Goal: Information Seeking & Learning: Find specific fact

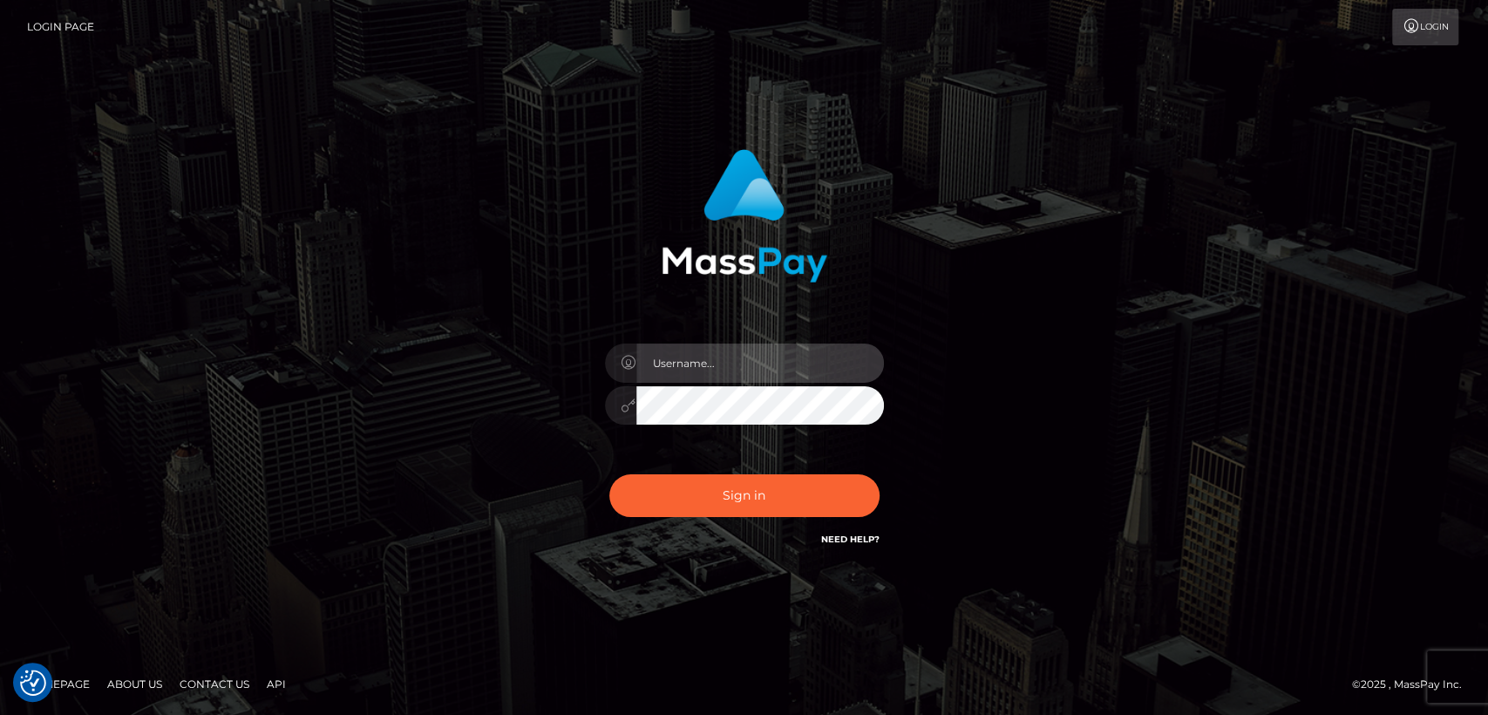
type input "nt.es"
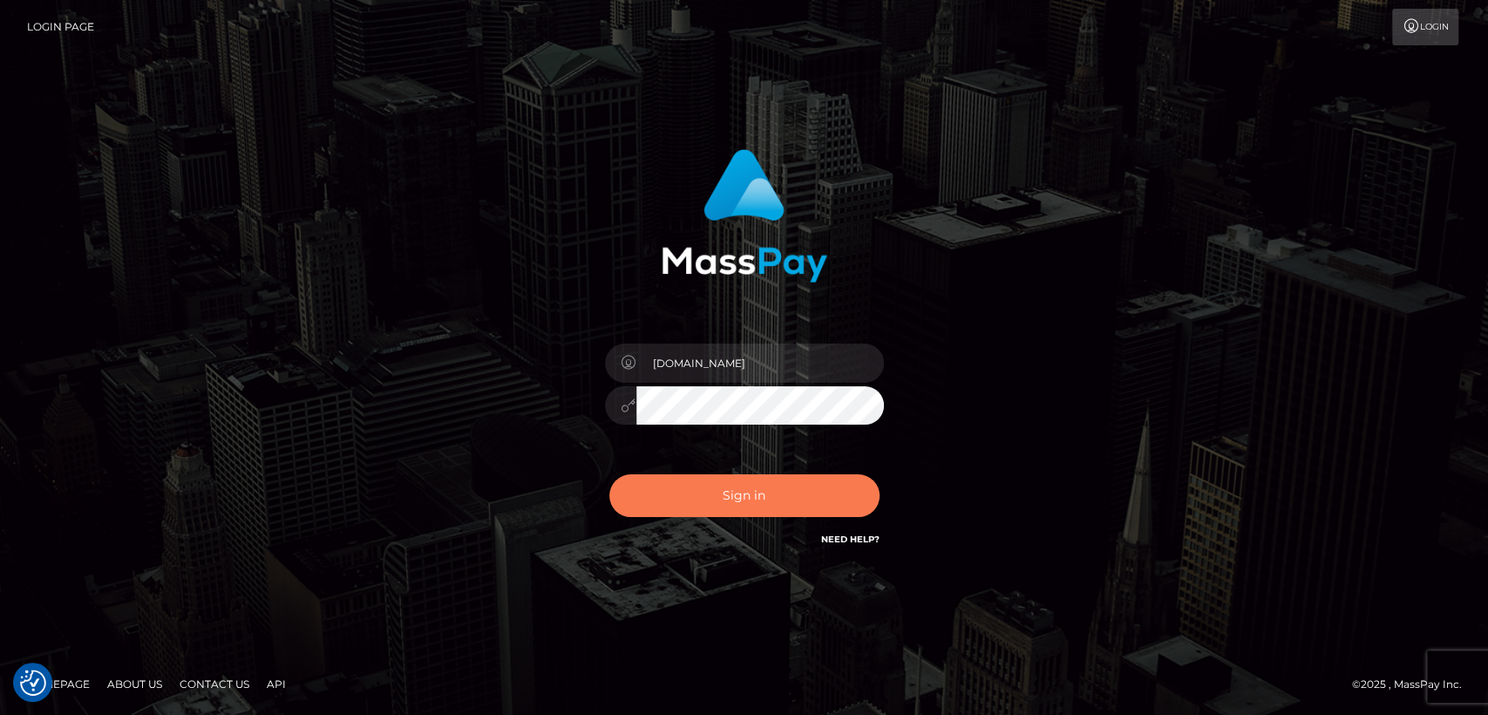
click at [689, 509] on button "Sign in" at bounding box center [744, 495] width 270 height 43
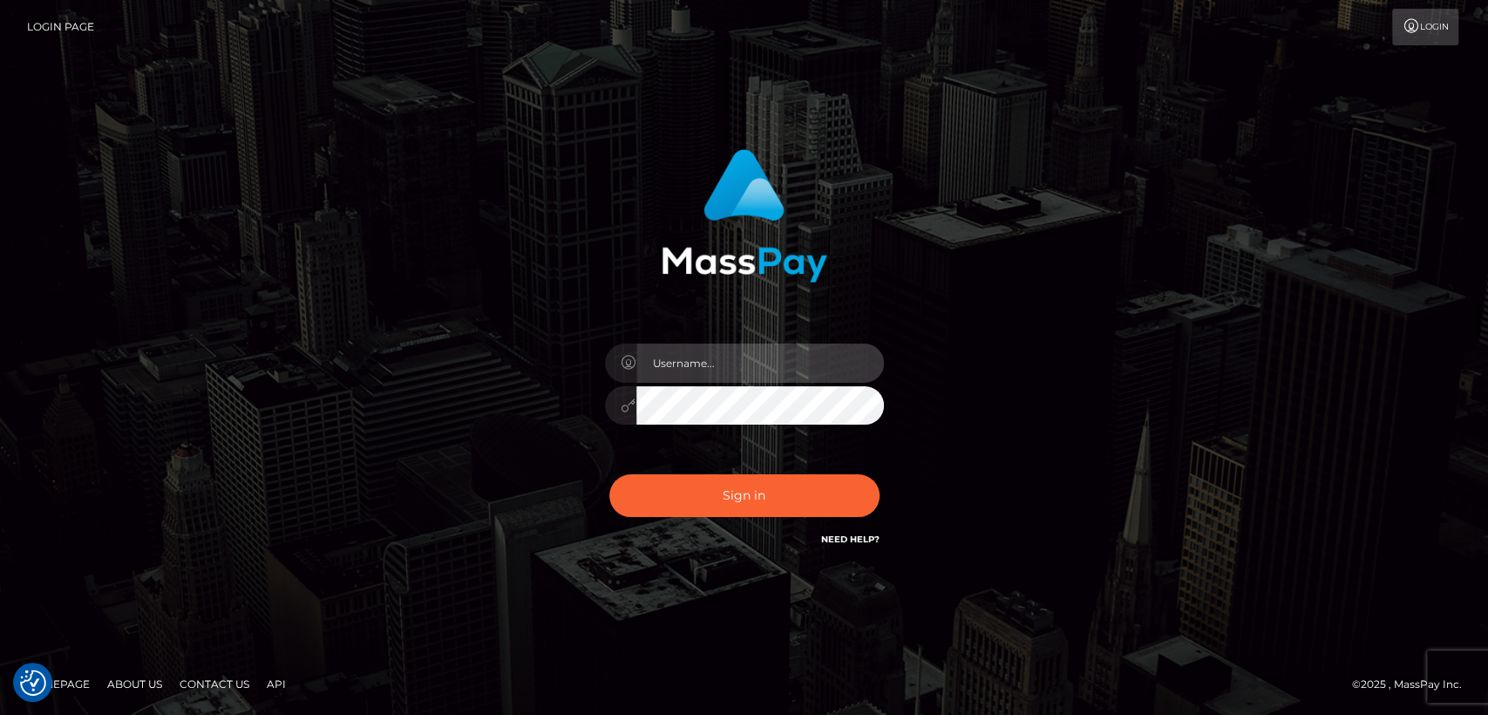
type input "nt.es"
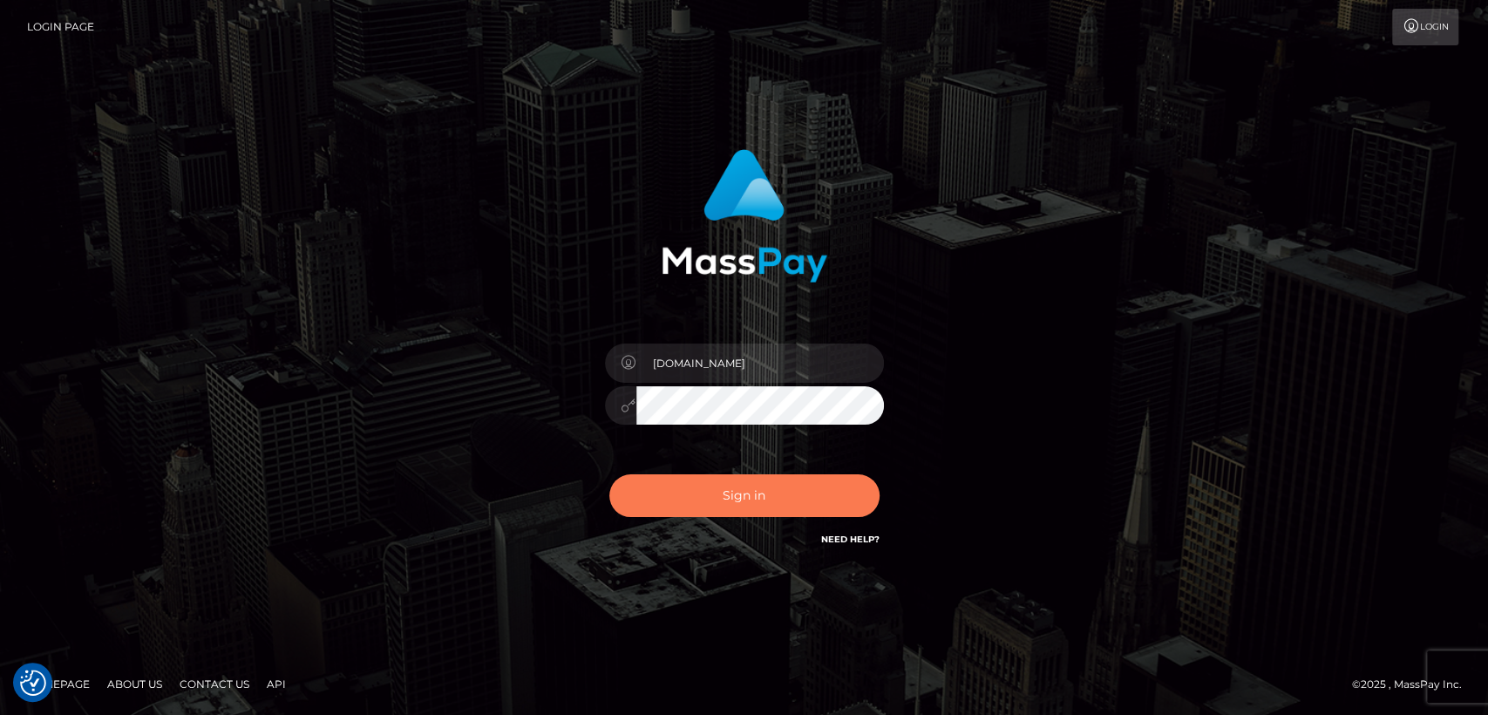
click at [689, 509] on button "Sign in" at bounding box center [744, 495] width 270 height 43
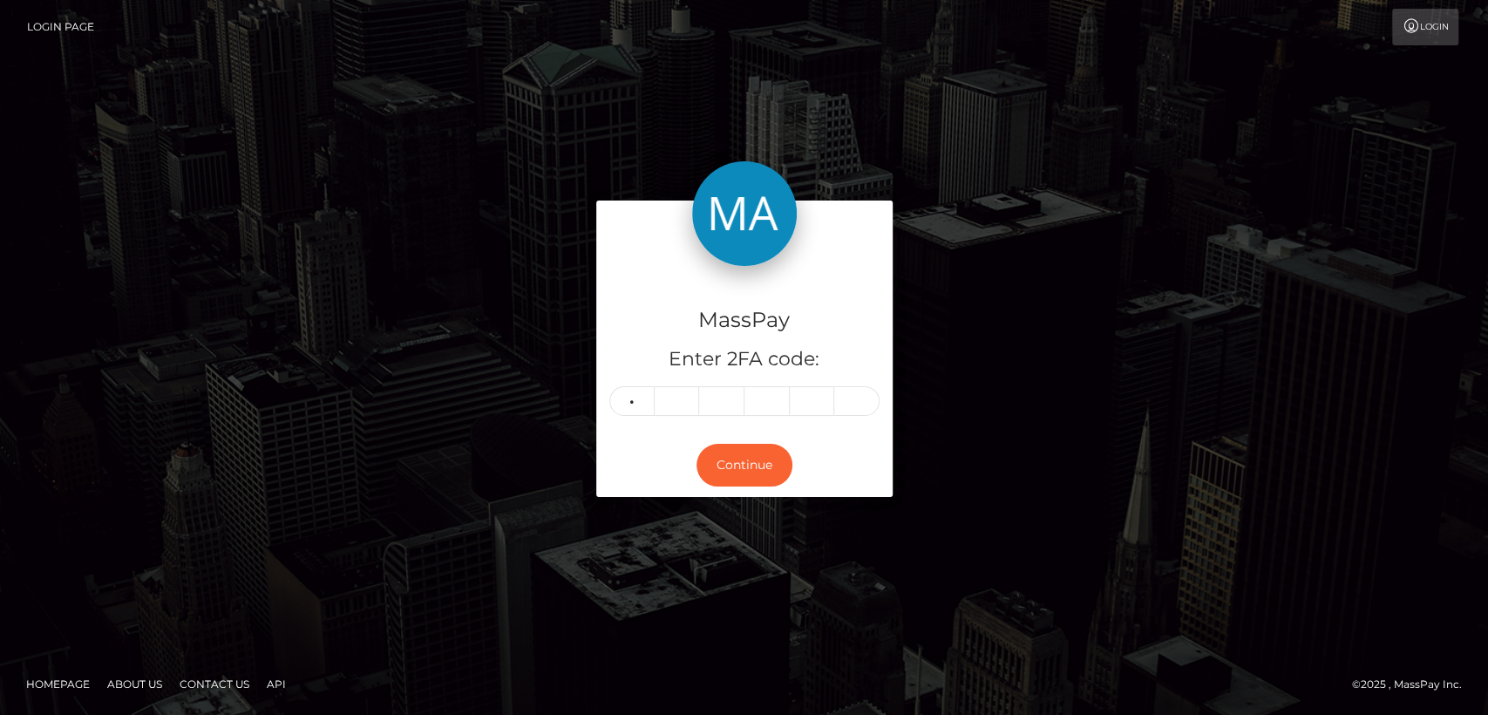
type input "6"
type input "2"
type input "1"
type input "5"
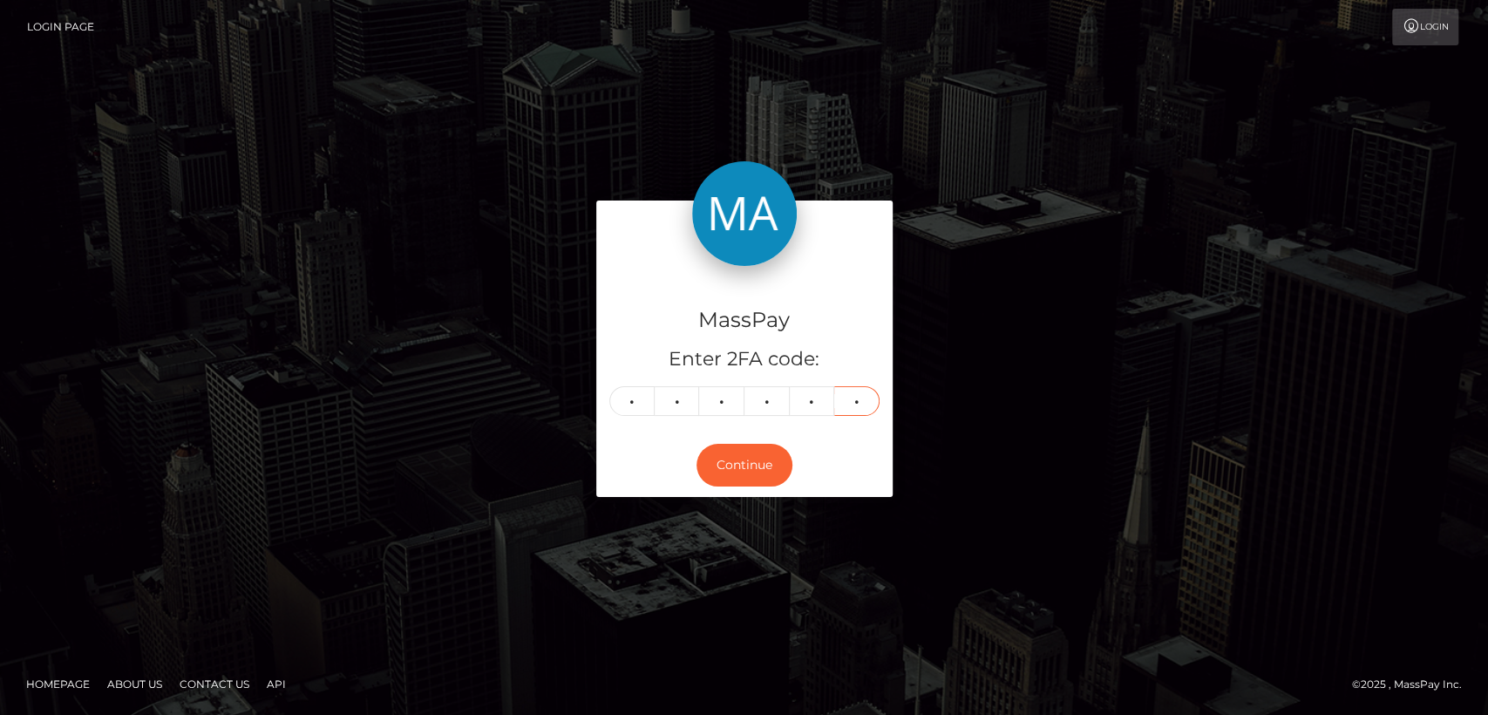
type input "7"
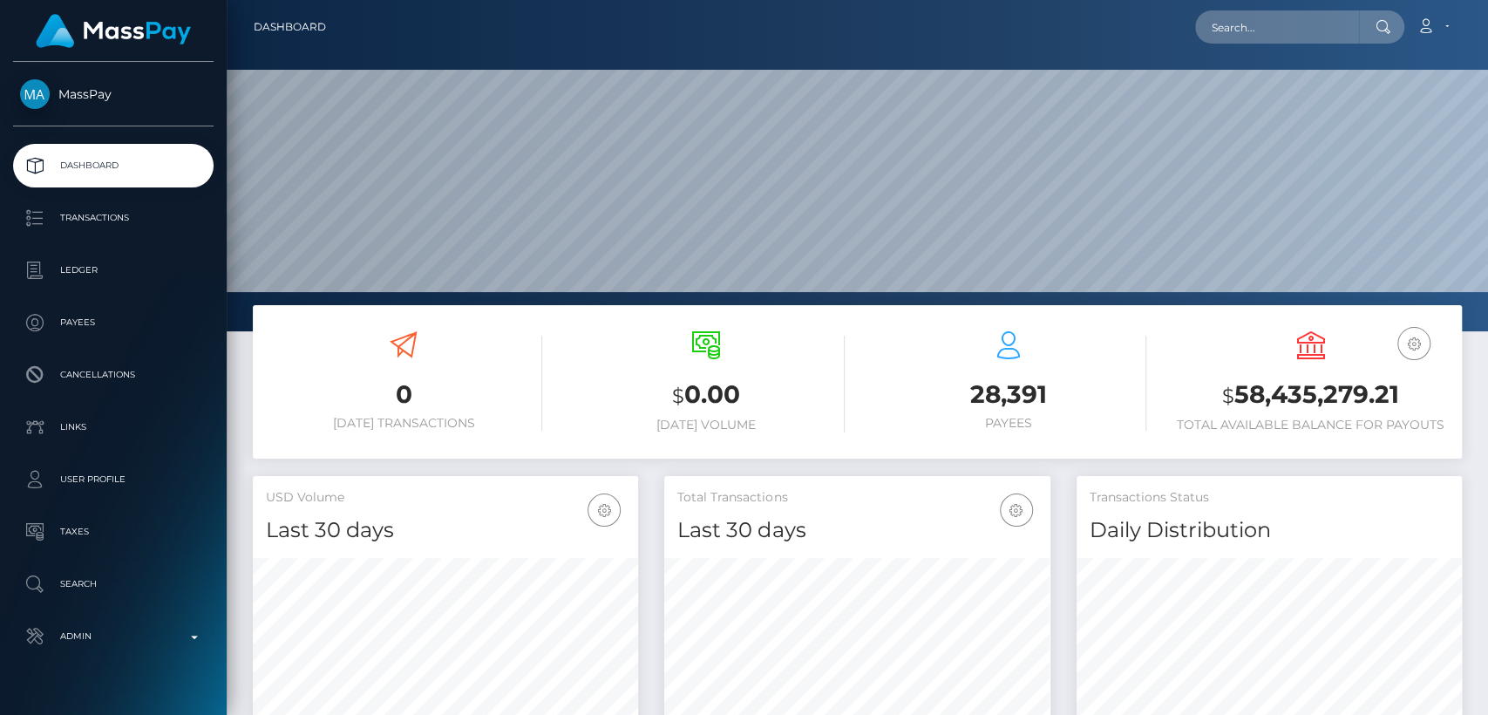
scroll to position [308, 385]
click at [1299, 27] on input "text" at bounding box center [1277, 26] width 164 height 33
paste input "grigoreraduadrian@yahoo.com"
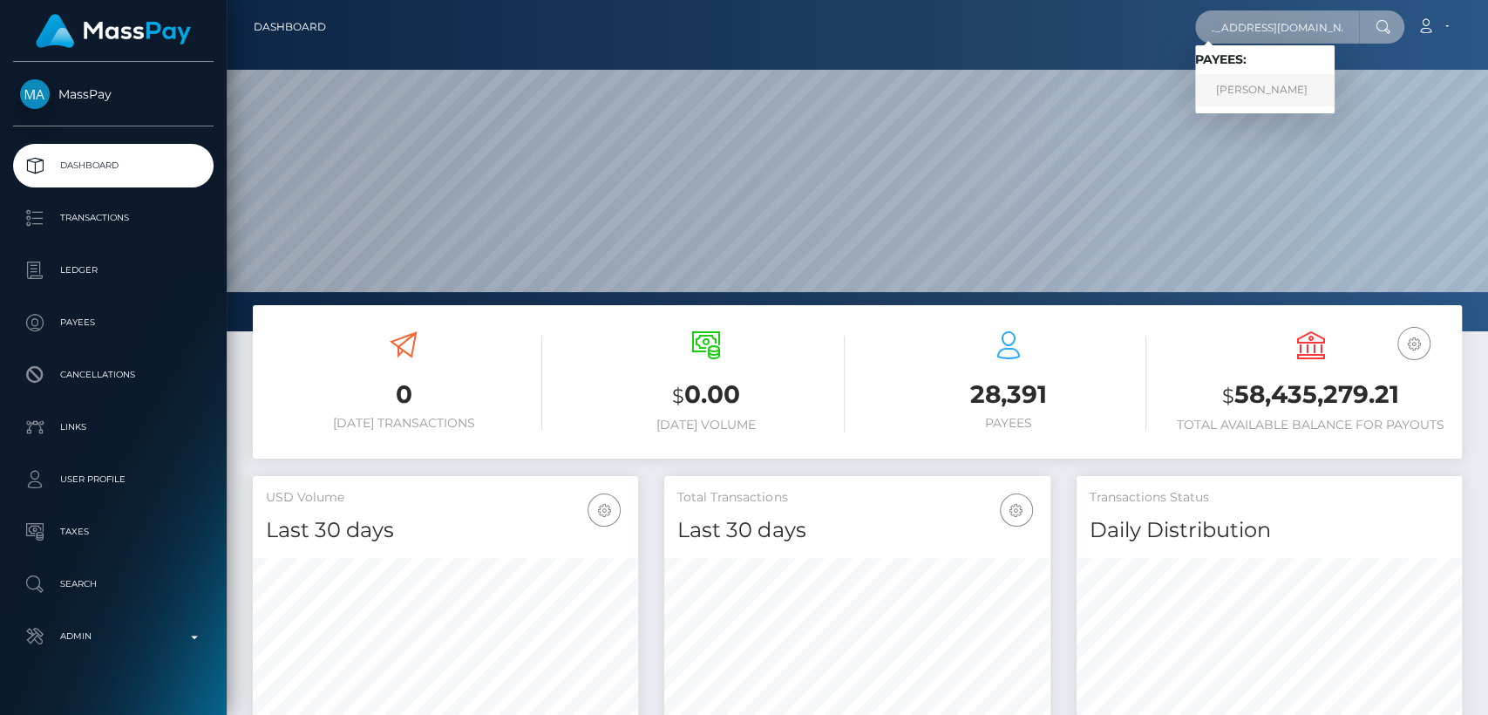
type input "grigoreraduadrian@yahoo.com"
click at [1254, 94] on link "Radu Adrian Grigore" at bounding box center [1264, 90] width 139 height 32
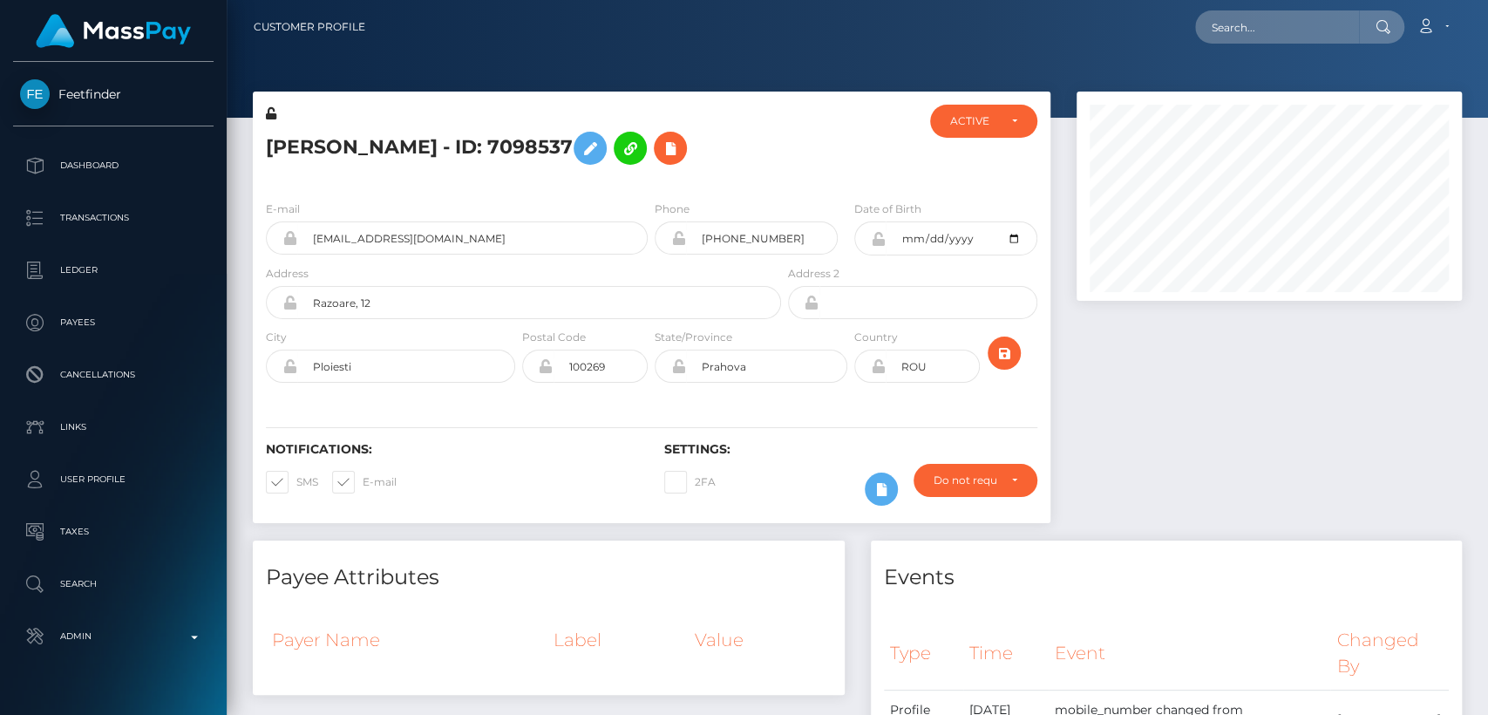
scroll to position [209, 385]
click at [729, 244] on input "+40729084109" at bounding box center [762, 237] width 152 height 33
click at [805, 144] on div at bounding box center [850, 146] width 132 height 82
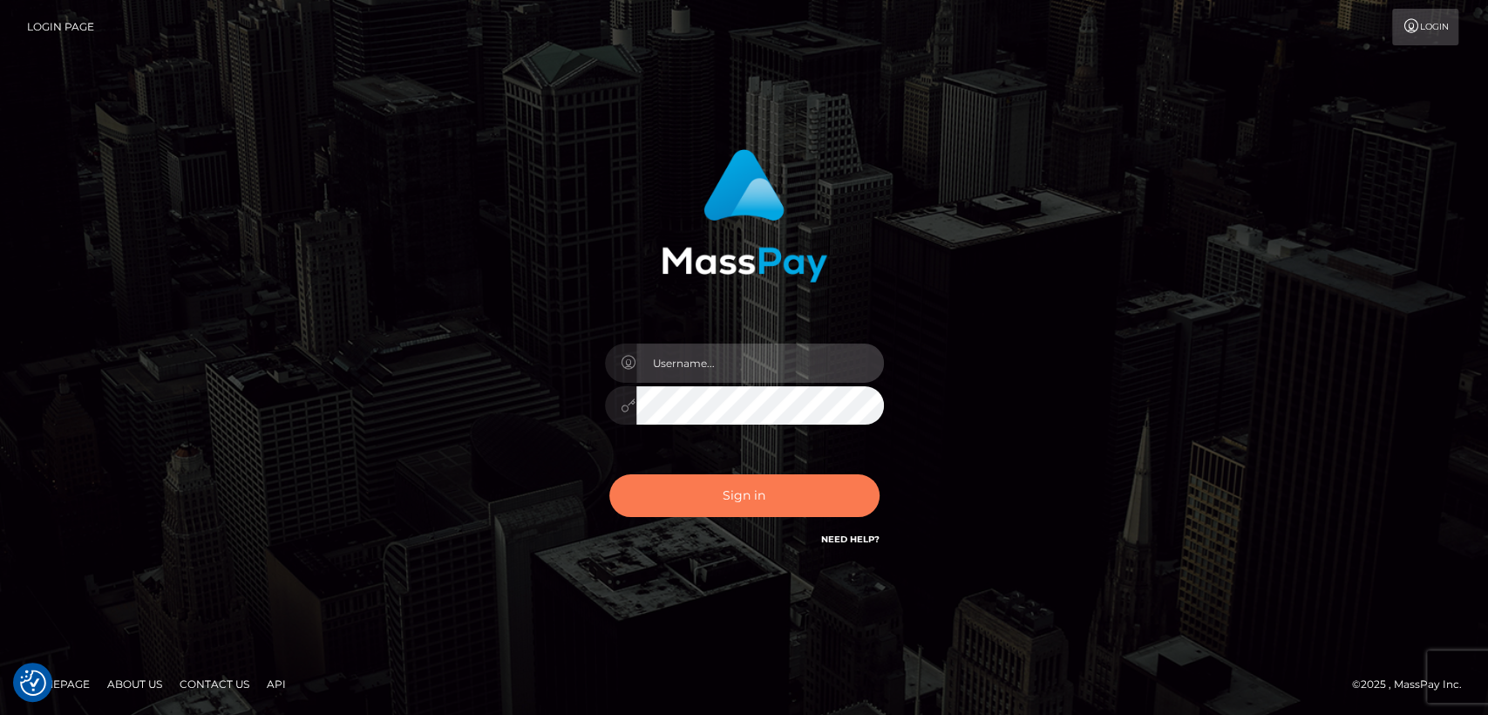
type input "nt.es"
click at [666, 496] on button "Sign in" at bounding box center [744, 495] width 270 height 43
type input "[DOMAIN_NAME]"
click at [666, 496] on button "Sign in" at bounding box center [744, 495] width 270 height 43
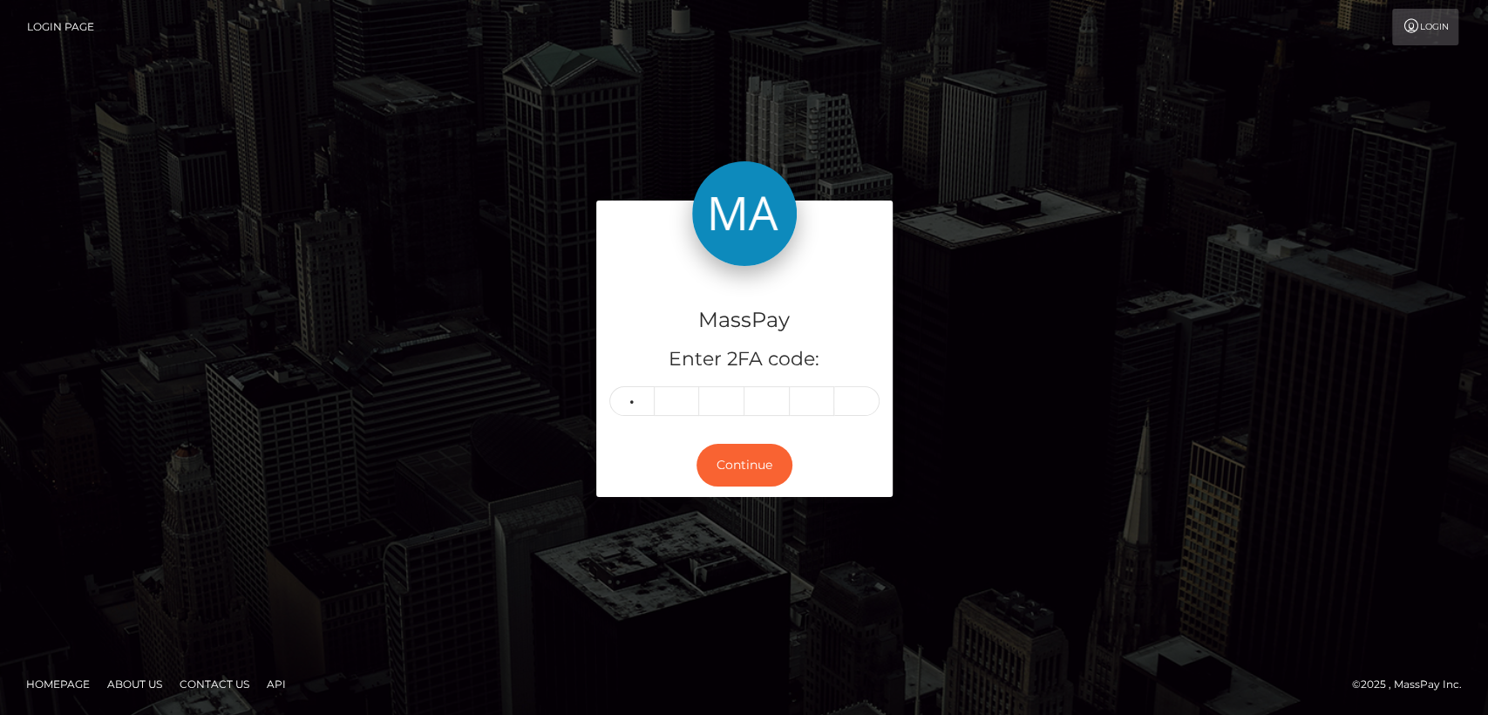
type input "3"
type input "0"
type input "5"
type input "6"
type input "3"
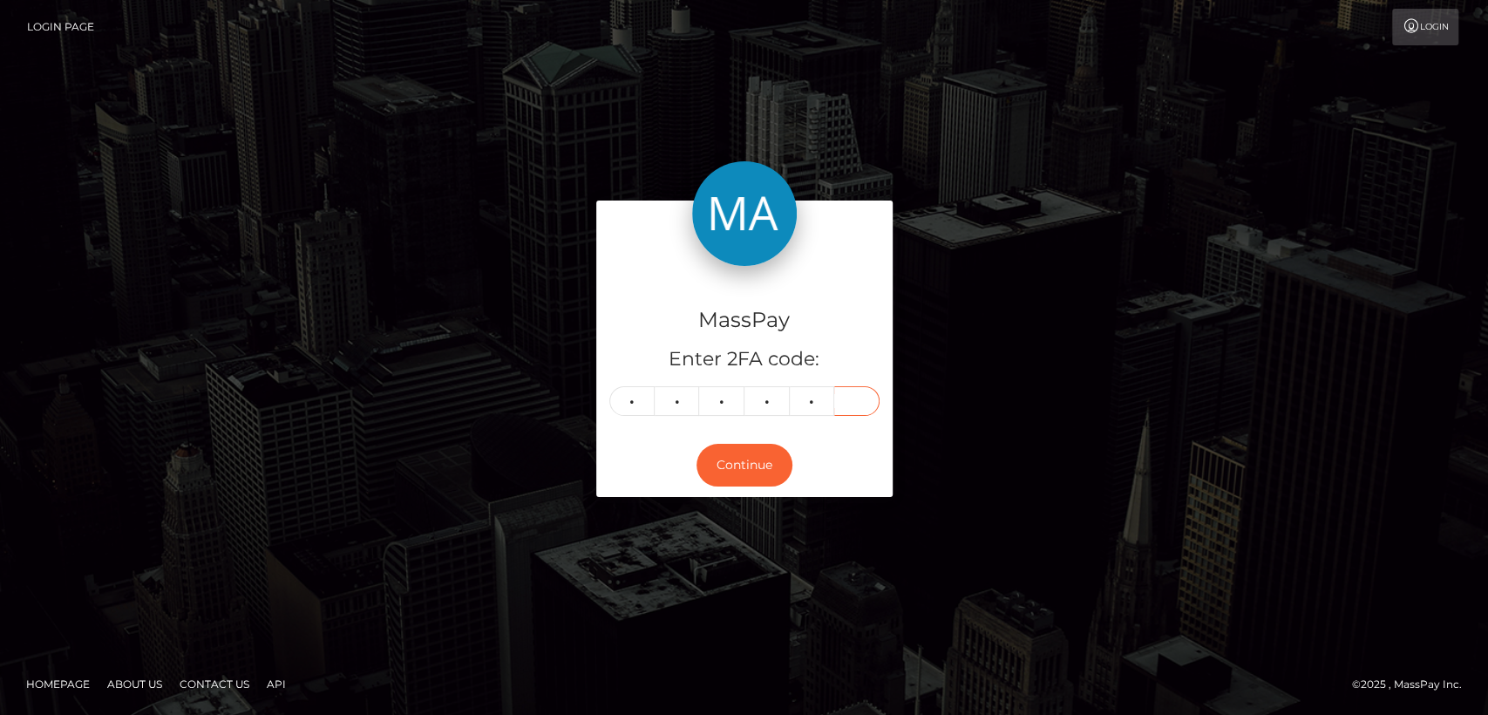
type input "8"
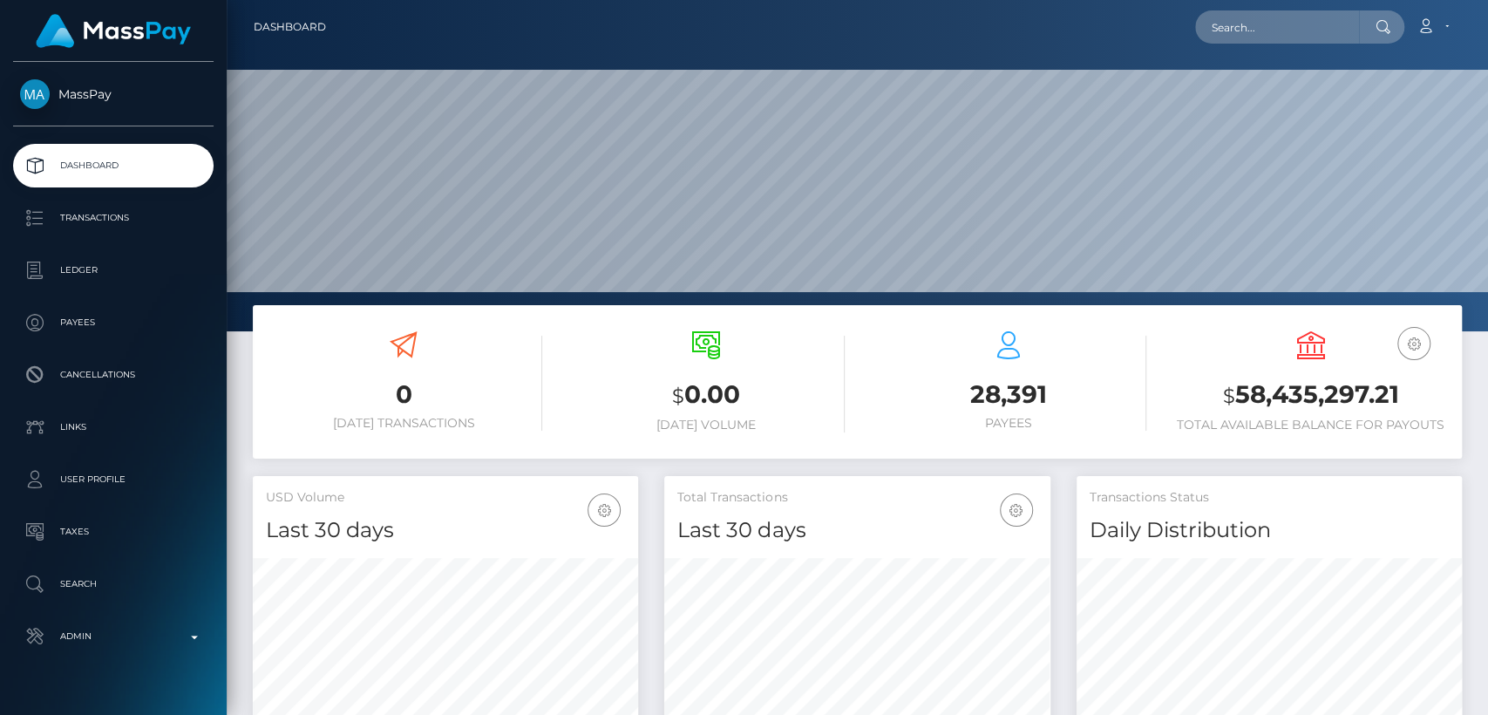
scroll to position [308, 385]
click at [1320, 20] on input "text" at bounding box center [1277, 26] width 164 height 33
paste input "[EMAIL_ADDRESS][DOMAIN_NAME]"
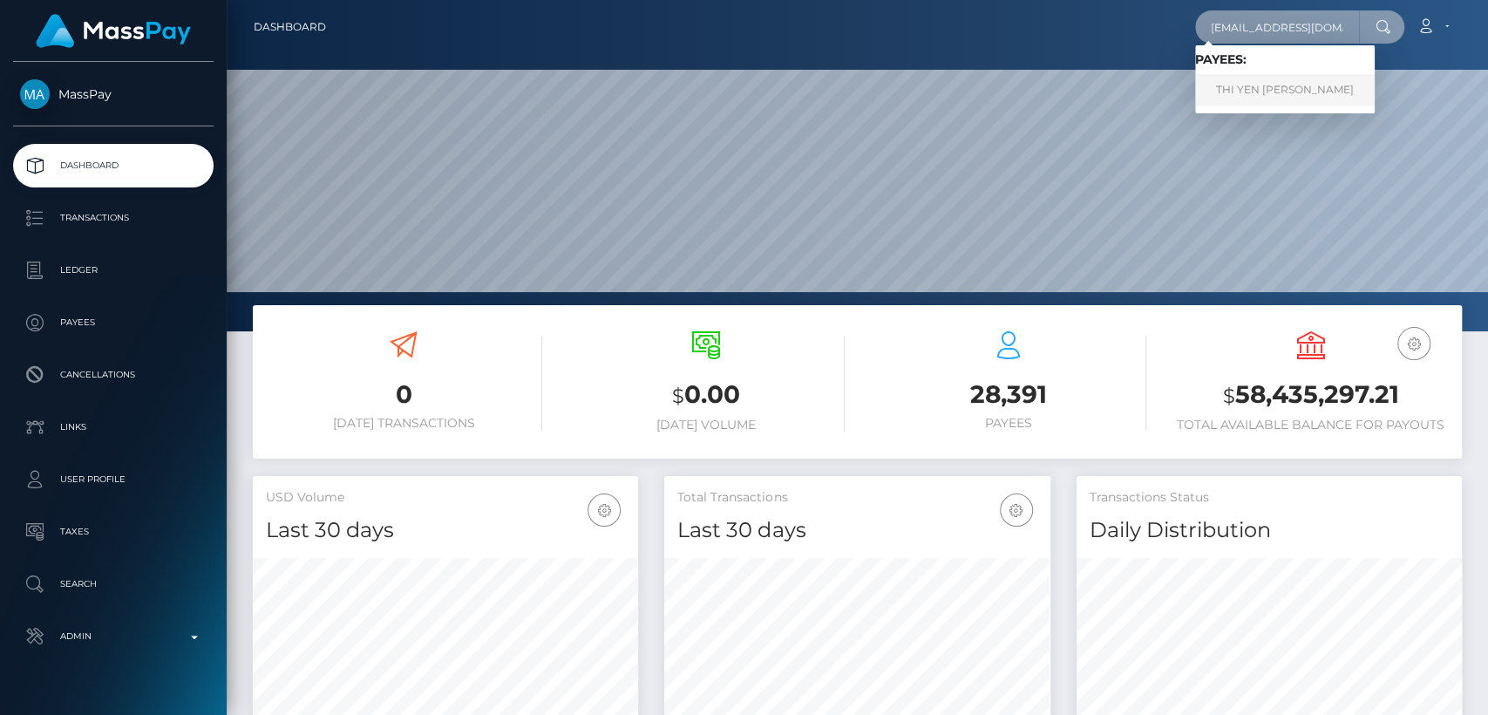
type input "ybemeo1810@gmail.com"
click at [1232, 98] on link "THI YEN ANH LE" at bounding box center [1285, 90] width 180 height 32
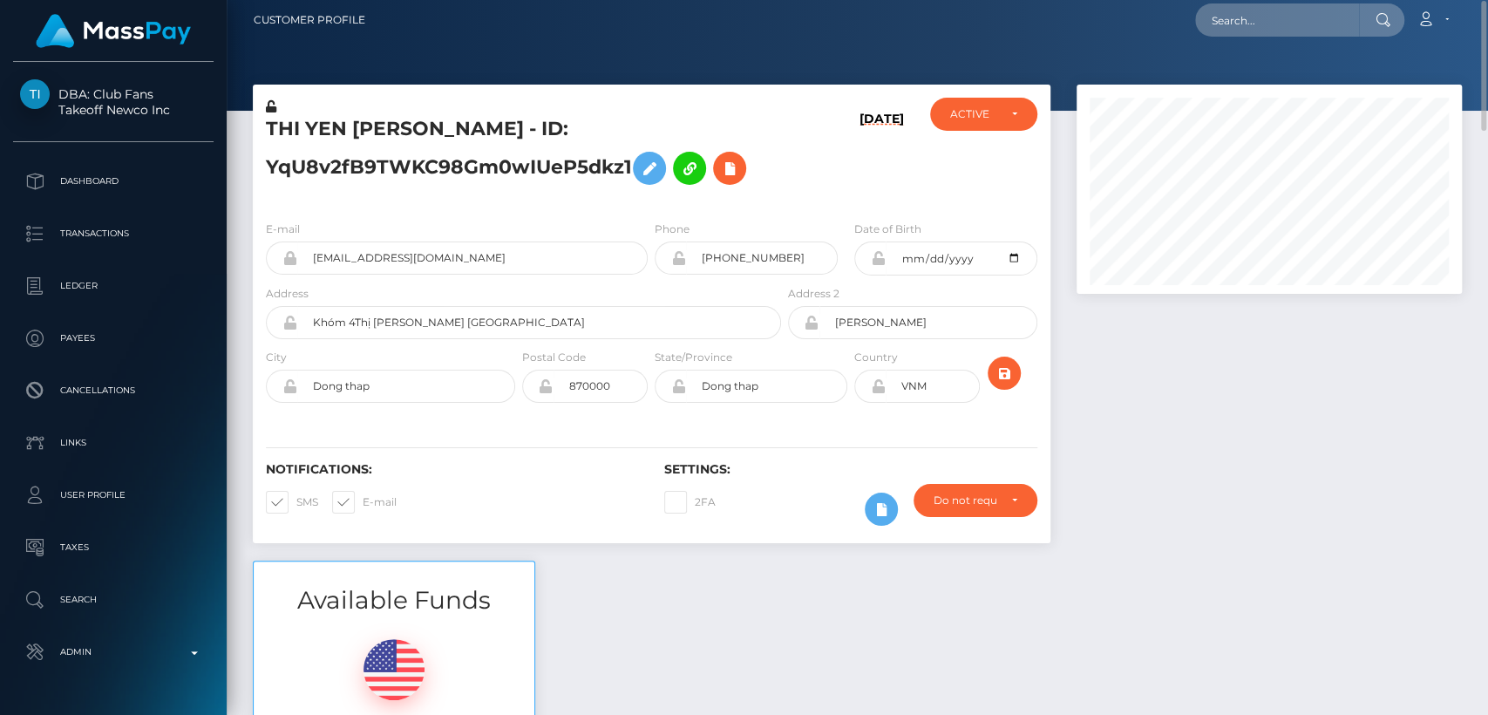
scroll to position [9, 0]
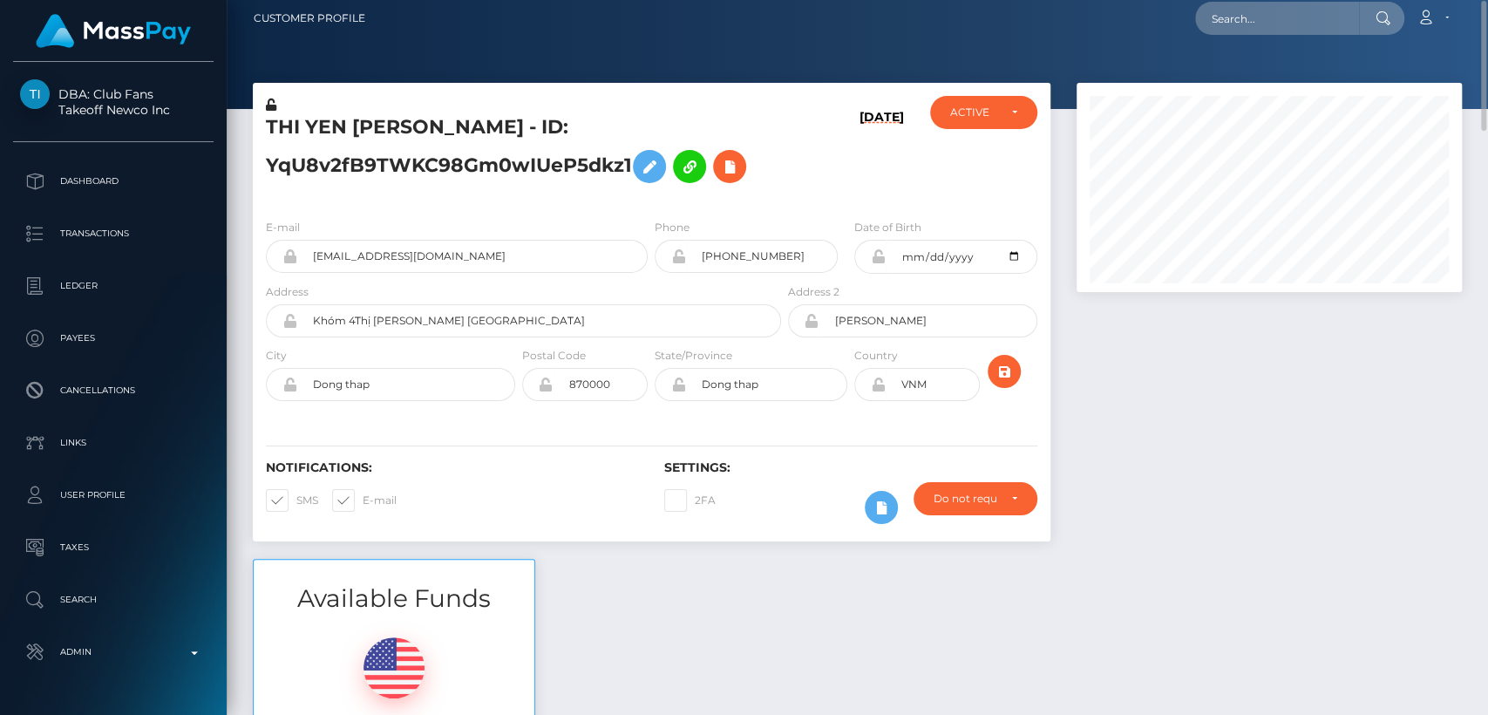
click at [798, 25] on div "Loading... Loading... Account Edit Profile Logout" at bounding box center [920, 18] width 1082 height 37
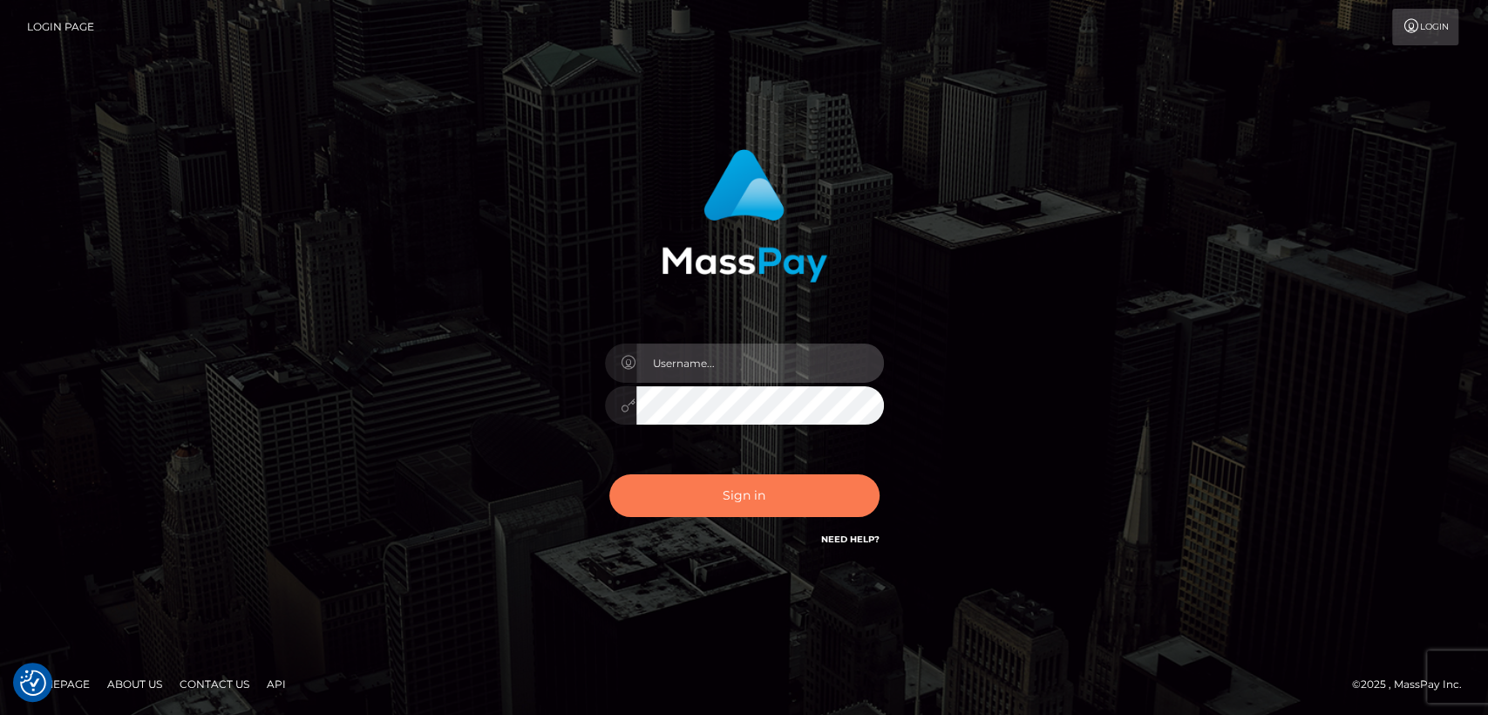
type input "nt.es"
click at [689, 482] on button "Sign in" at bounding box center [744, 495] width 270 height 43
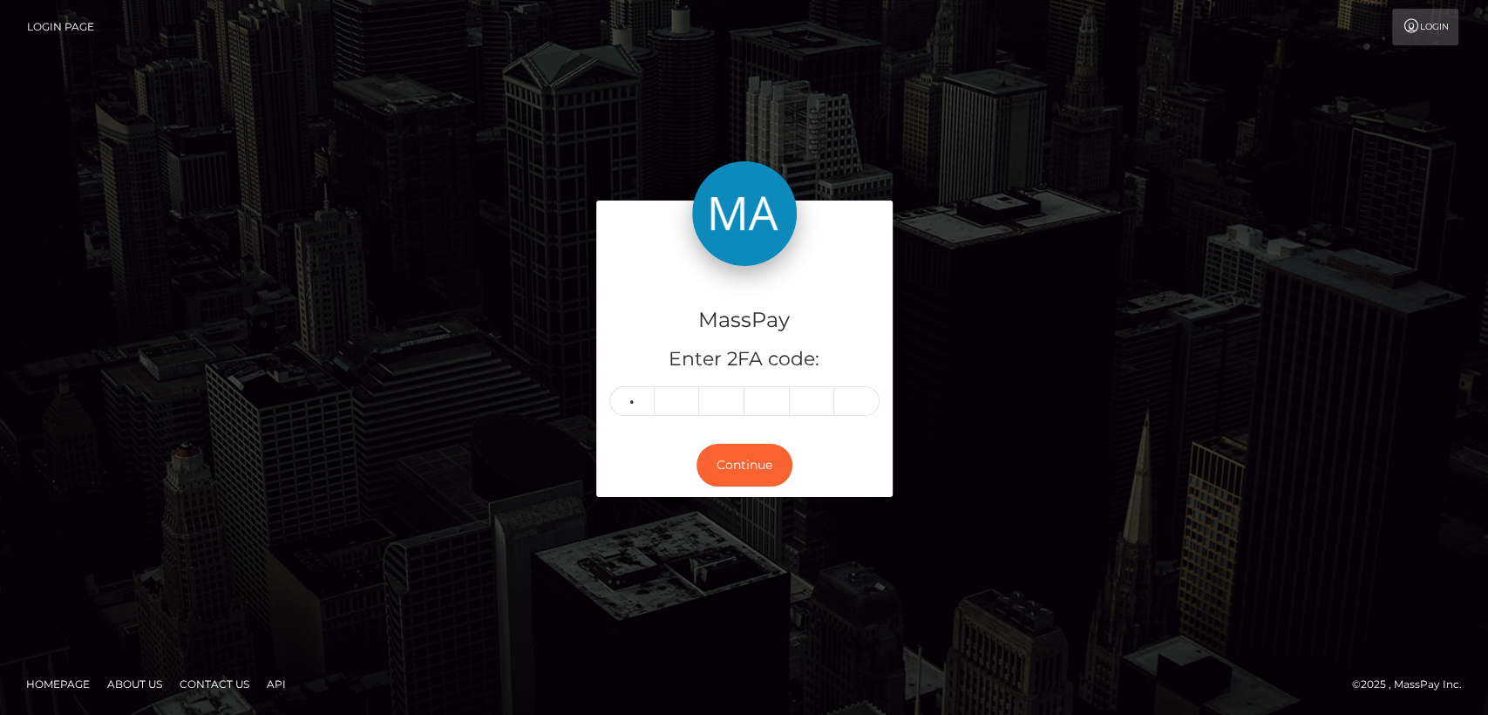
type input "9"
type input "0"
type input "9"
type input "8"
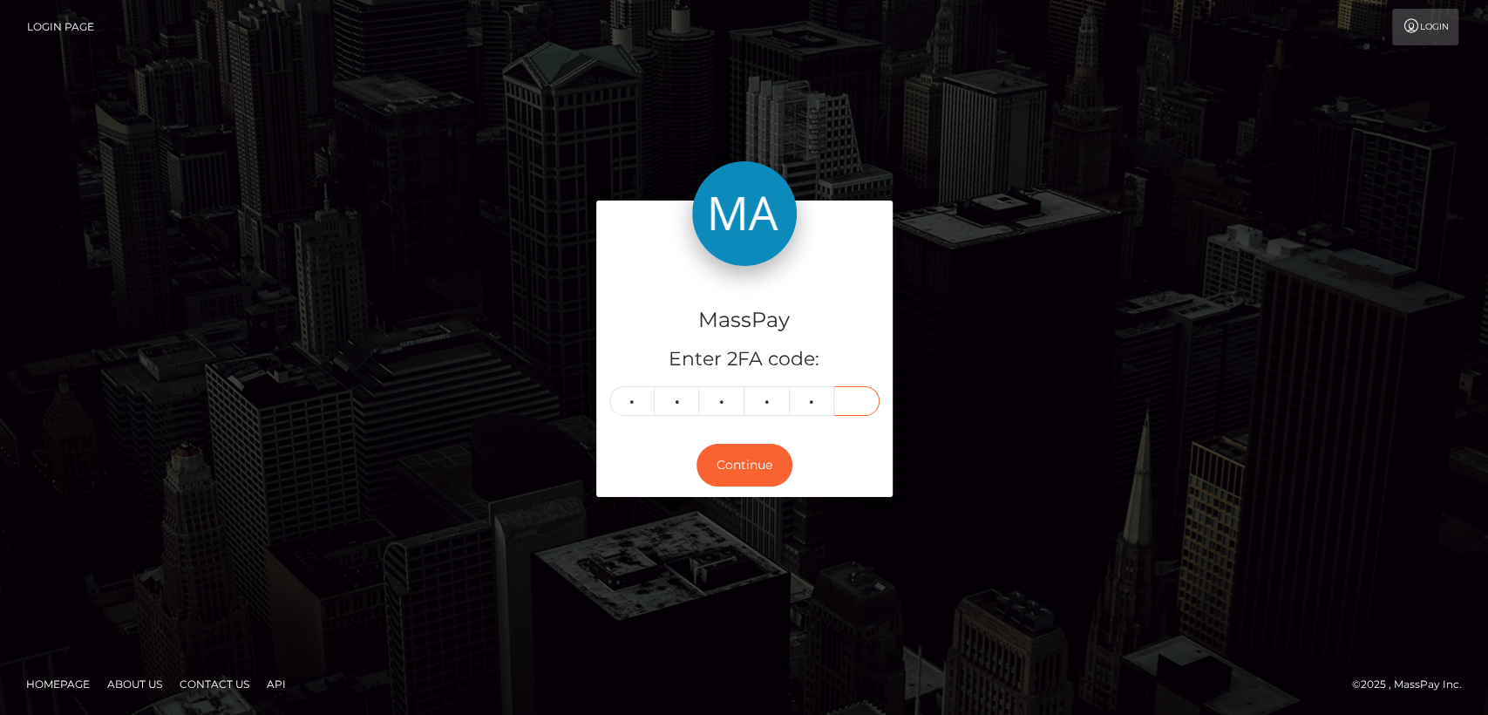
type input "4"
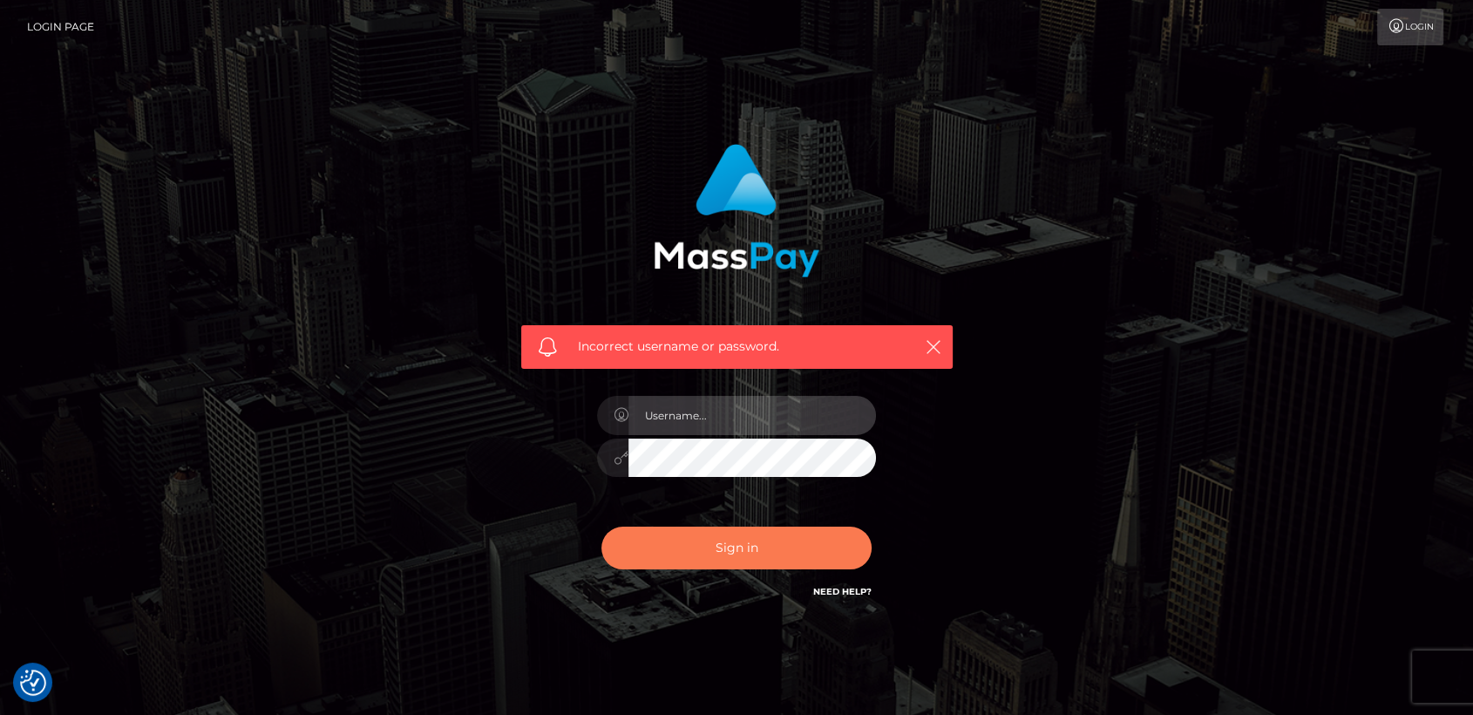
type input "[DOMAIN_NAME]"
click at [683, 546] on button "Sign in" at bounding box center [736, 547] width 270 height 43
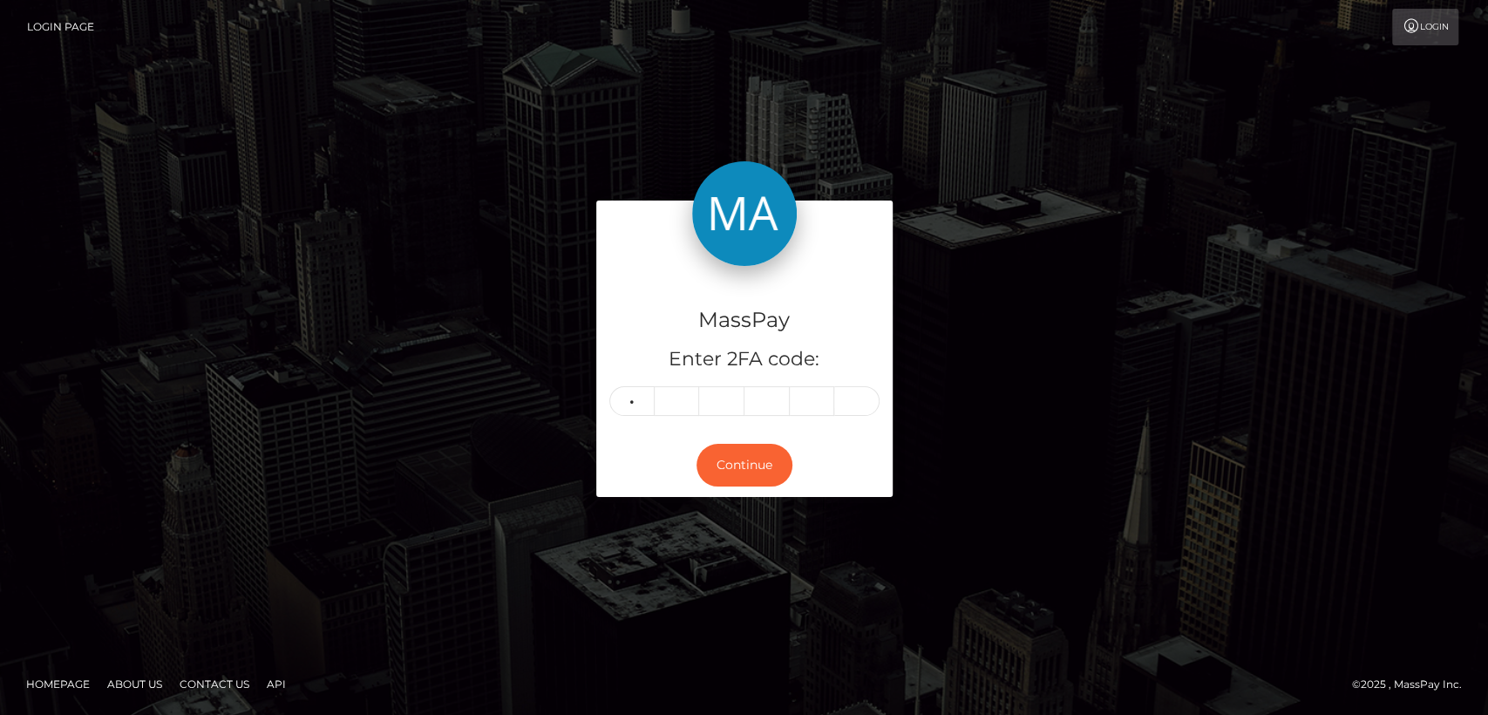
type input "4"
type input "7"
type input "4"
type input "6"
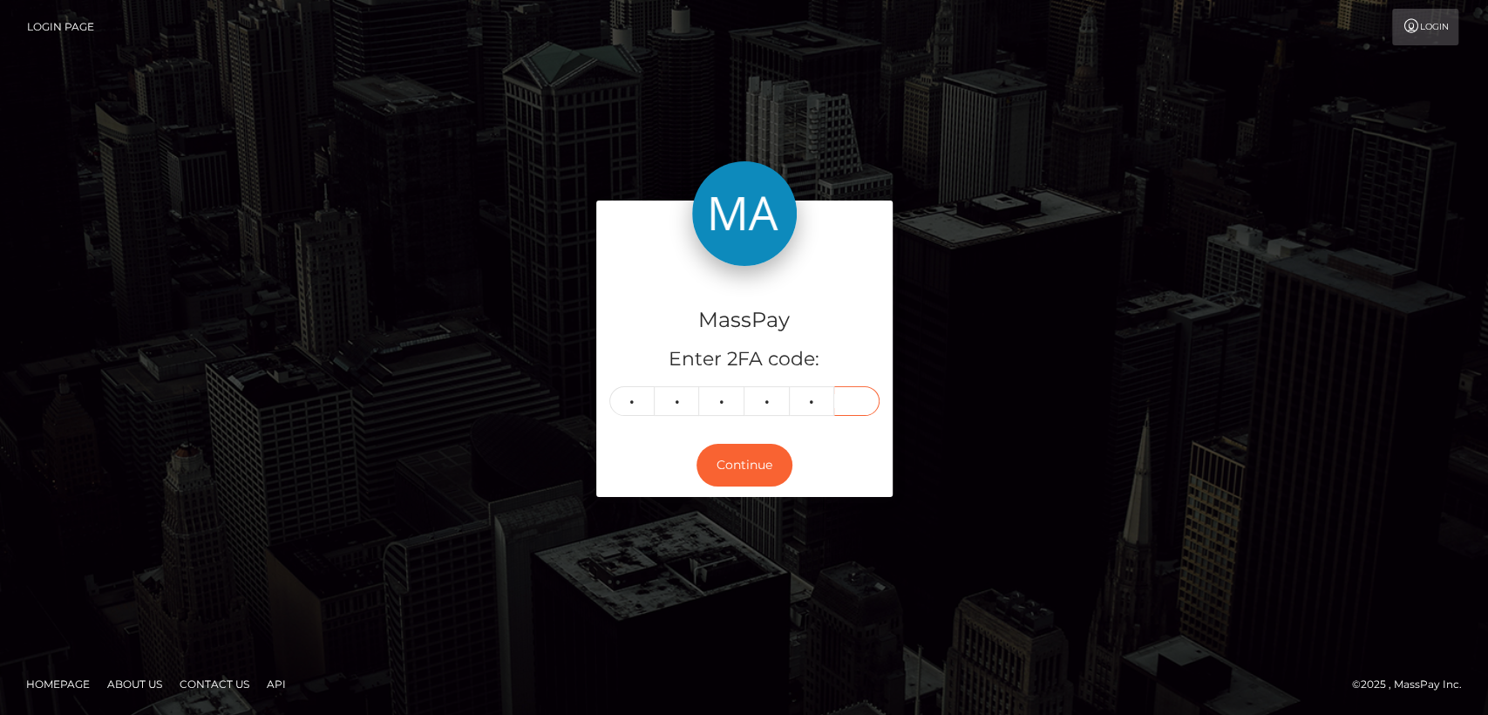
type input "3"
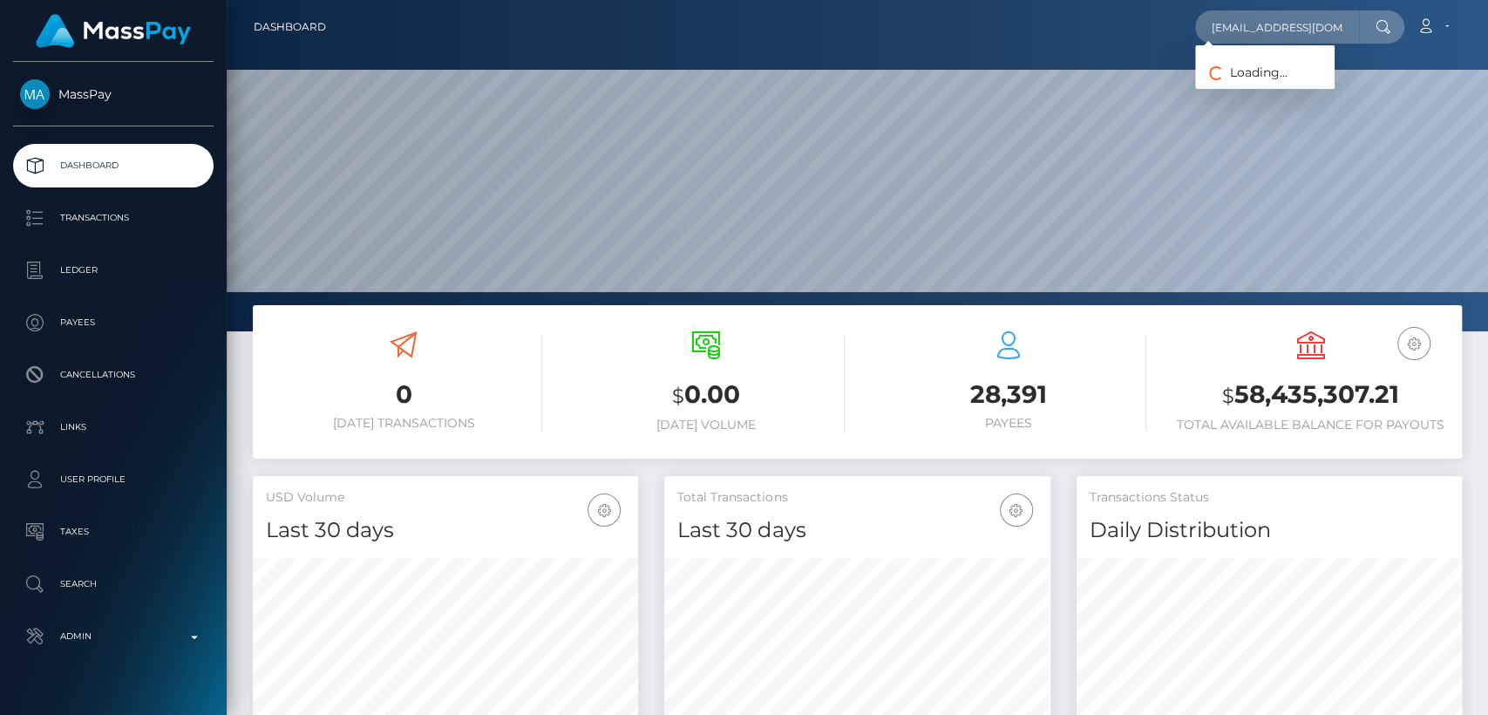
scroll to position [308, 385]
type input "[EMAIL_ADDRESS][DOMAIN_NAME]"
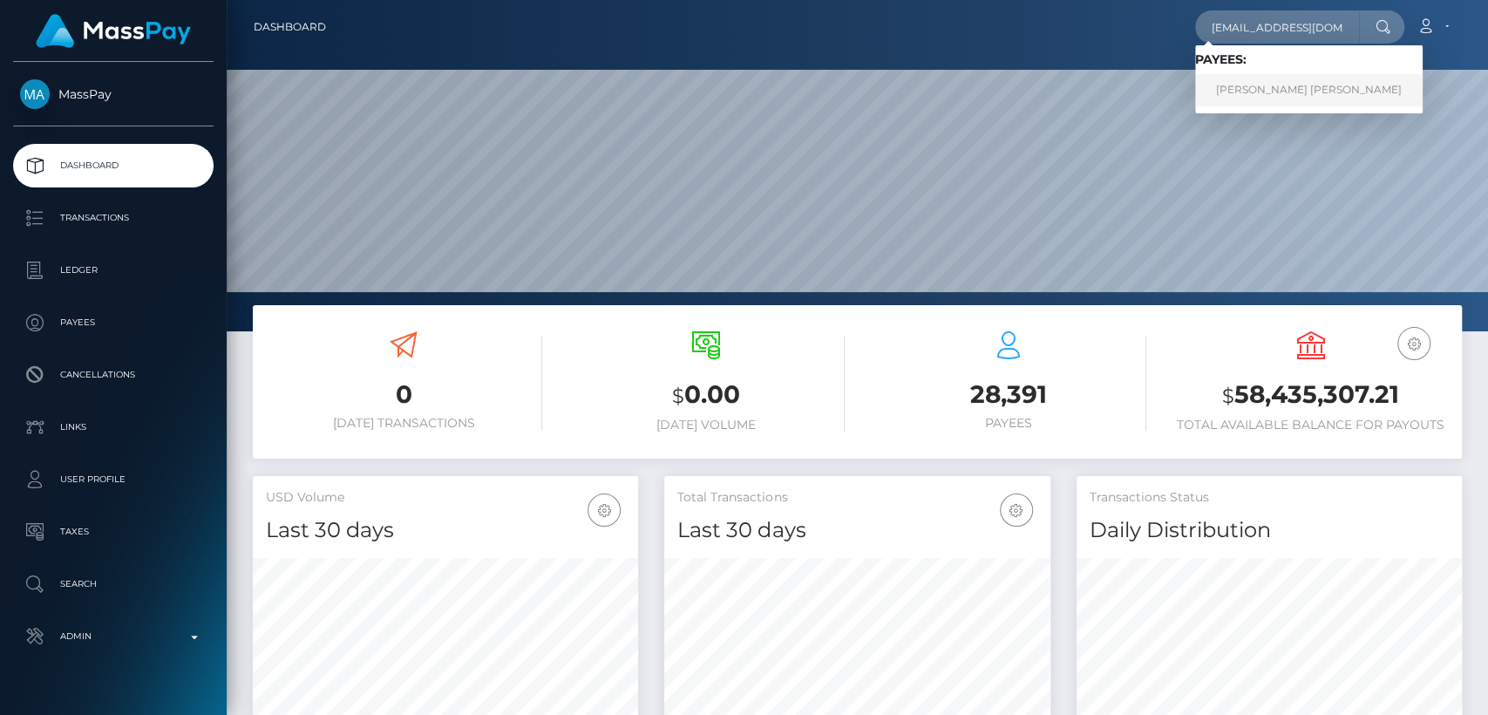
click at [1328, 87] on link "[PERSON_NAME] [PERSON_NAME]" at bounding box center [1308, 90] width 227 height 32
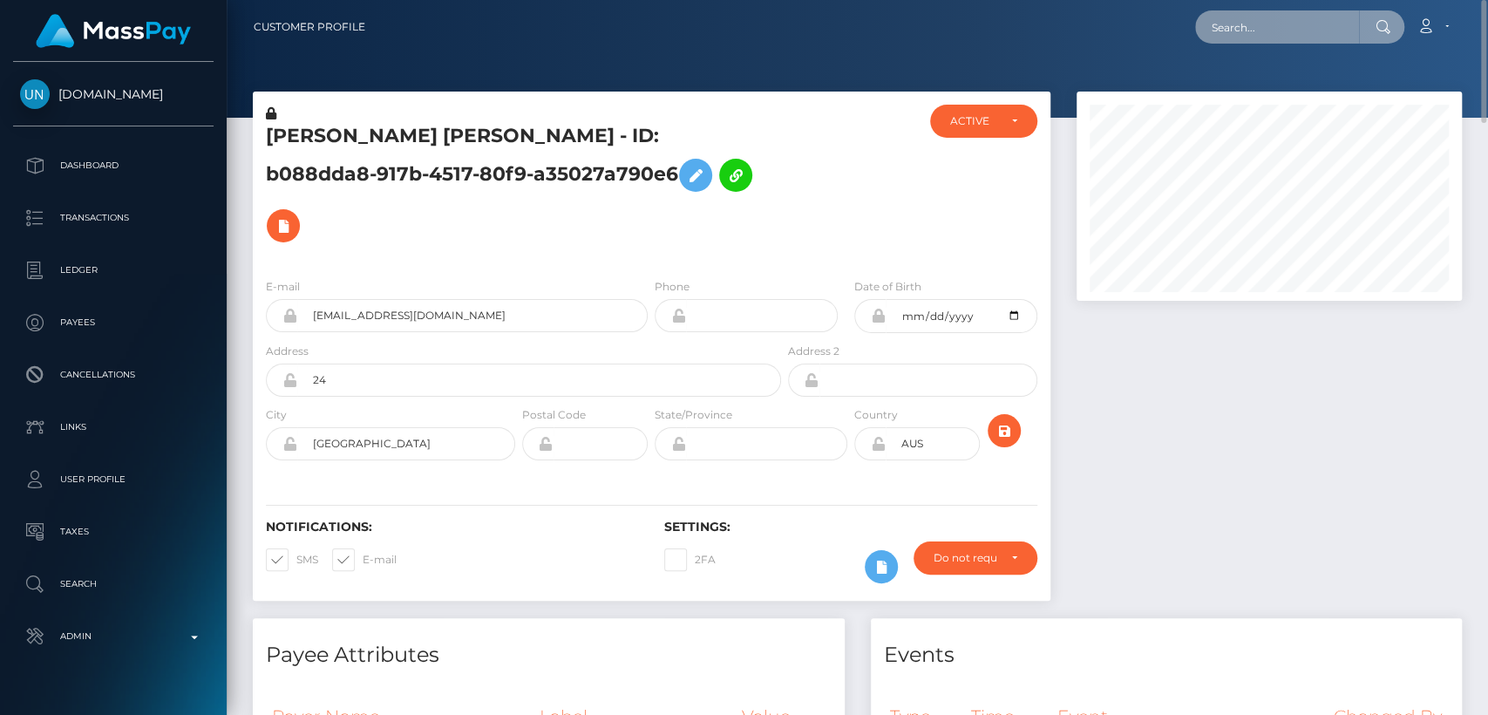
click at [1214, 37] on input "text" at bounding box center [1277, 26] width 164 height 33
paste input "[EMAIL_ADDRESS][DOMAIN_NAME]"
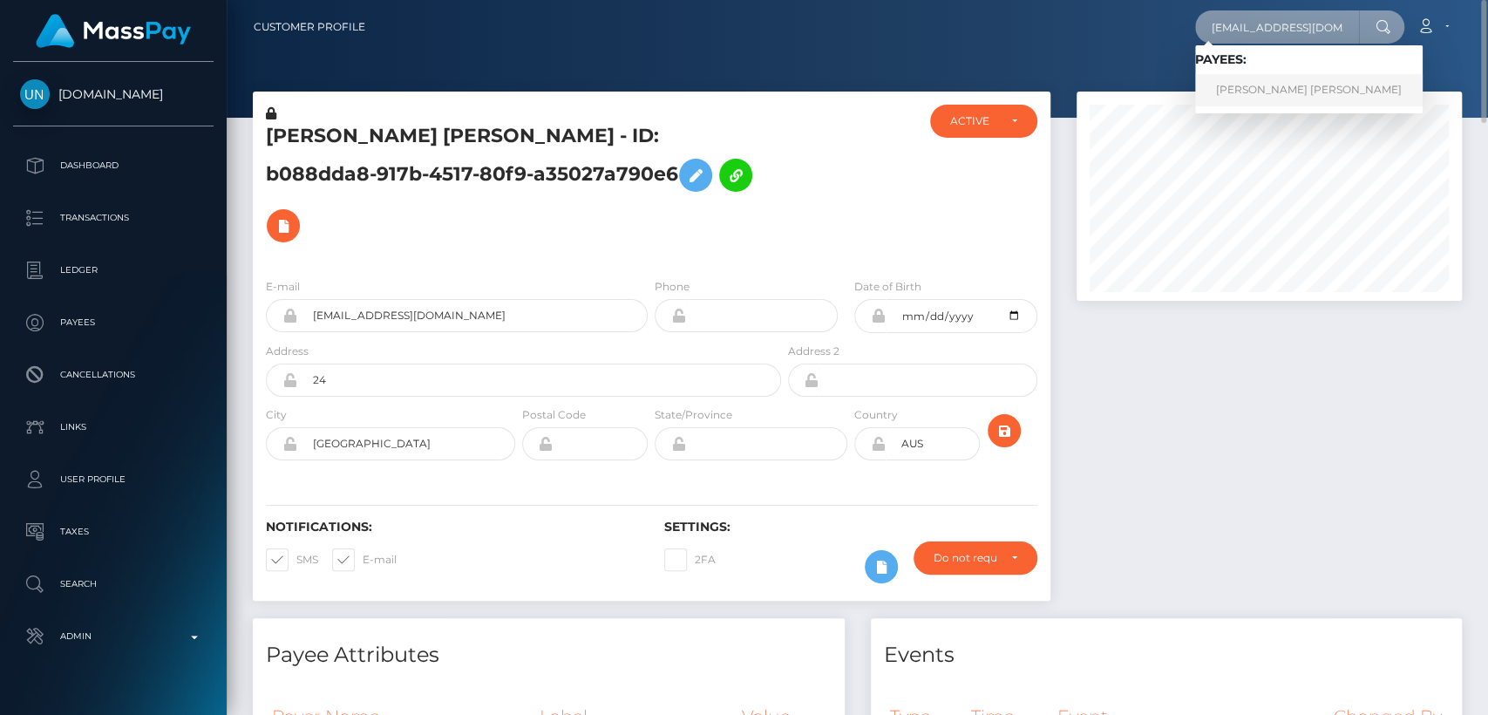
type input "jaasminixo@icloud.com"
click at [1230, 97] on link "AIMEE JASMINE WHITTICASE" at bounding box center [1308, 90] width 227 height 32
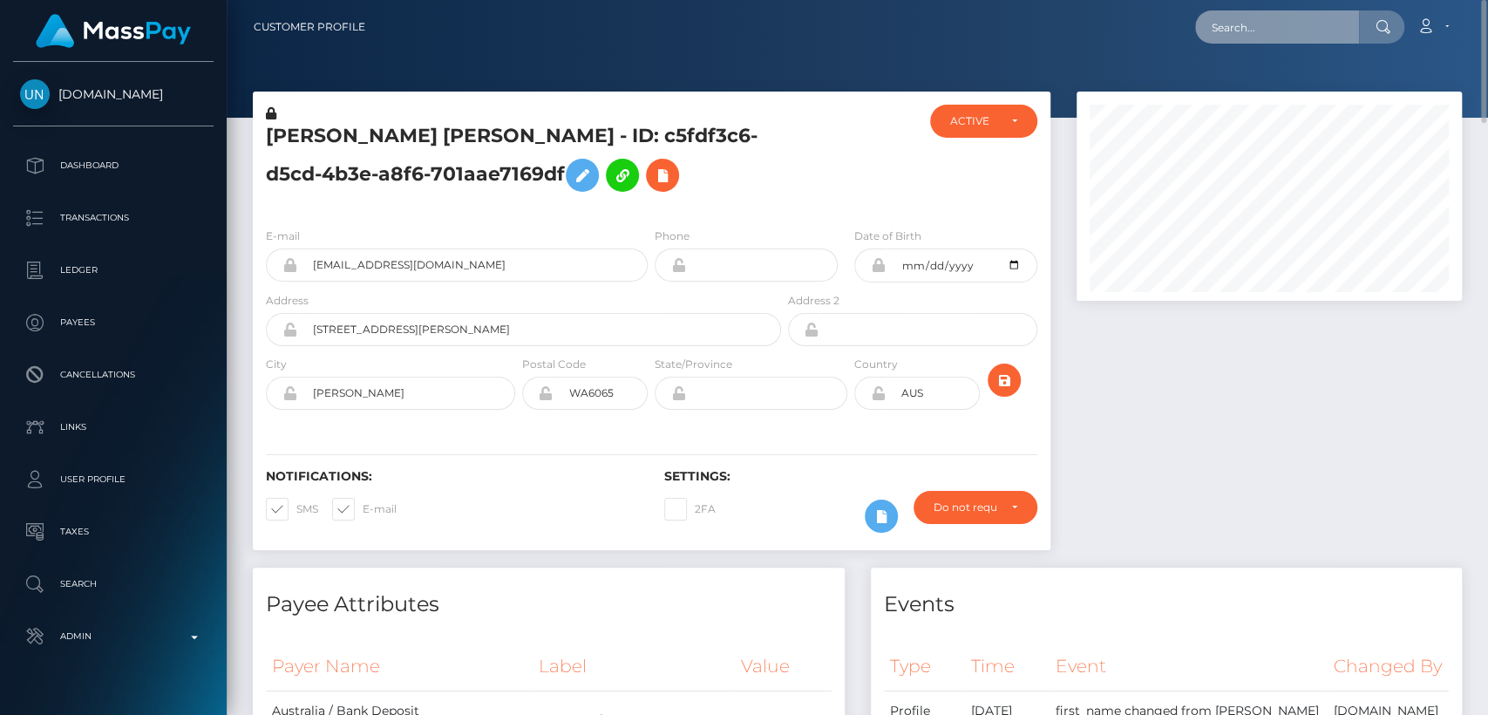
click at [1260, 30] on input "text" at bounding box center [1277, 26] width 164 height 33
paste input "aiimeeexo@gmail.com"
click at [1270, 37] on input "aiimeeexo@gmail.com" at bounding box center [1277, 26] width 164 height 33
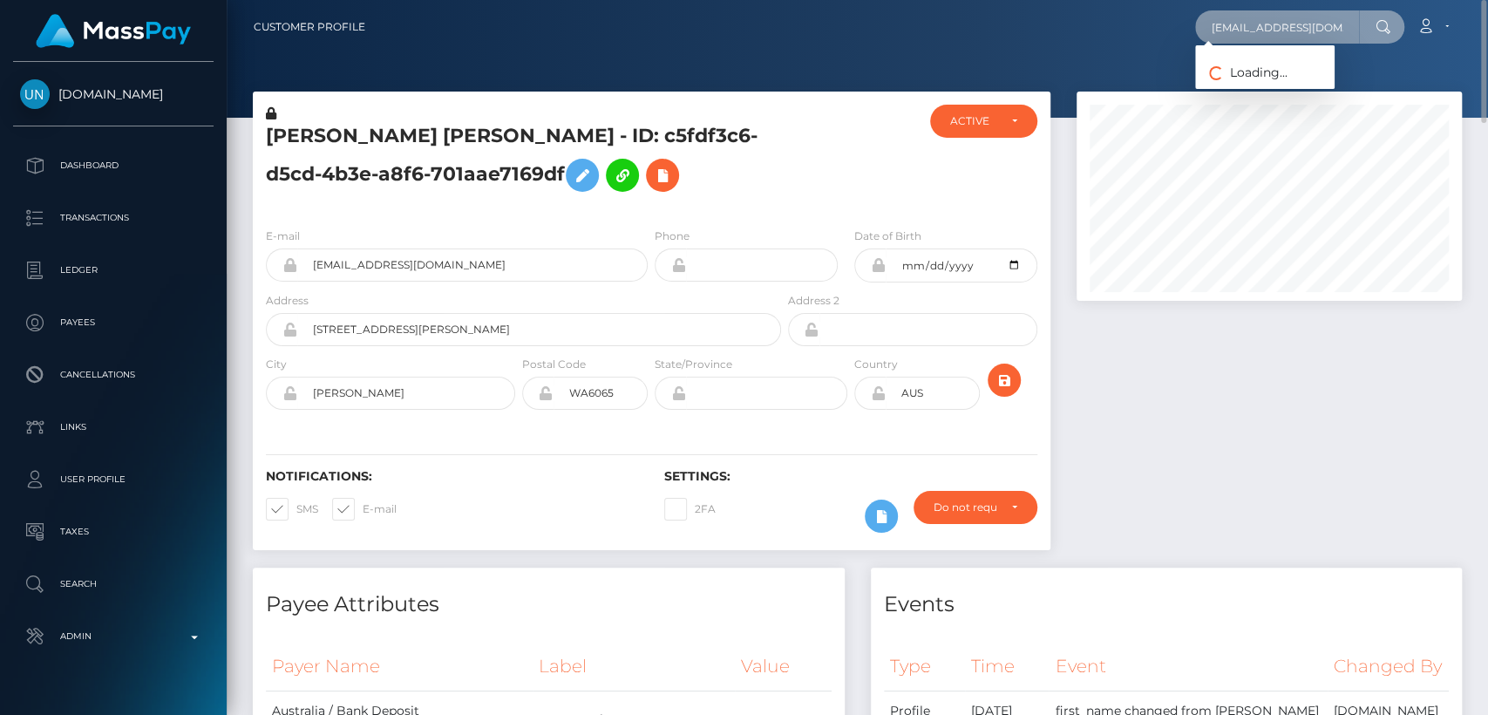
paste input "miieeeex"
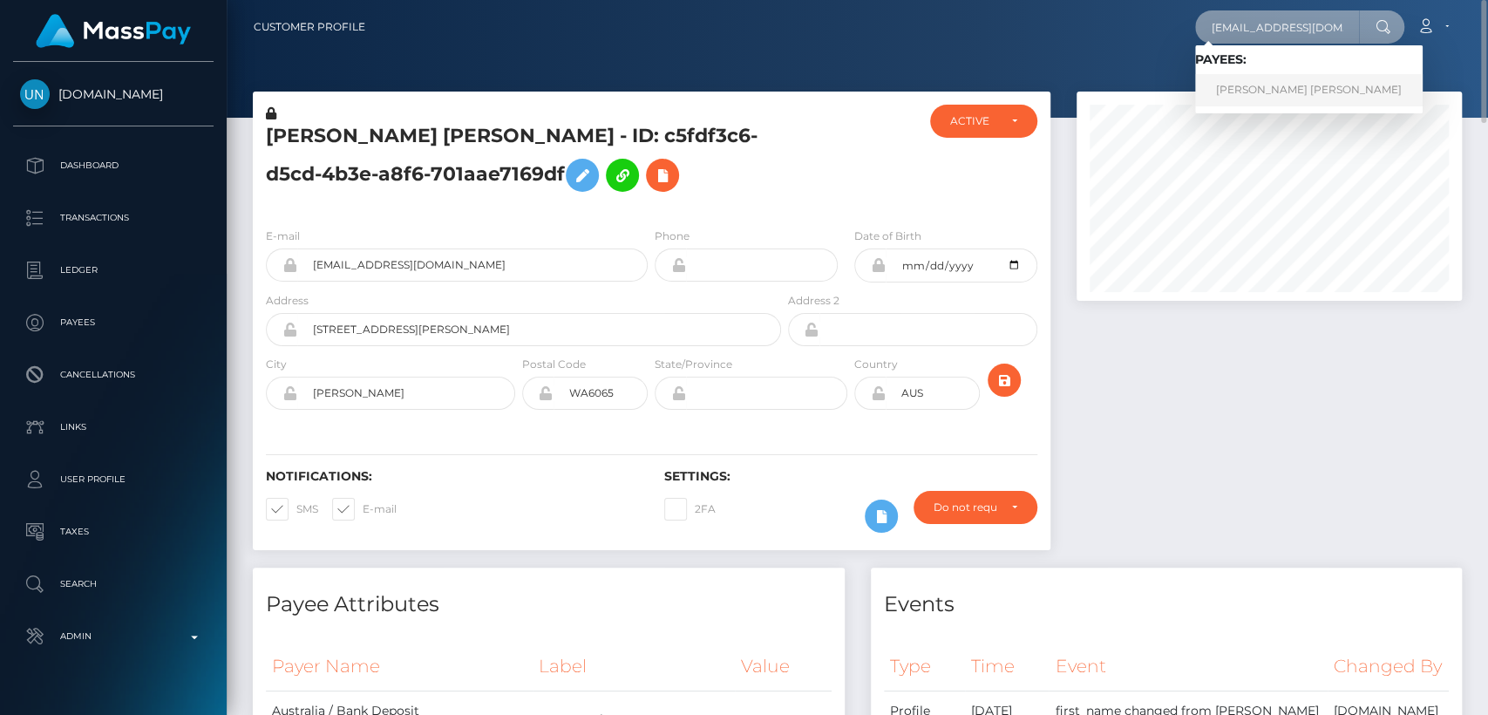
type input "[EMAIL_ADDRESS][DOMAIN_NAME]"
click at [1262, 85] on link "AIMEE JASMINE WHITTICASE" at bounding box center [1308, 90] width 227 height 32
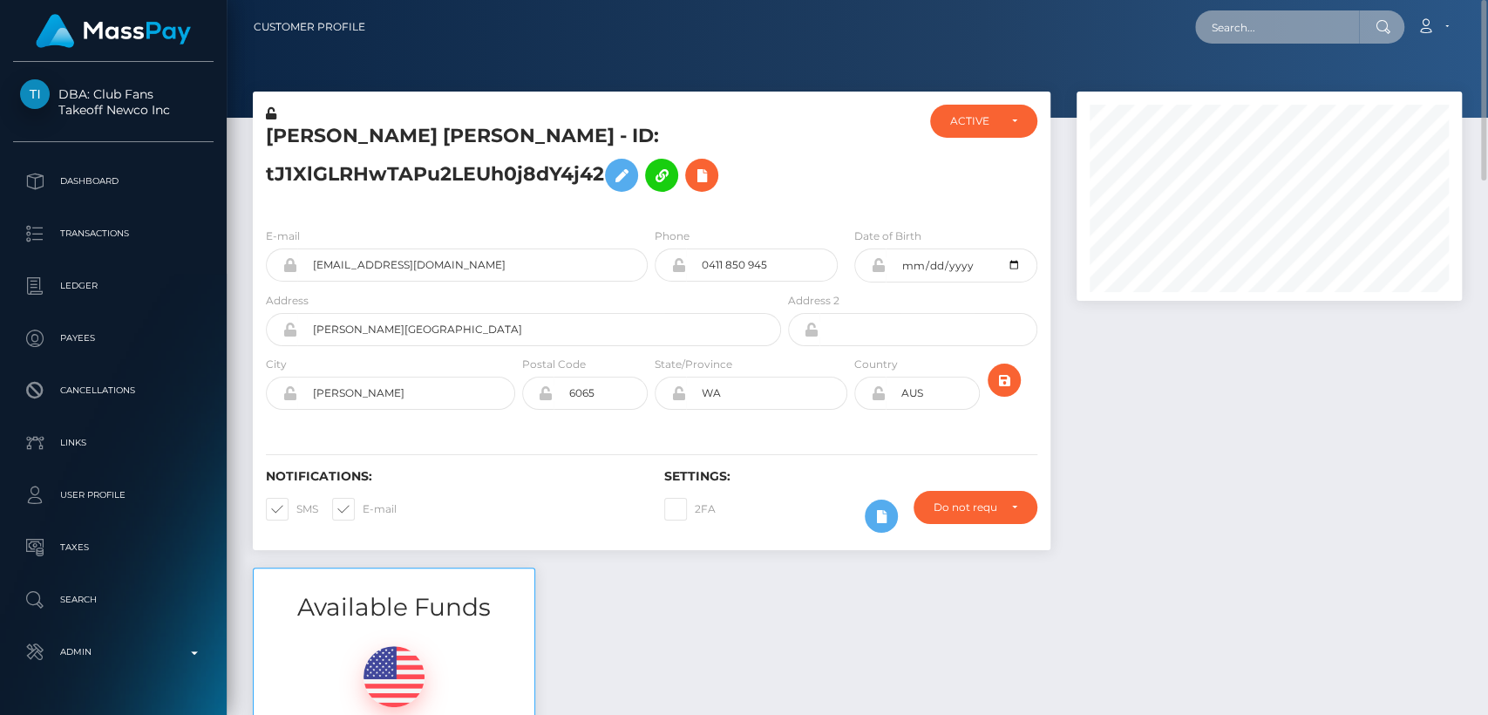
click at [1223, 40] on input "text" at bounding box center [1277, 26] width 164 height 33
paste input "[EMAIL_ADDRESS][DOMAIN_NAME]"
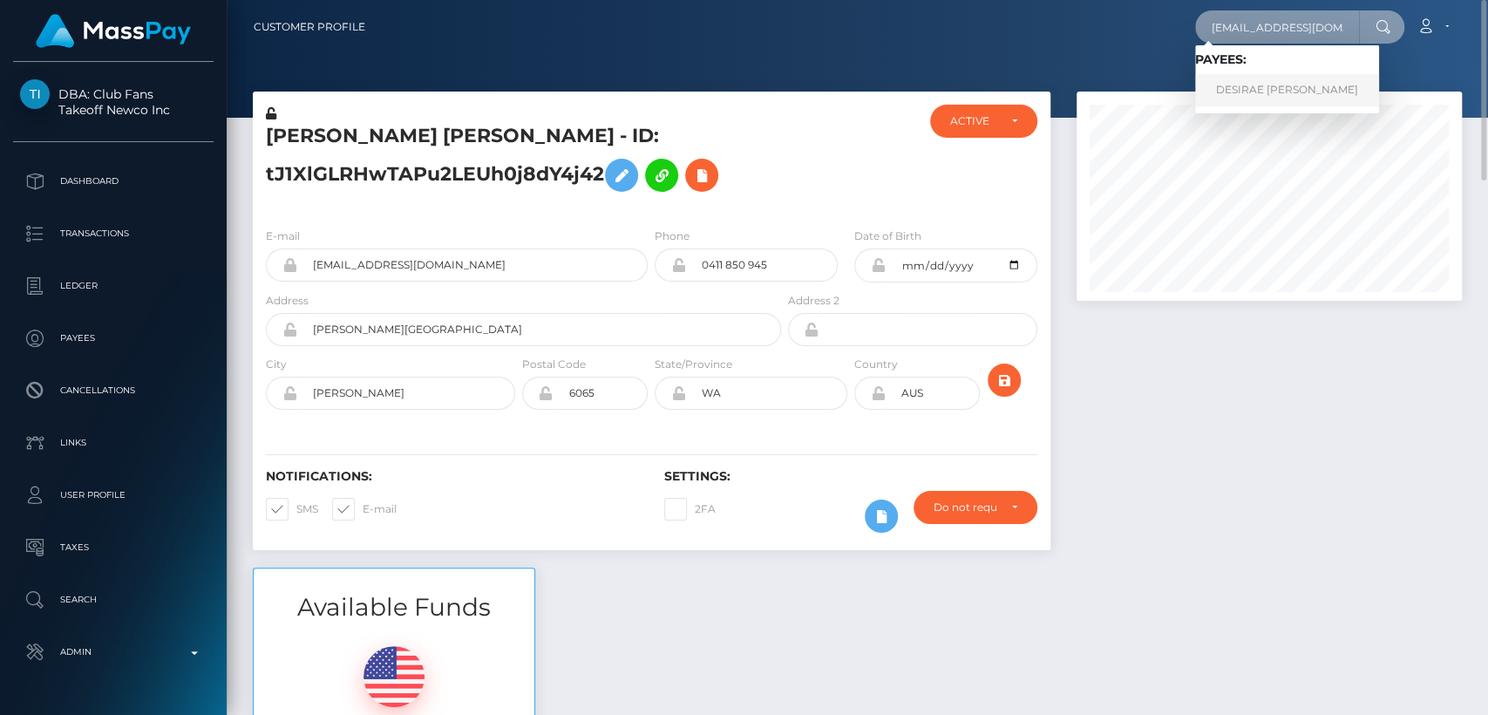
type input "[EMAIL_ADDRESS][DOMAIN_NAME]"
click at [1246, 100] on link "DESIRAE NICOLE TROQUILLE" at bounding box center [1287, 90] width 184 height 32
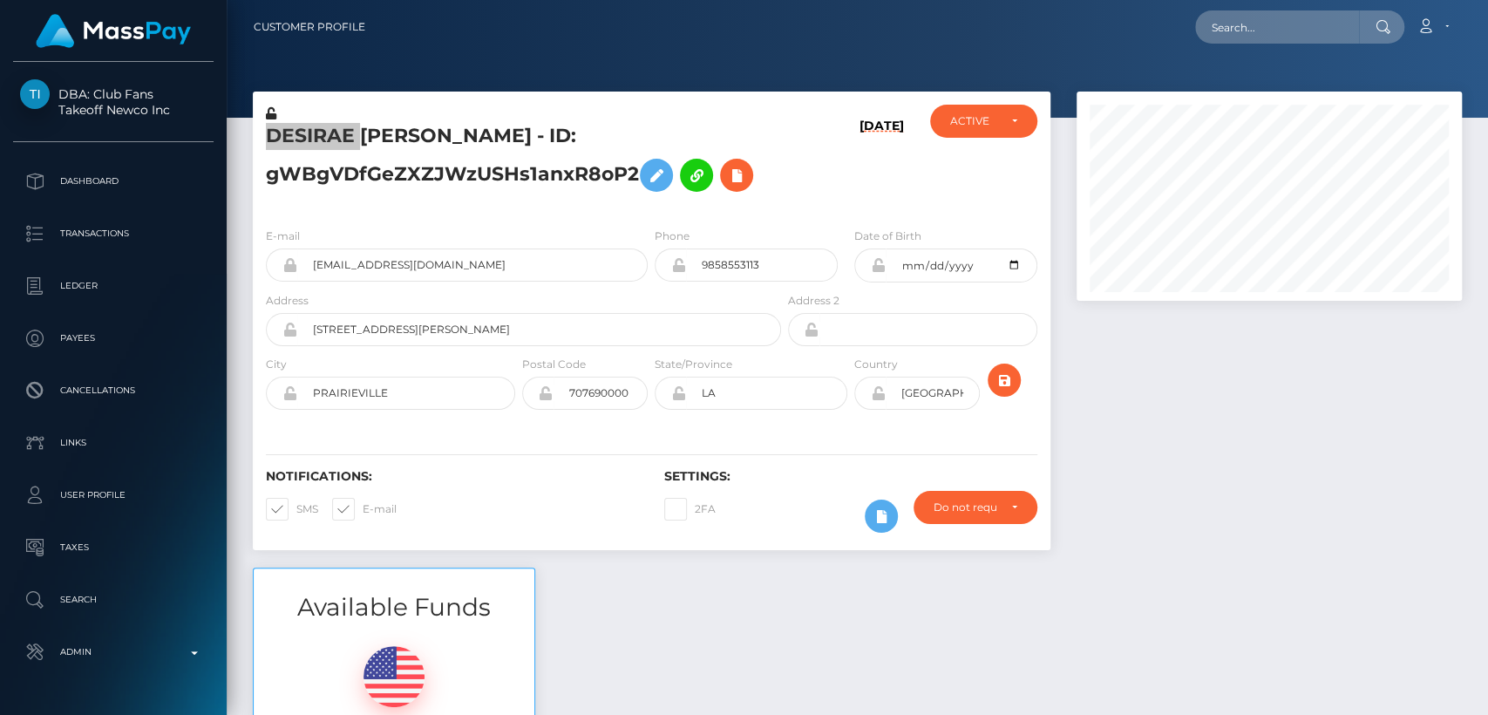
scroll to position [209, 385]
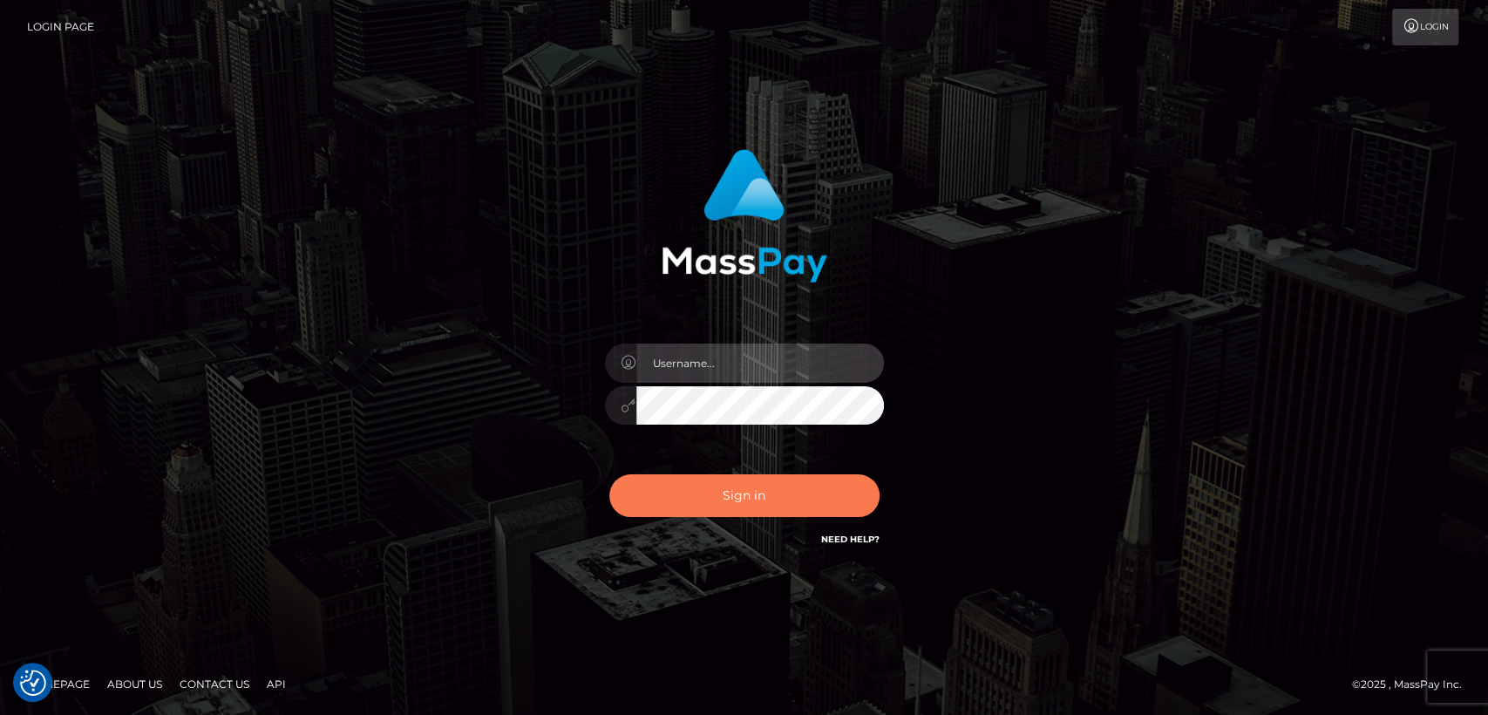
type input "[DOMAIN_NAME]"
click at [719, 501] on button "Sign in" at bounding box center [744, 495] width 270 height 43
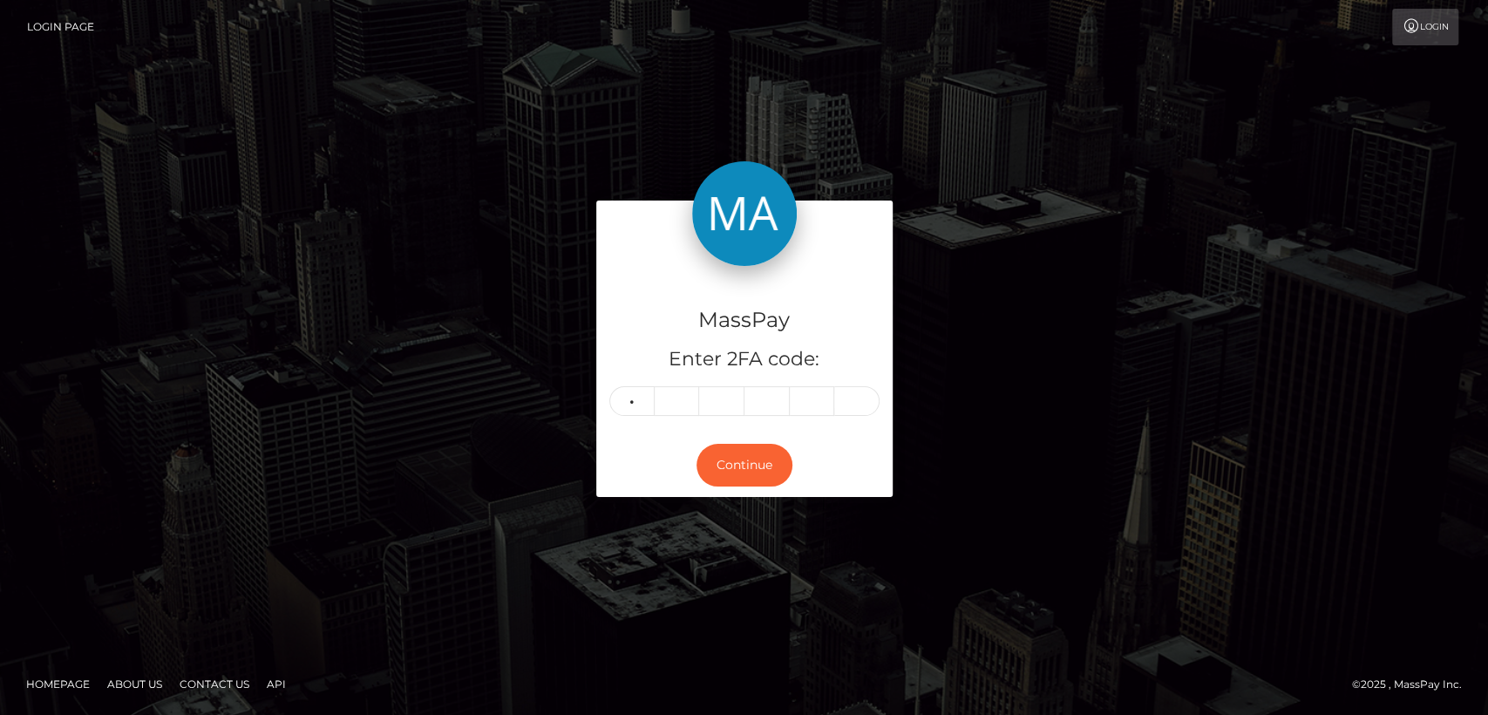
type input "5"
type input "9"
type input "6"
type input "1"
type input "4"
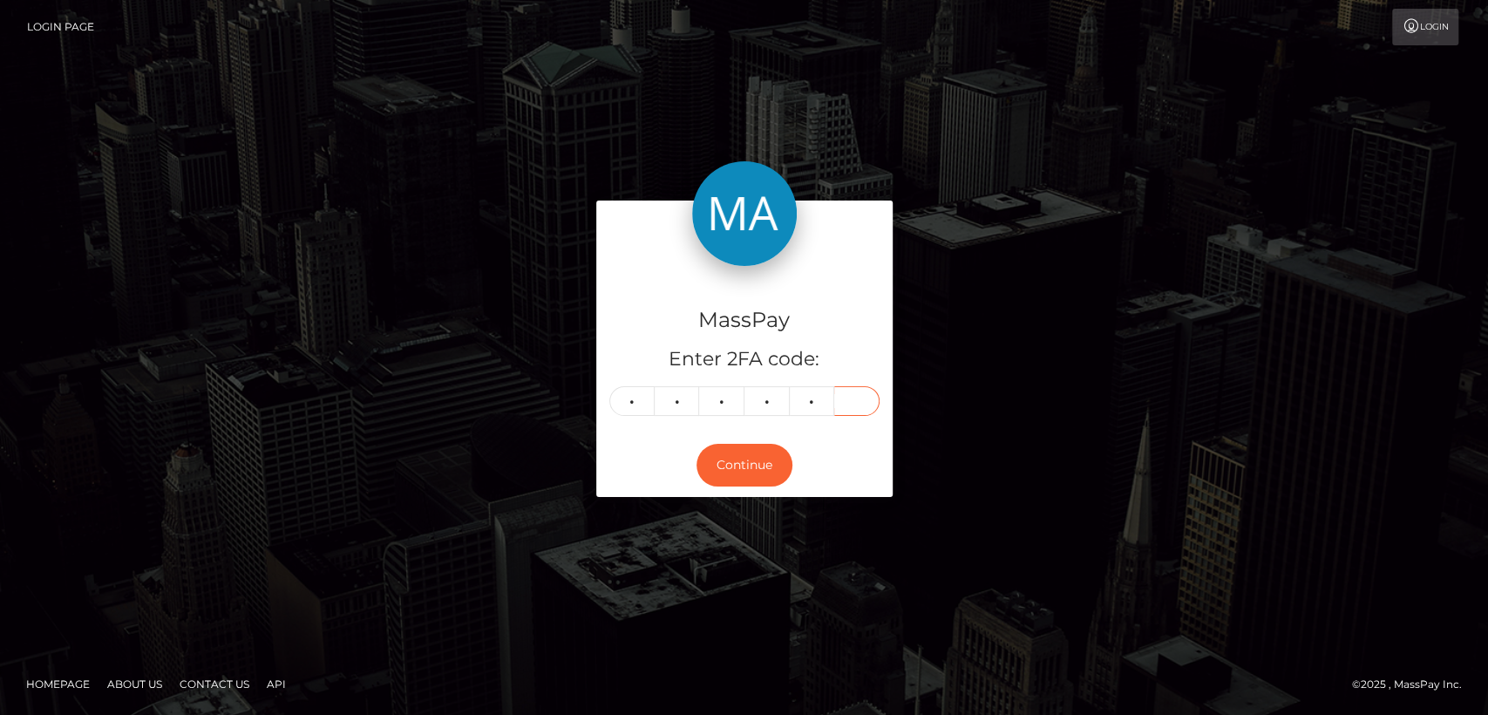
type input "4"
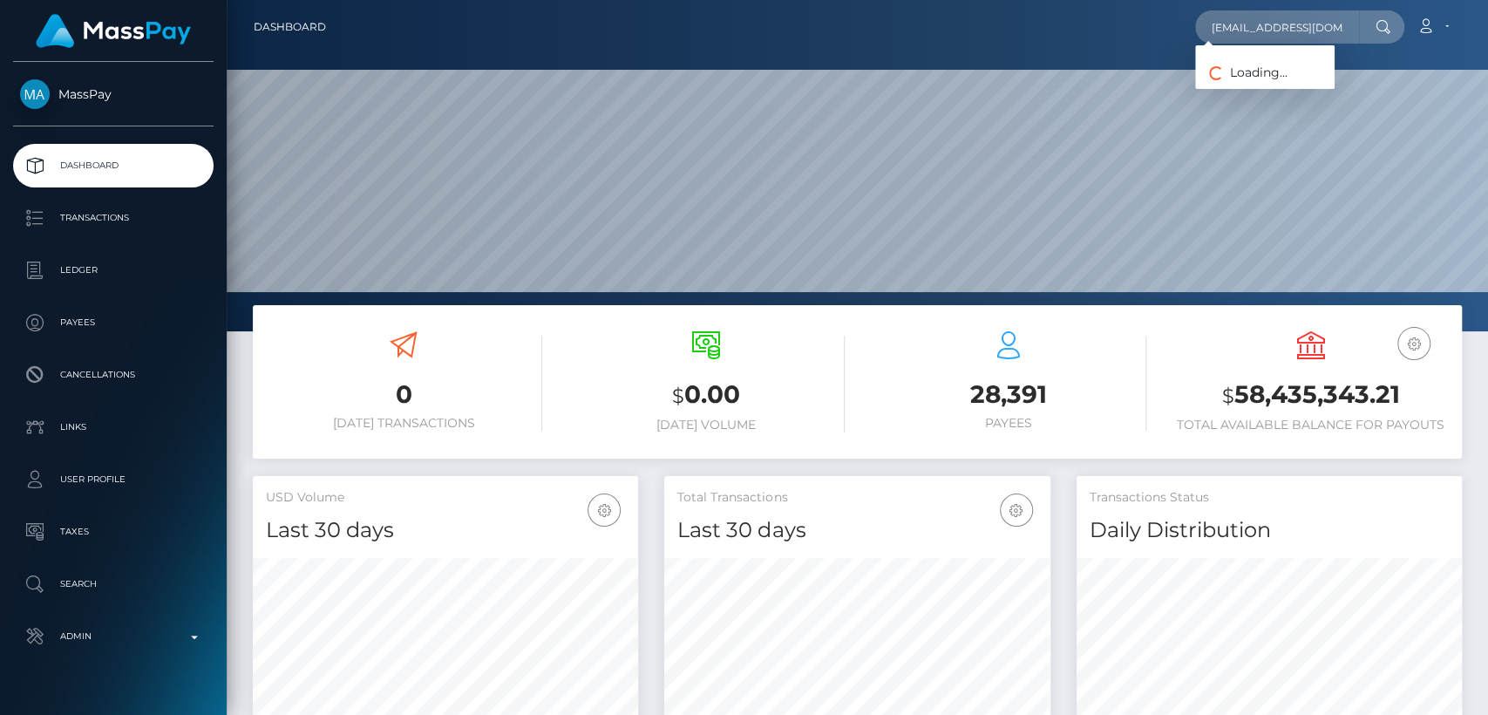
scroll to position [308, 385]
type input "xvjz4tsf48@privaterelay.appleid.com"
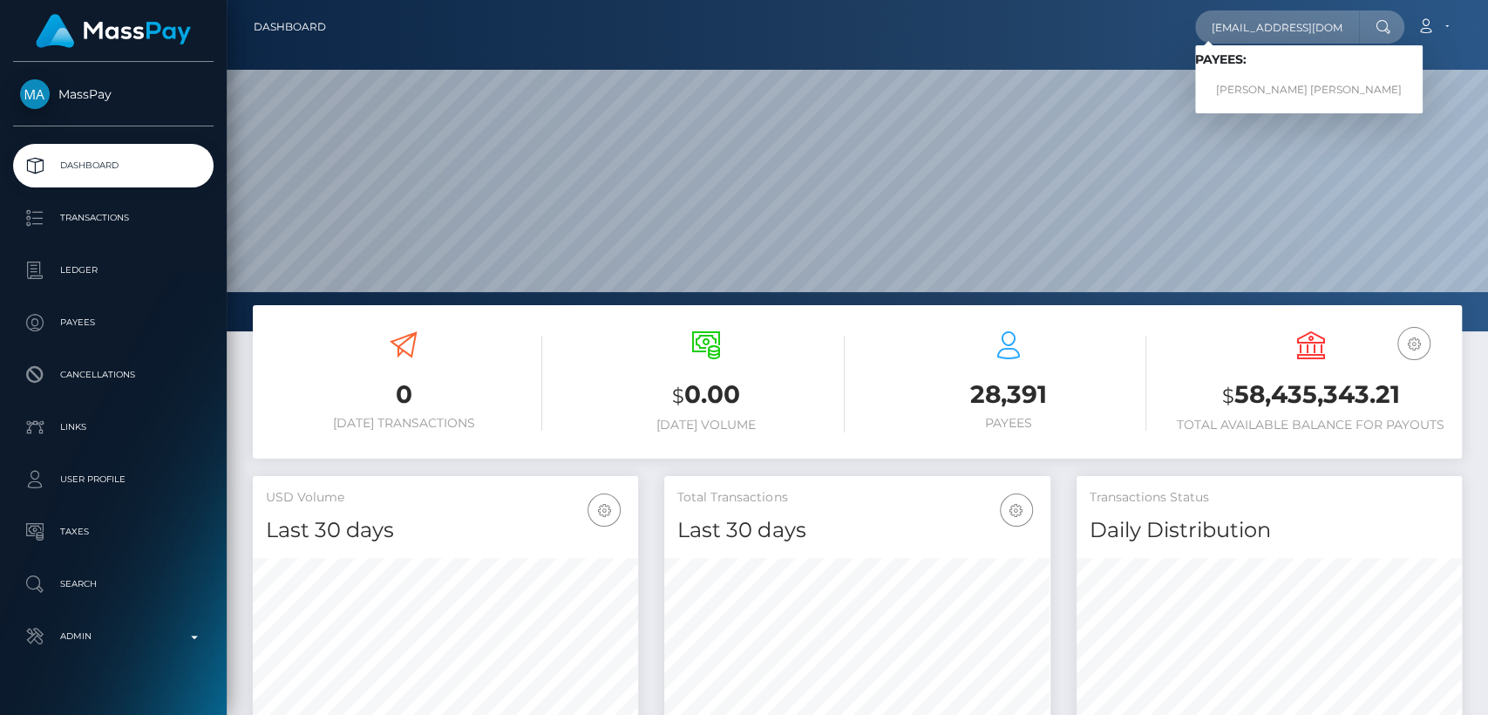
click at [1388, 23] on icon at bounding box center [1382, 27] width 15 height 14
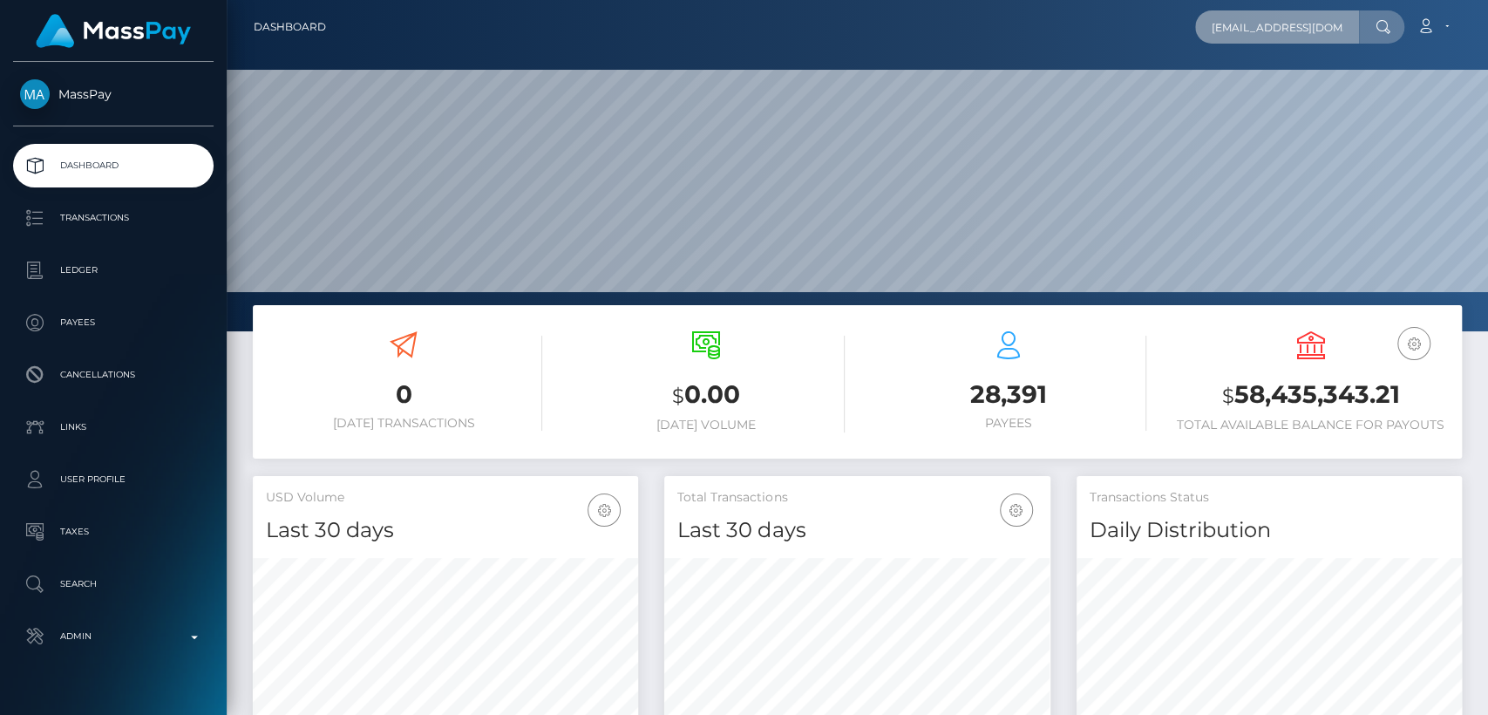
click at [1344, 31] on input "xvjz4tsf48@privaterelay.appleid.com" at bounding box center [1277, 26] width 164 height 33
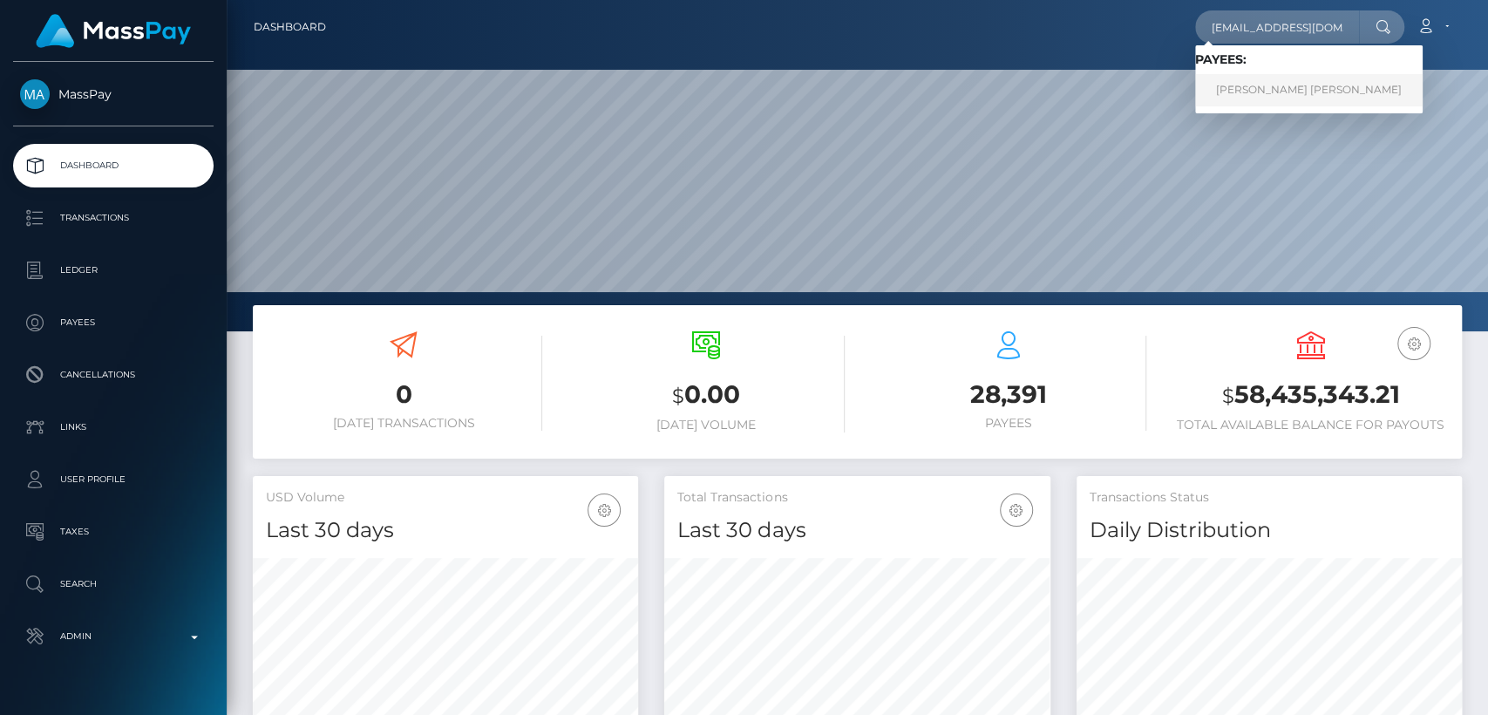
click at [1341, 79] on link "AIMEE JASMINE WHITTICASE" at bounding box center [1308, 90] width 227 height 32
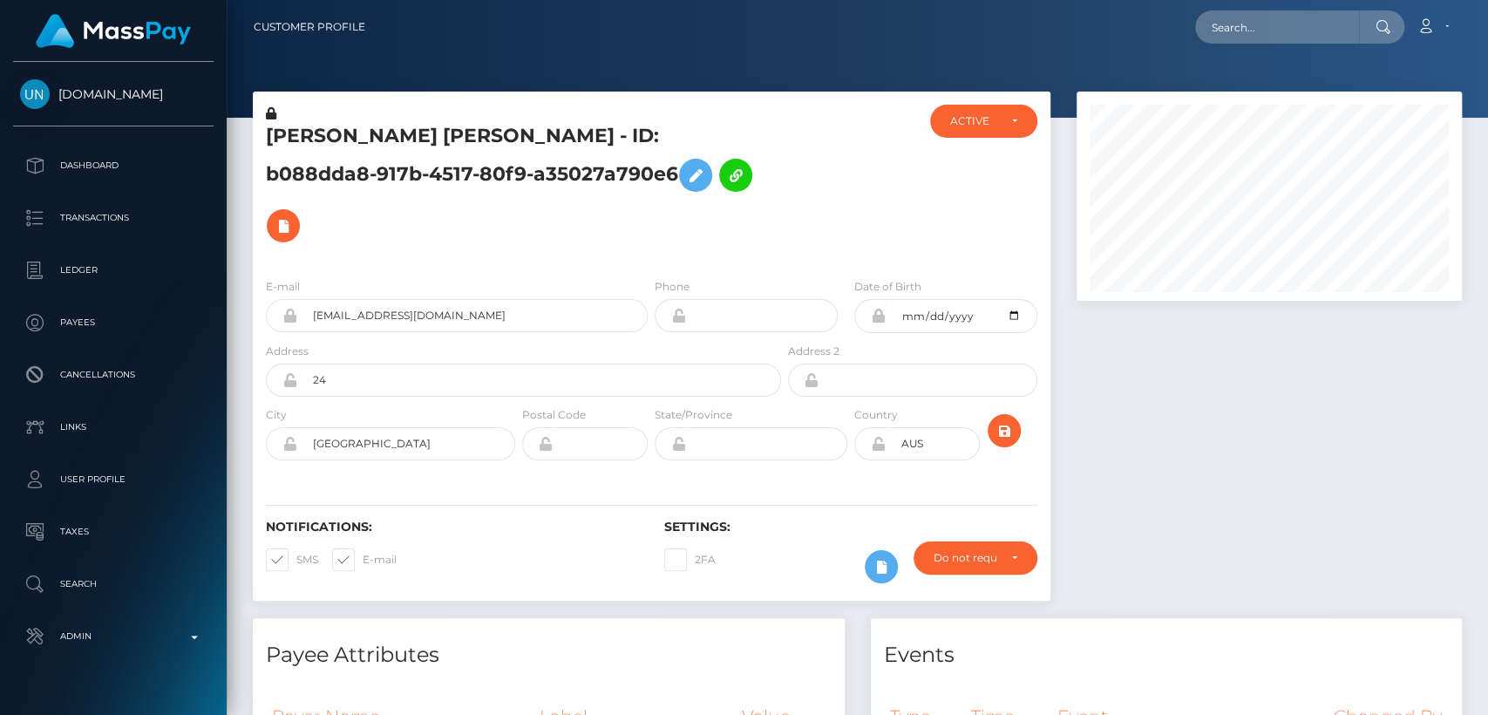
scroll to position [209, 385]
click at [416, 68] on div at bounding box center [857, 59] width 1261 height 118
drag, startPoint x: 560, startPoint y: 137, endPoint x: 295, endPoint y: 123, distance: 264.5
click at [295, 123] on h5 "[PERSON_NAME] [PERSON_NAME] - ID: b088dda8-917b-4517-80f9-a35027a790e6" at bounding box center [519, 187] width 506 height 128
click at [271, 132] on h5 "AIMEE JASMINE WHITTICASE - ID: b088dda8-917b-4517-80f9-a35027a790e6" at bounding box center [519, 187] width 506 height 128
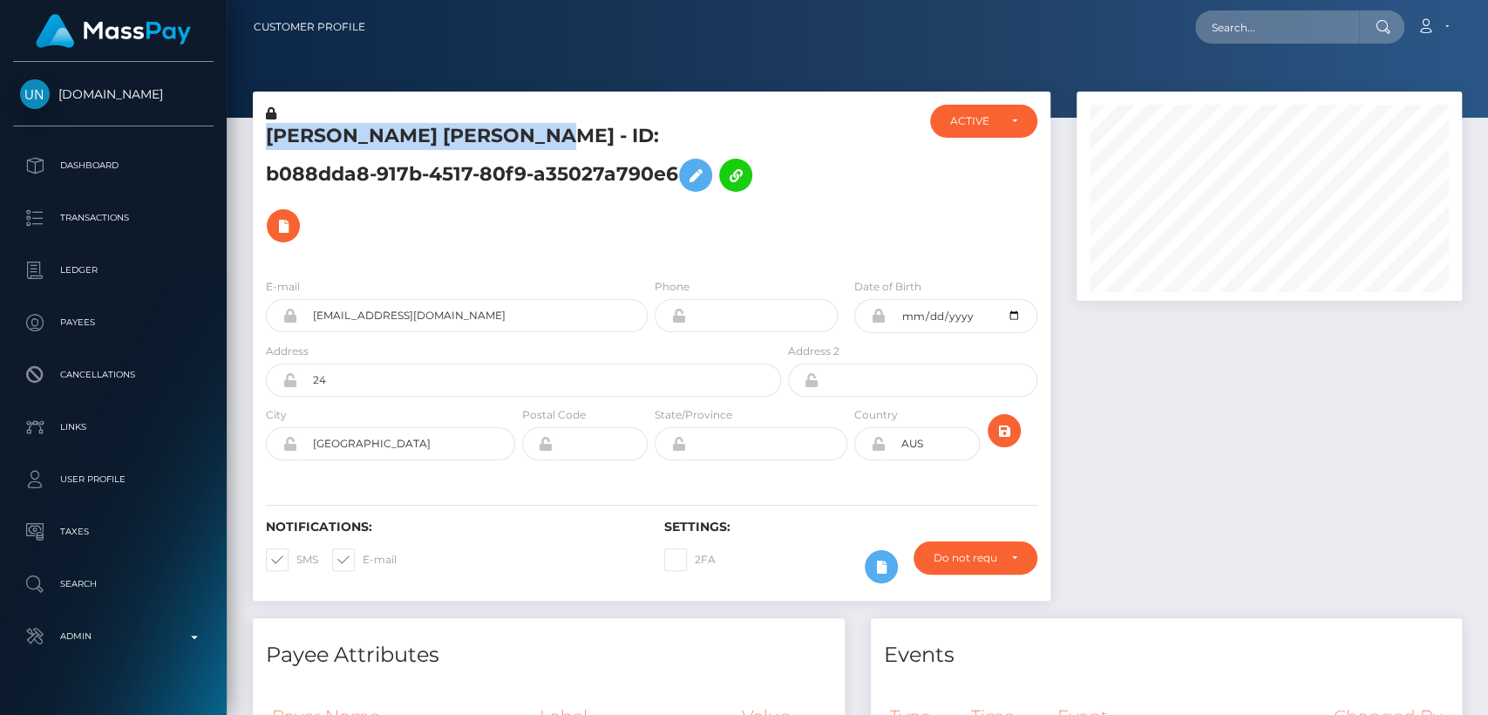
drag, startPoint x: 271, startPoint y: 132, endPoint x: 536, endPoint y: 128, distance: 265.0
click at [536, 128] on h5 "AIMEE JASMINE WHITTICASE - ID: b088dda8-917b-4517-80f9-a35027a790e6" at bounding box center [519, 187] width 506 height 128
copy h5 "AIMEE JASMINE WHITTICASE"
click at [568, 113] on div "AIMEE JASMINE WHITTICASE - ID: b088dda8-917b-4517-80f9-a35027a790e6" at bounding box center [519, 185] width 532 height 160
drag, startPoint x: 554, startPoint y: 132, endPoint x: 270, endPoint y: 142, distance: 284.3
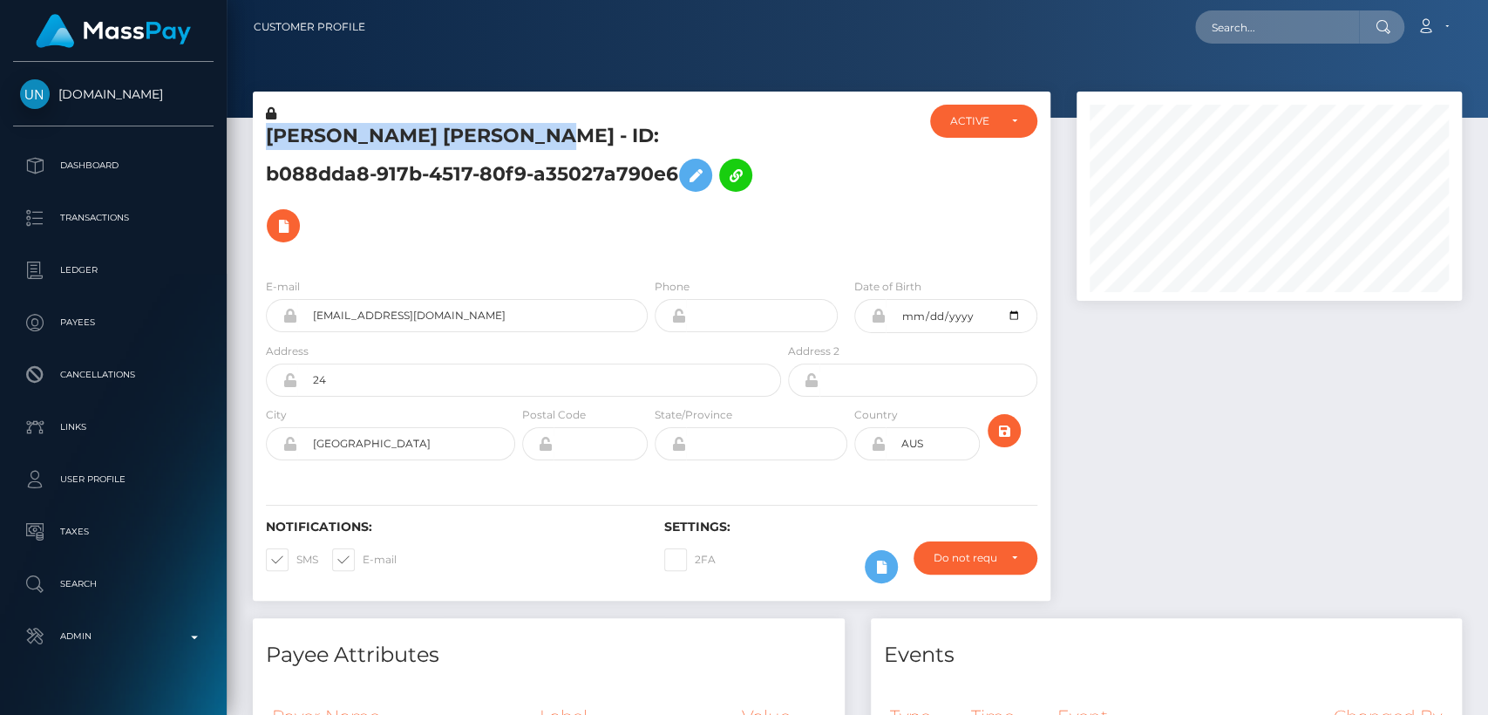
click at [270, 142] on h5 "AIMEE JASMINE WHITTICASE - ID: b088dda8-917b-4517-80f9-a35027a790e6" at bounding box center [519, 187] width 506 height 128
copy h5 "AIMEE JASMINE WHITTICASE"
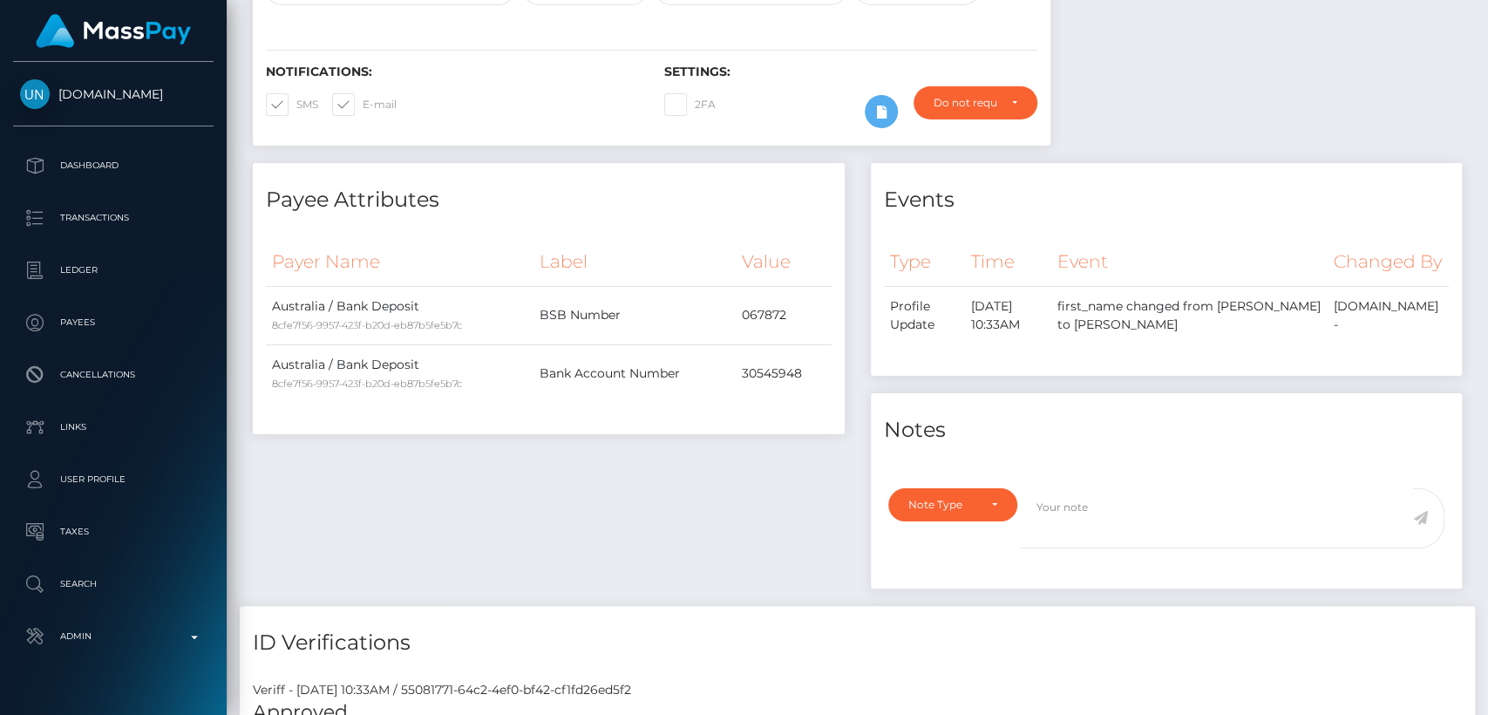
scroll to position [0, 0]
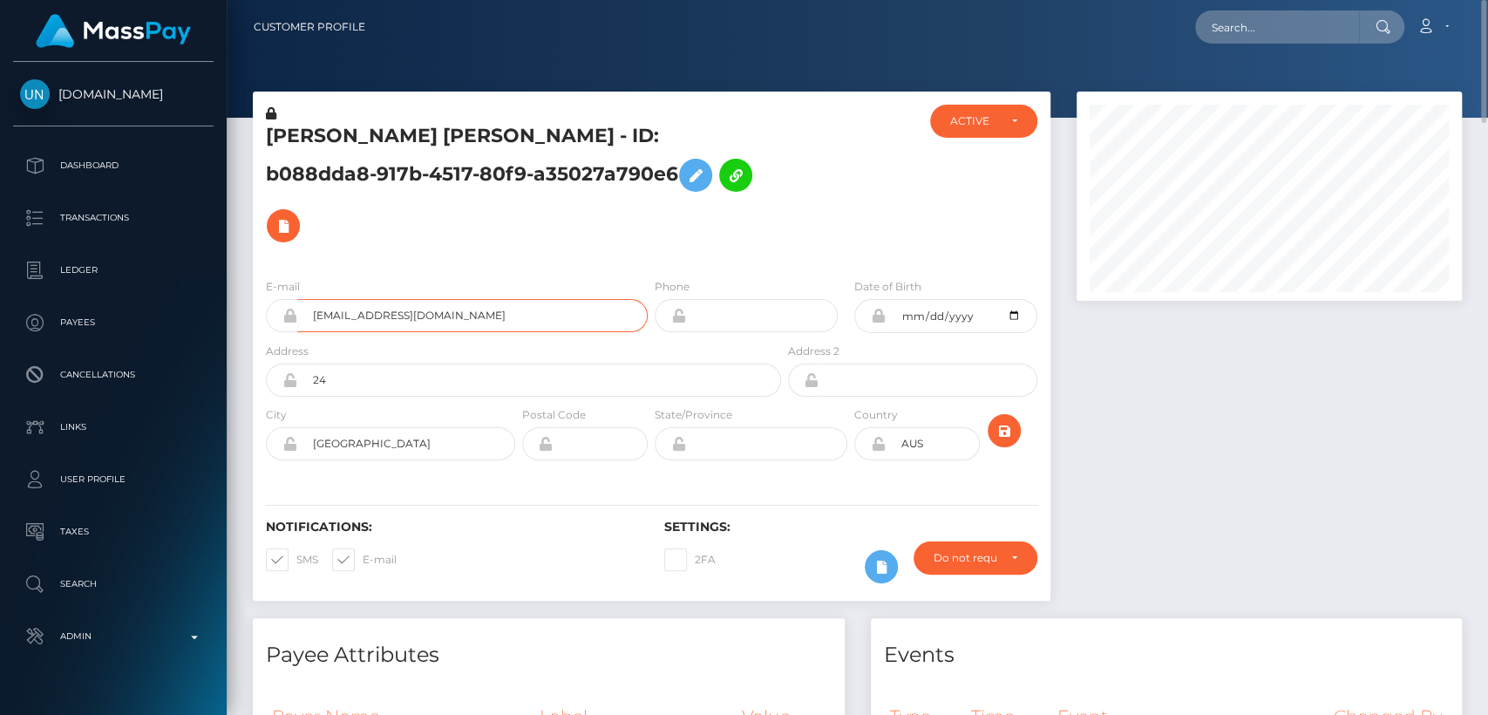
click at [411, 299] on input "xvjz4tsf48@privaterelay.appleid.com" at bounding box center [472, 315] width 350 height 33
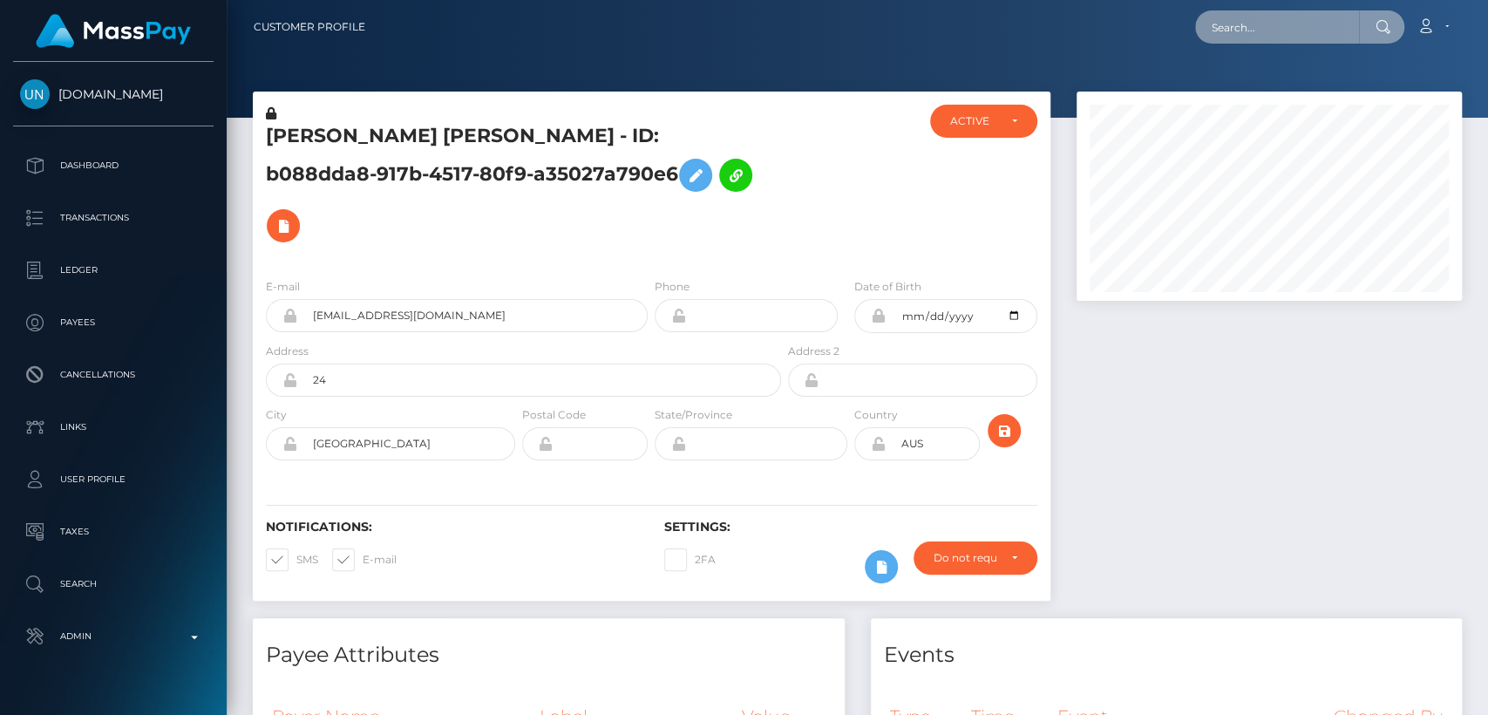
click at [1213, 23] on input "text" at bounding box center [1277, 26] width 164 height 33
paste input "[EMAIL_ADDRESS][DOMAIN_NAME]"
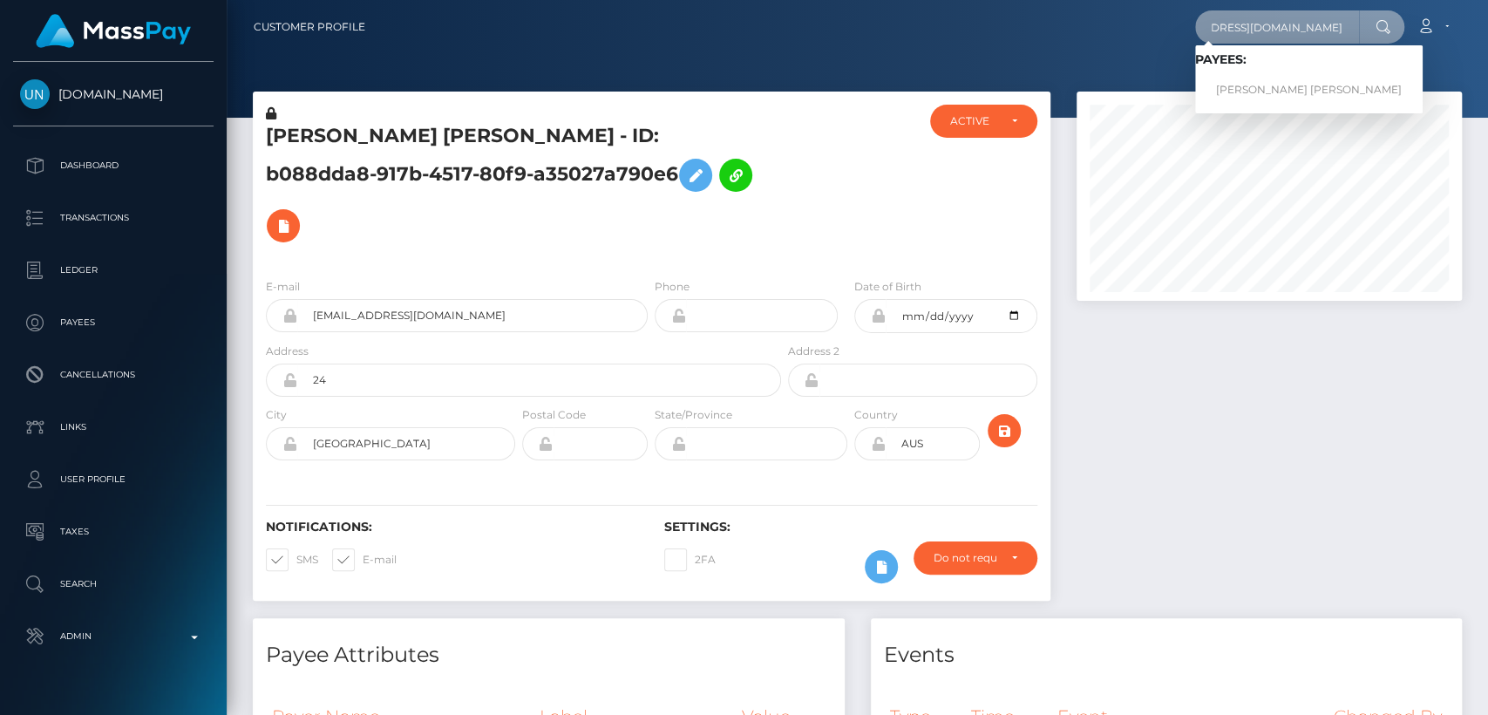
type input "[EMAIL_ADDRESS][DOMAIN_NAME]"
click at [1303, 83] on link "[PERSON_NAME] [PERSON_NAME]" at bounding box center [1308, 90] width 227 height 32
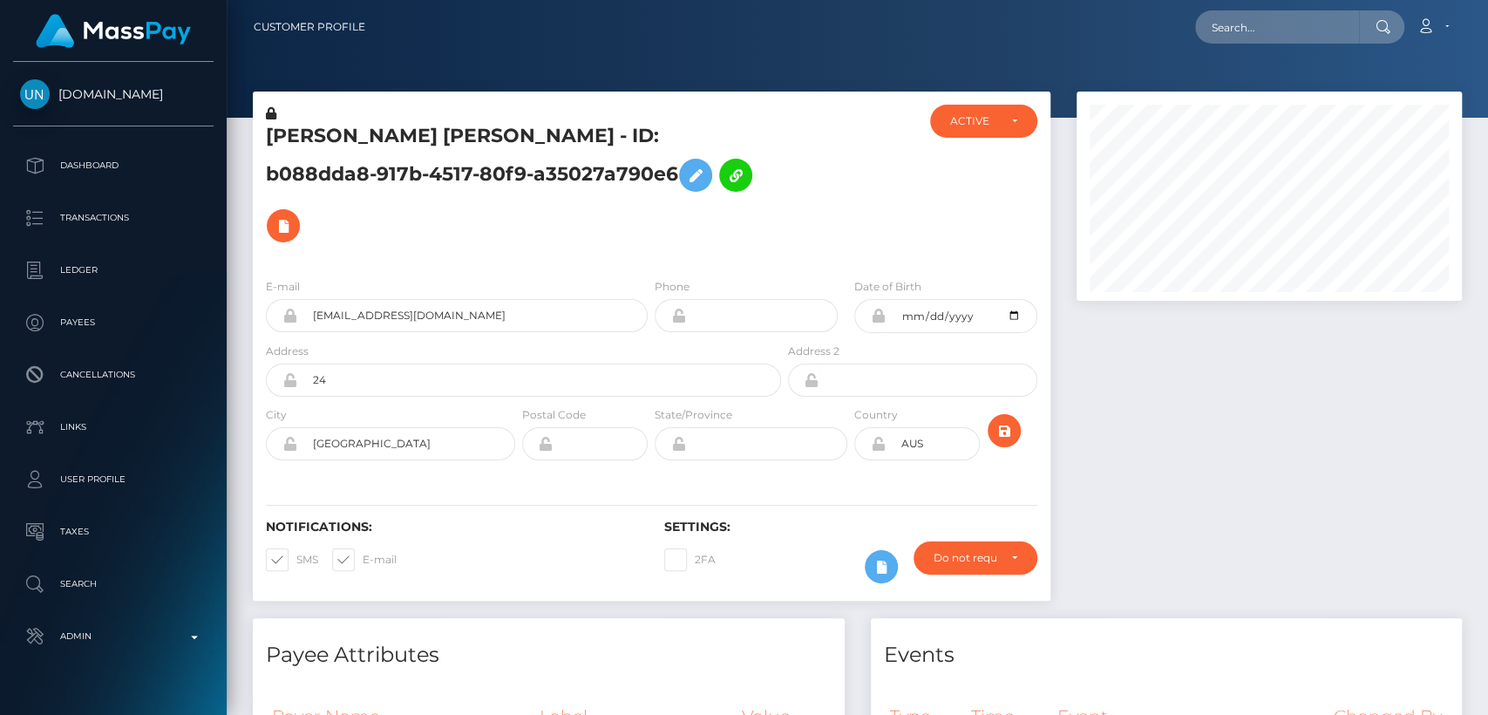
scroll to position [209, 385]
click at [1292, 21] on input "text" at bounding box center [1277, 26] width 164 height 33
paste input "aiimeeexo@gmail.com."
click at [1238, 30] on input "aiimeeexo@gmail.com" at bounding box center [1277, 26] width 164 height 33
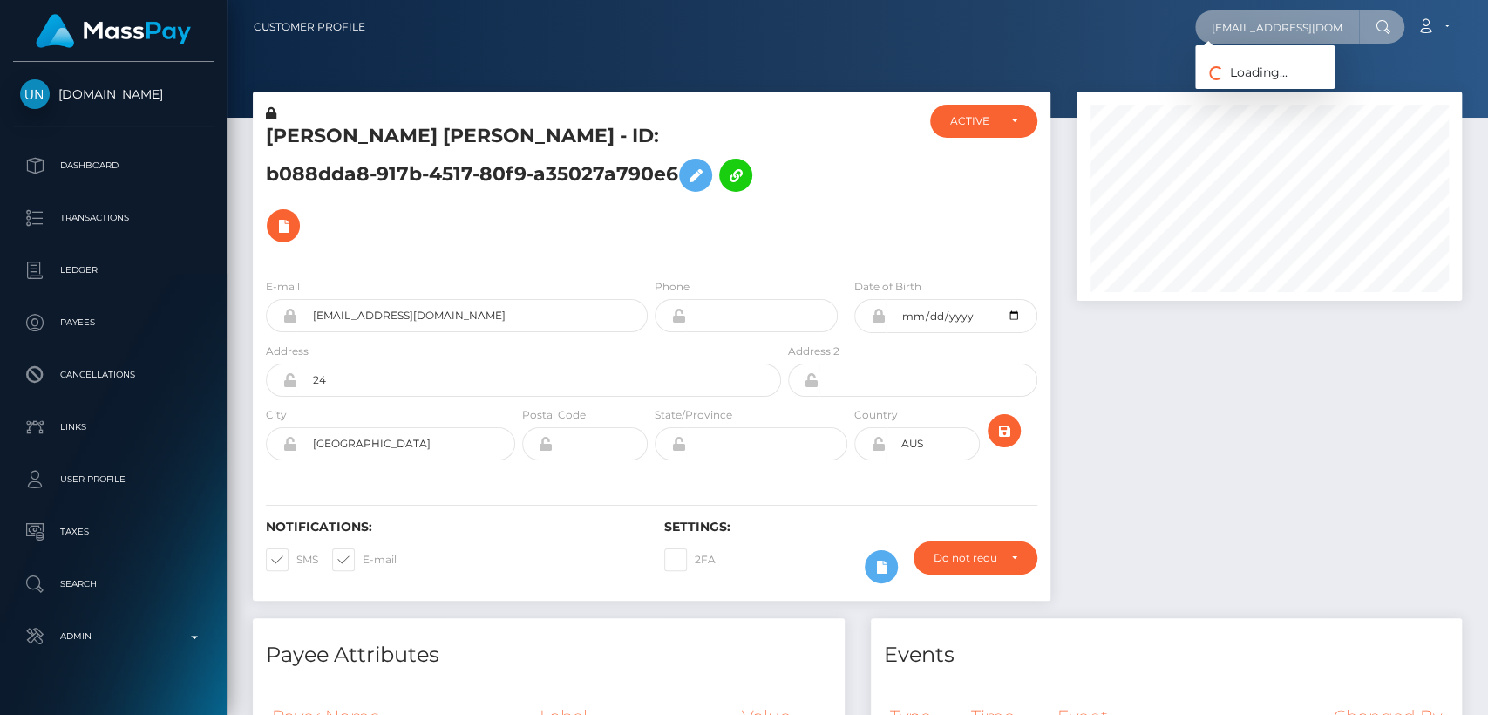
paste input "miieeeex"
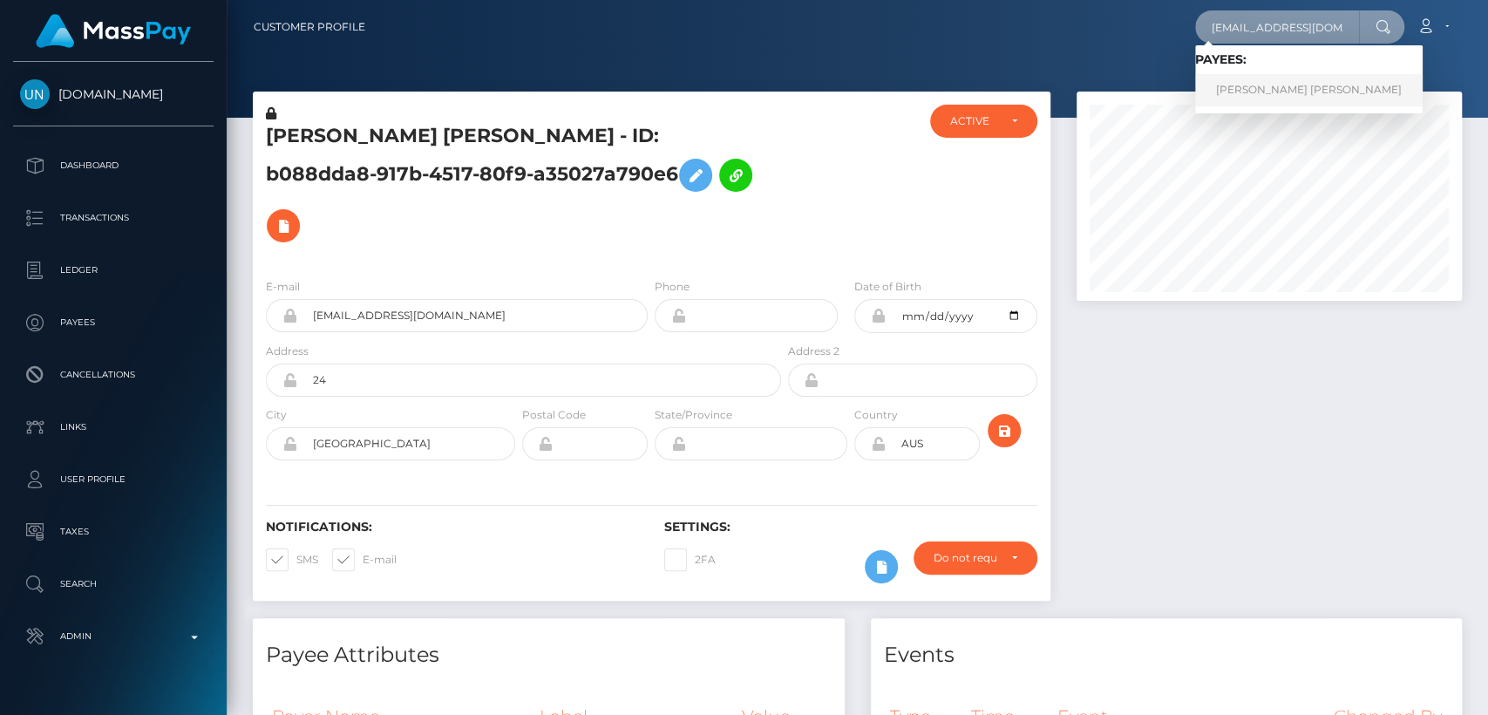
type input "amiieeeex@gmail.com"
click at [1292, 97] on link "AIMEE JASMINE WHITTICASE" at bounding box center [1308, 90] width 227 height 32
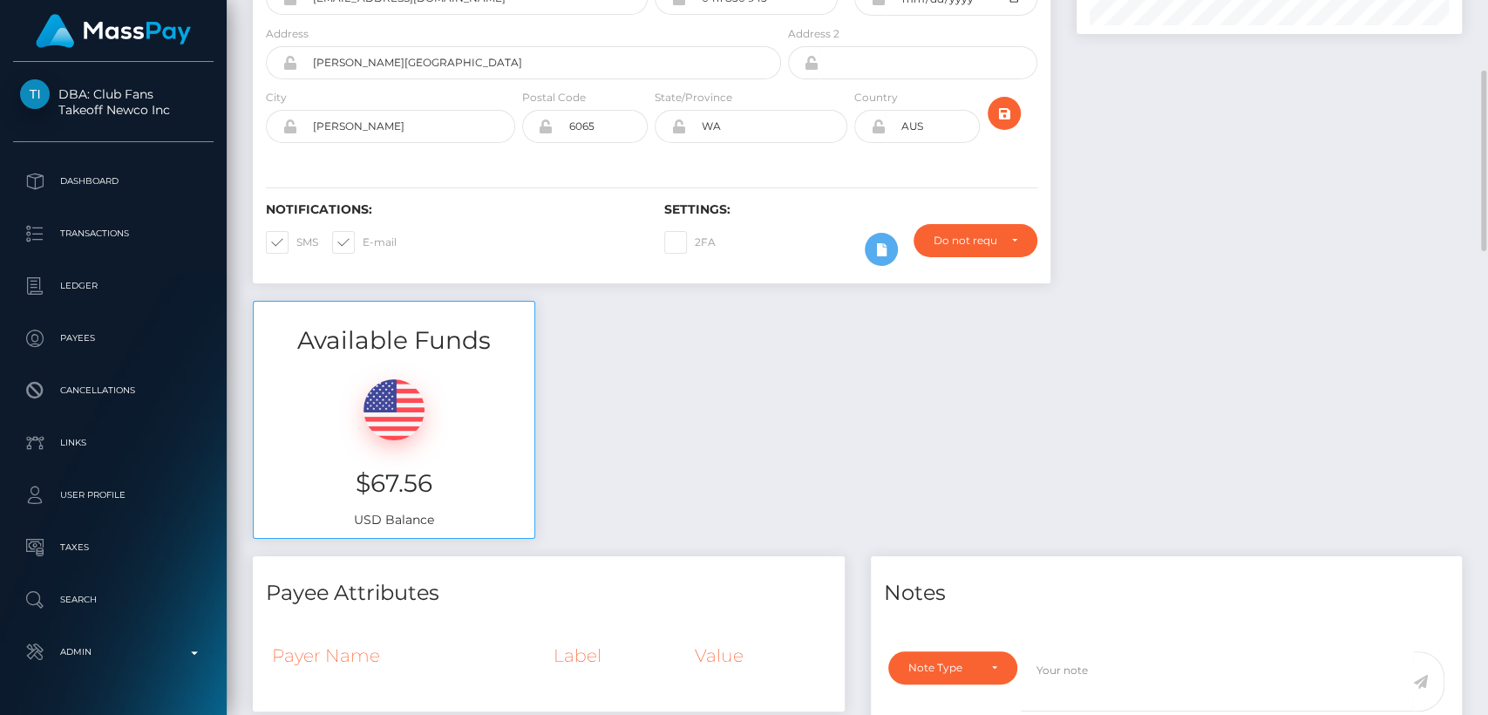
scroll to position [269, 0]
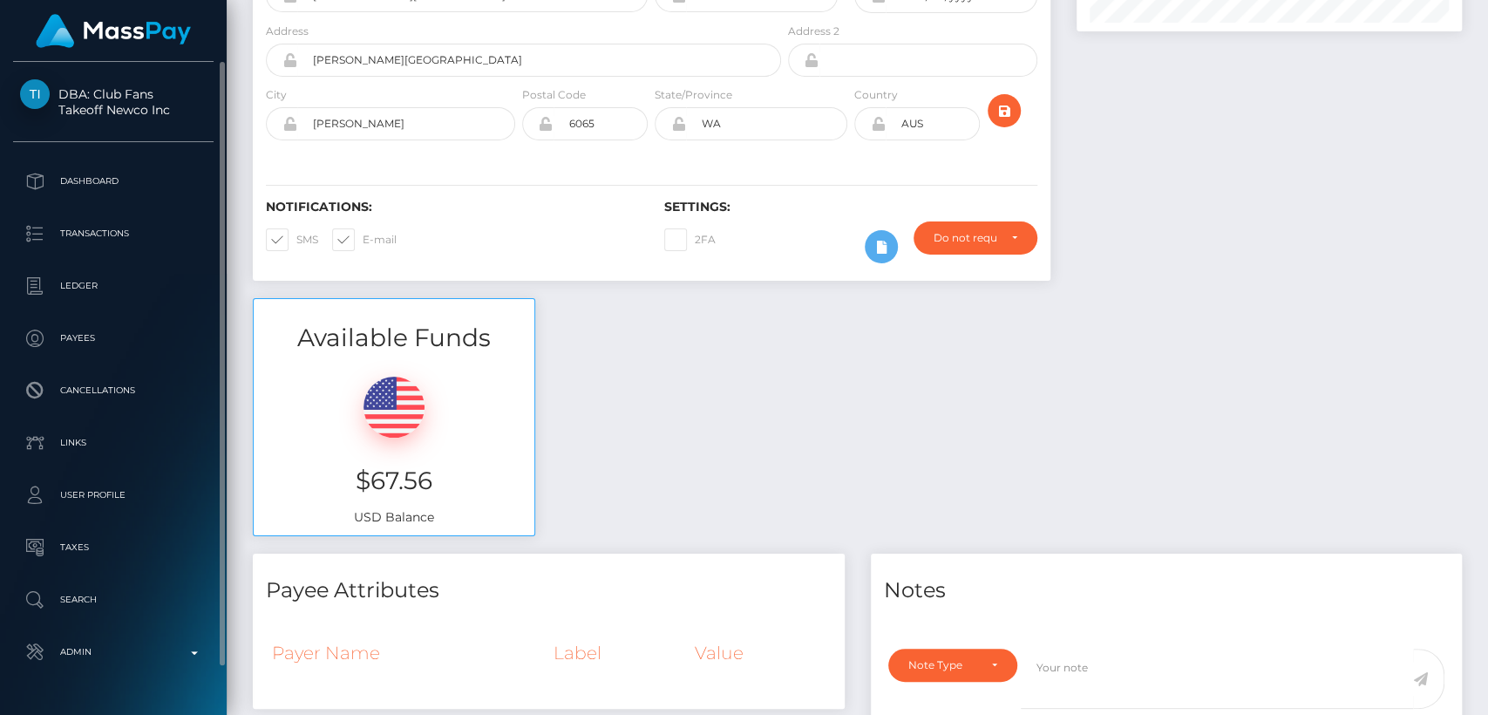
drag, startPoint x: 98, startPoint y: 77, endPoint x: 111, endPoint y: 86, distance: 15.5
click at [135, 92] on div "DBA: Club Fans Takeoff Newco Inc Dashboard Transactions Ledger Payees" at bounding box center [113, 386] width 227 height 649
click at [91, 71] on div "DBA: Club Fans Takeoff Newco Inc Dashboard Transactions Ledger Payees" at bounding box center [113, 386] width 227 height 649
drag, startPoint x: 91, startPoint y: 71, endPoint x: 171, endPoint y: 112, distance: 89.7
click at [171, 112] on div "DBA: Club Fans Takeoff Newco Inc Dashboard Transactions Ledger Payees" at bounding box center [113, 386] width 227 height 649
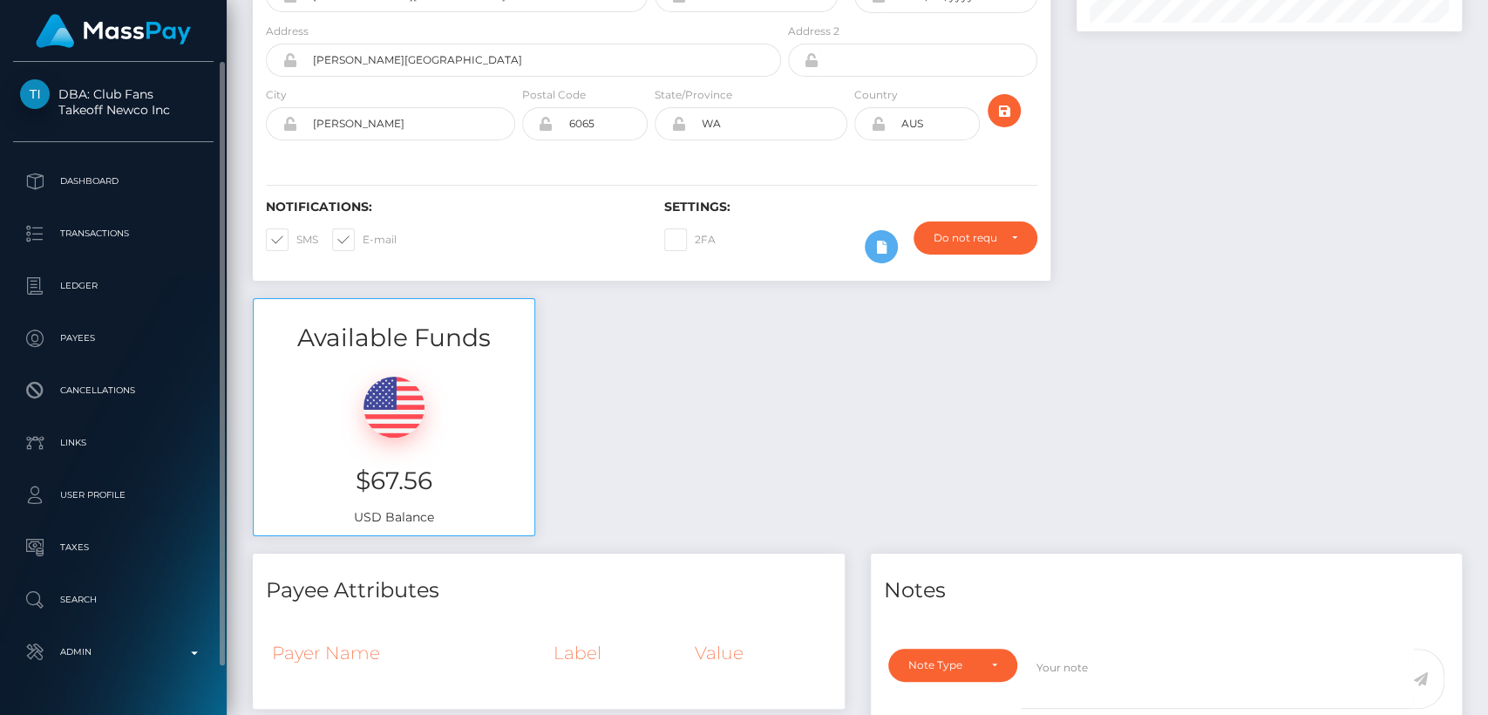
copy div "Club Fans Takeoff Newco Inc"
click at [577, 306] on div "Available Funds $67.56 USD Balance" at bounding box center [857, 426] width 1235 height 256
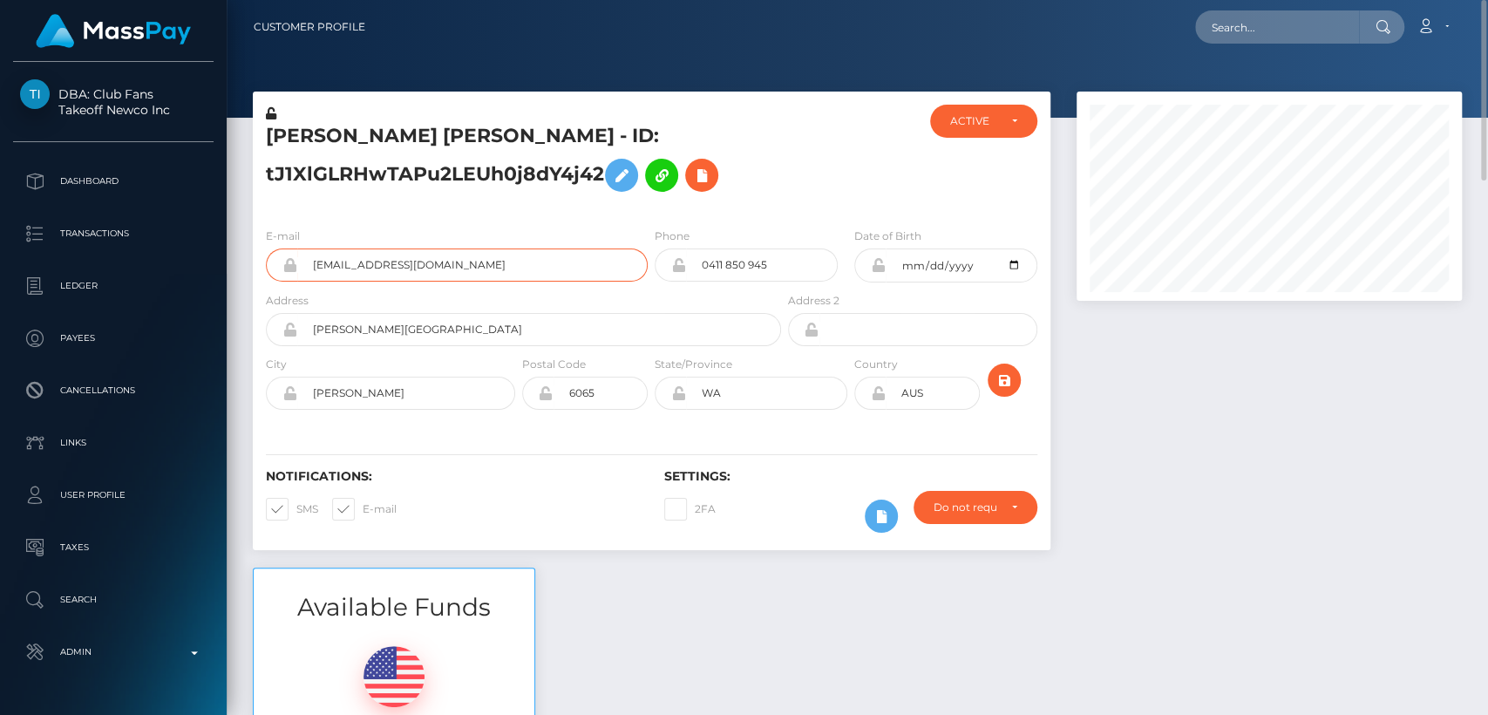
click at [377, 260] on input "amiieeeex@gmail.com" at bounding box center [472, 264] width 350 height 33
click at [533, 481] on h6 "Notifications:" at bounding box center [452, 476] width 372 height 15
click at [663, 571] on div "Available Funds $67.56 USD Balance" at bounding box center [857, 695] width 1235 height 256
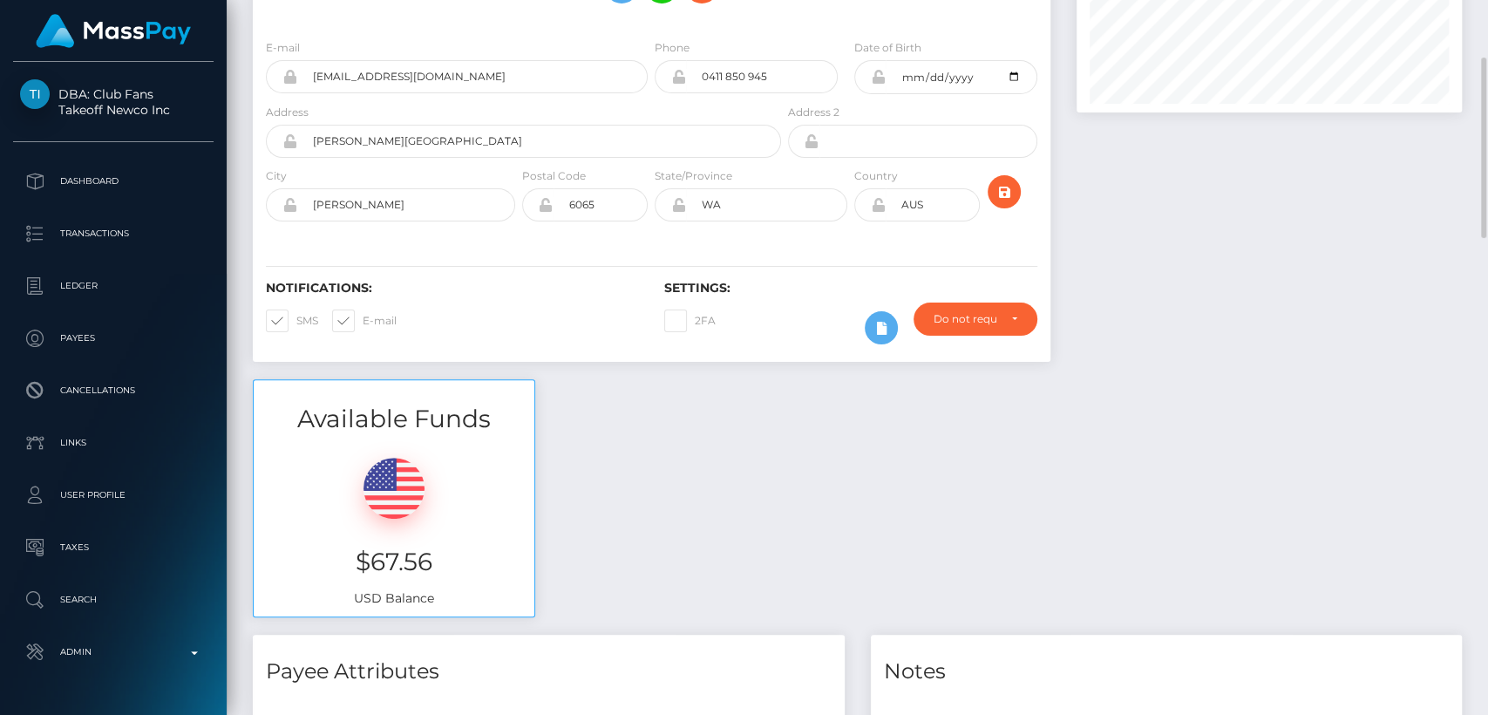
scroll to position [196, 0]
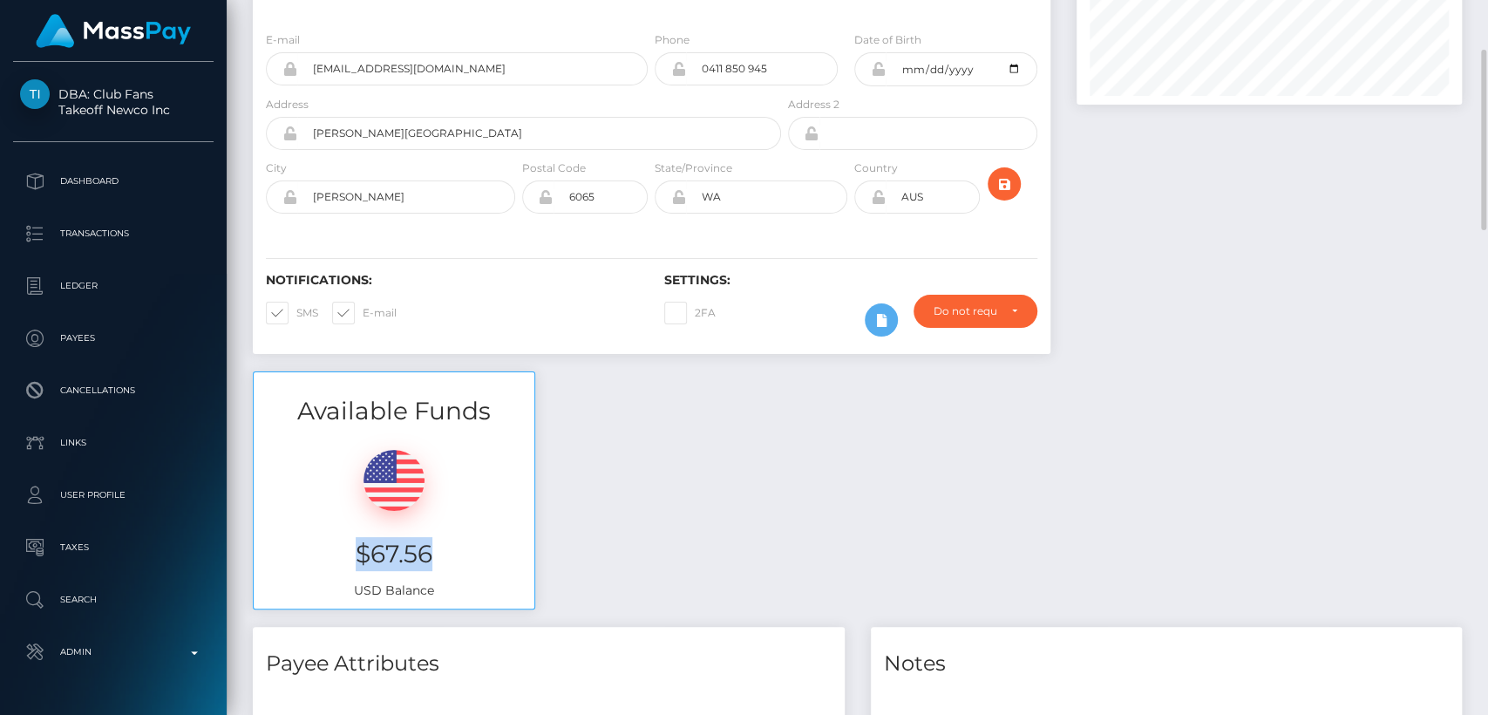
drag, startPoint x: 437, startPoint y: 552, endPoint x: 358, endPoint y: 554, distance: 78.5
click at [358, 554] on h3 "$67.56" at bounding box center [394, 554] width 255 height 34
copy h3 "$67.56"
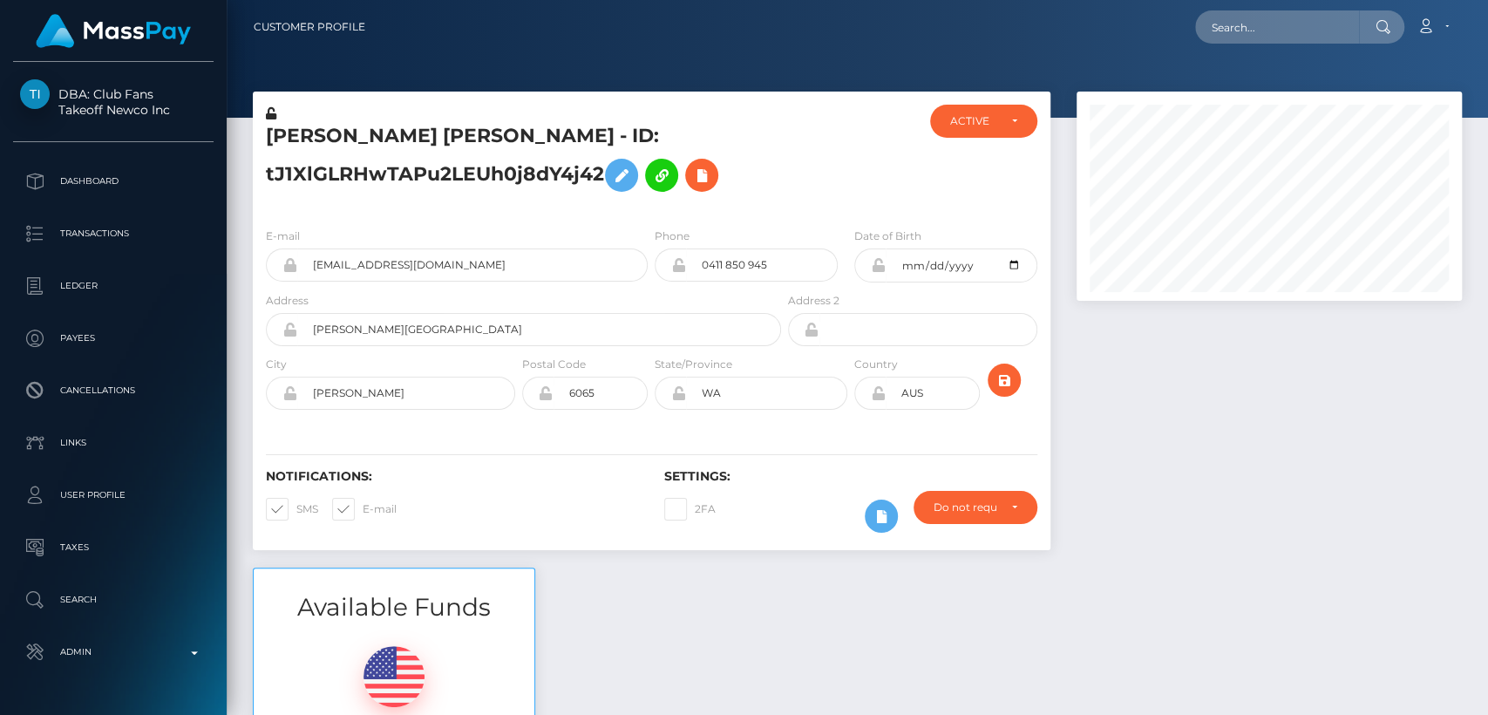
scroll to position [209, 385]
click at [1313, 32] on input "text" at bounding box center [1277, 26] width 164 height 33
paste input "jaasminixo@icloud.com"
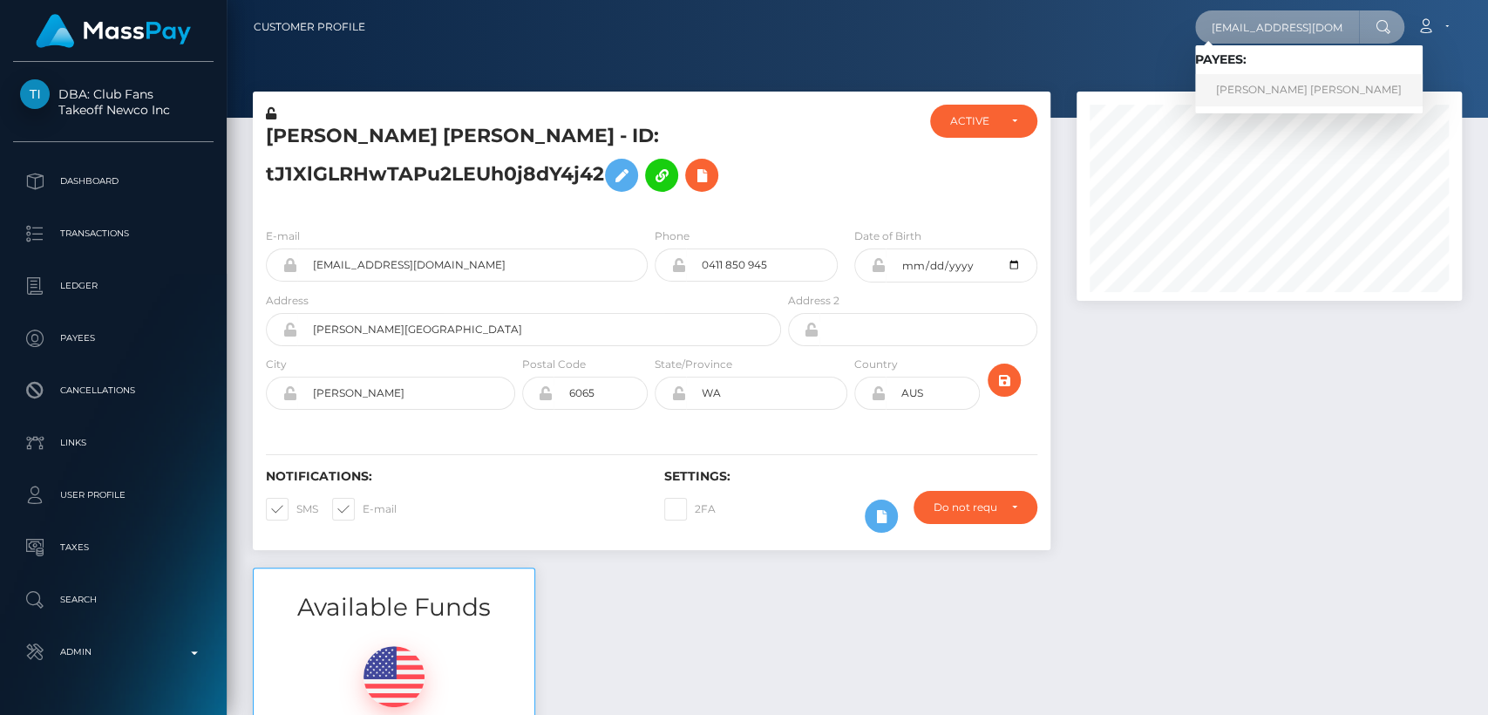
type input "jaasminixo@icloud.com"
click at [1300, 84] on link "AIMEE JASMINE WHITTICASE" at bounding box center [1308, 90] width 227 height 32
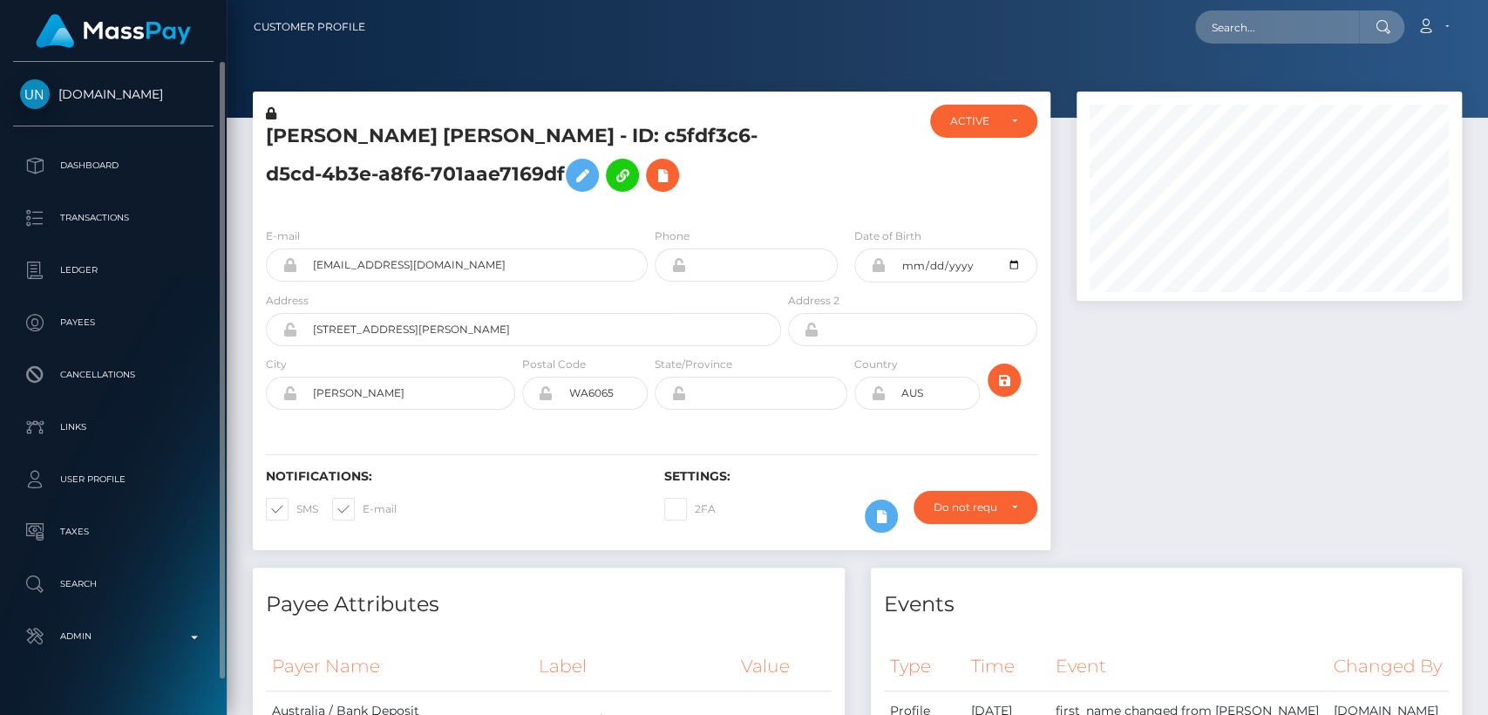
drag, startPoint x: 75, startPoint y: 76, endPoint x: 128, endPoint y: 88, distance: 54.5
click at [128, 88] on div "Unlockt.me Dashboard Transactions Ledger Payees Cancellations Links Taxes" at bounding box center [113, 386] width 227 height 649
copy span "Unlockt.me"
click at [420, 265] on input "jaasminixo@icloud.com" at bounding box center [472, 264] width 350 height 33
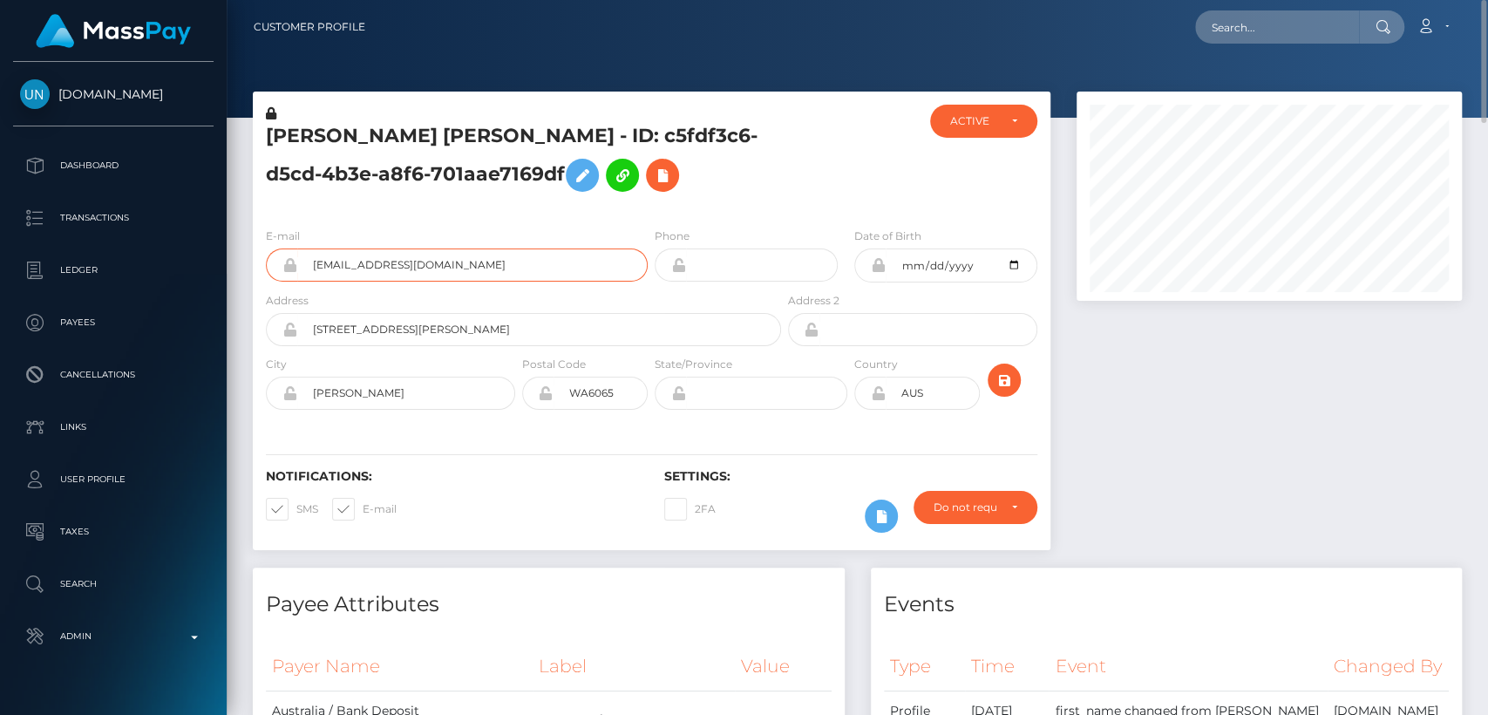
click at [420, 265] on input "jaasminixo@icloud.com" at bounding box center [472, 264] width 350 height 33
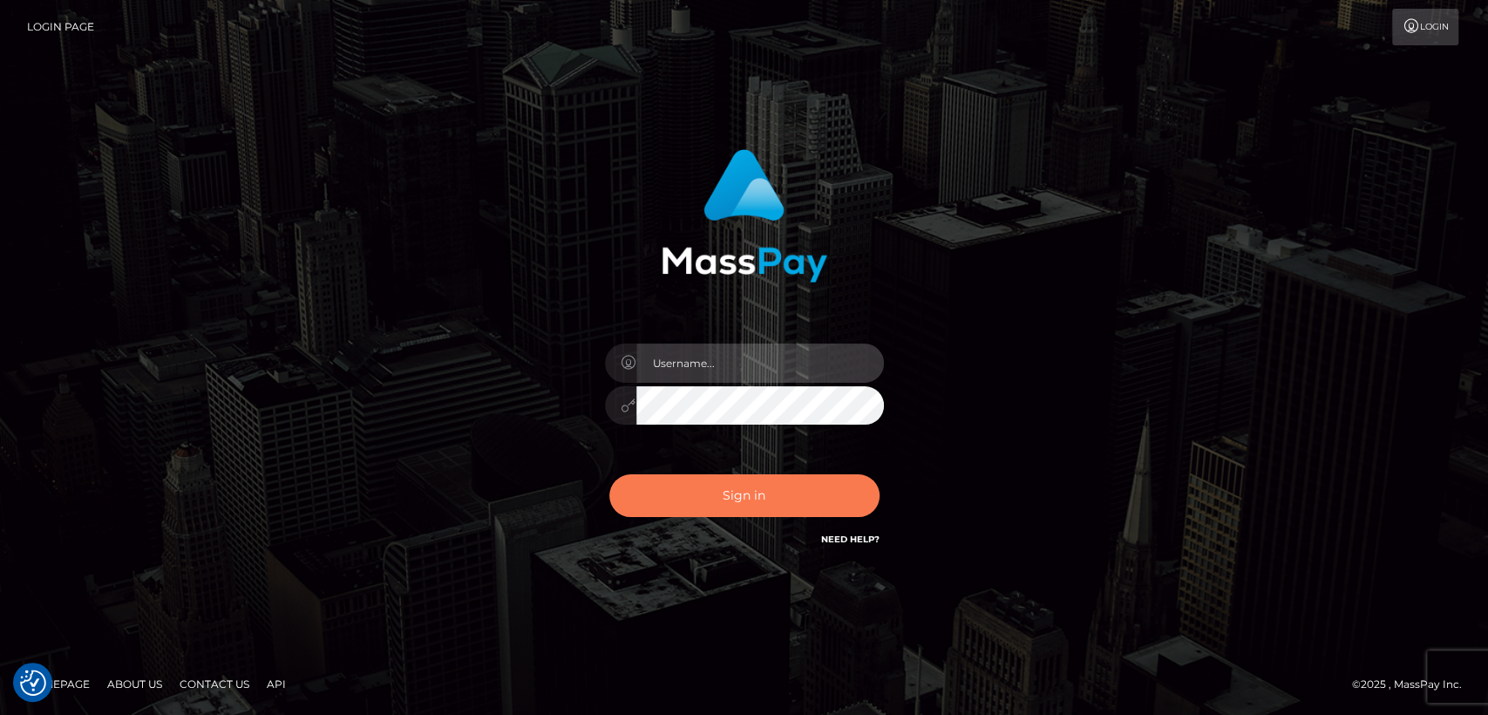
type input "[DOMAIN_NAME]"
click at [802, 506] on button "Sign in" at bounding box center [744, 495] width 270 height 43
type input "nt.es"
click at [802, 506] on button "Sign in" at bounding box center [744, 495] width 270 height 43
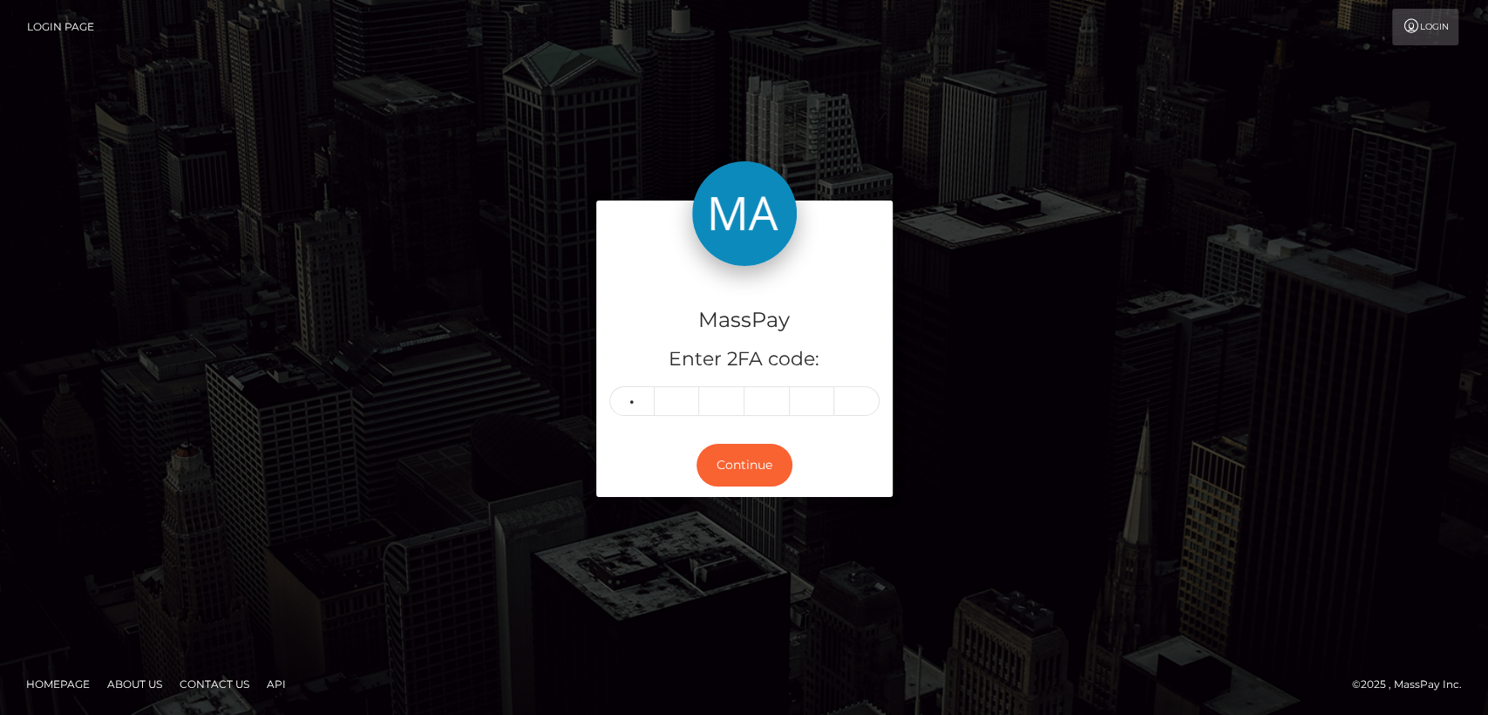
type input "5"
type input "7"
type input "5"
type input "1"
type input "2"
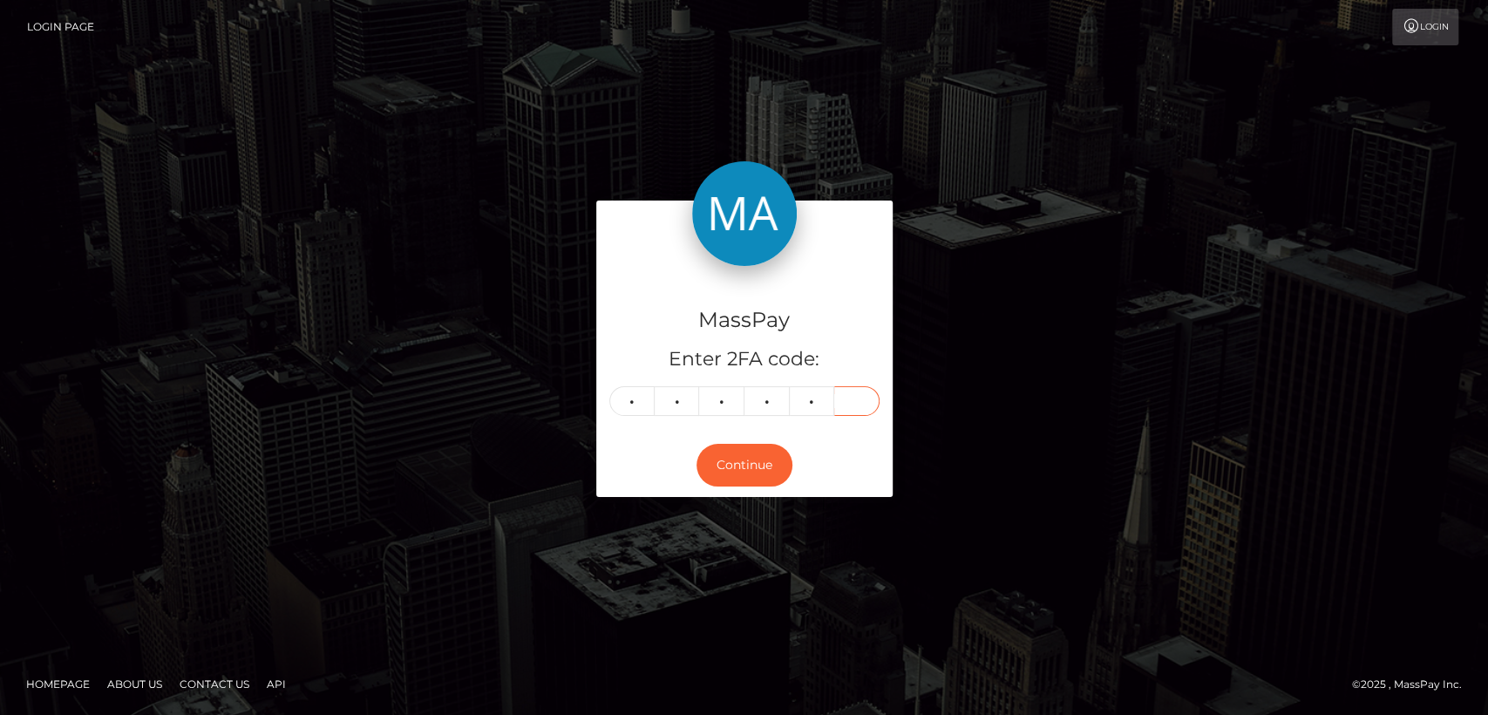
type input "7"
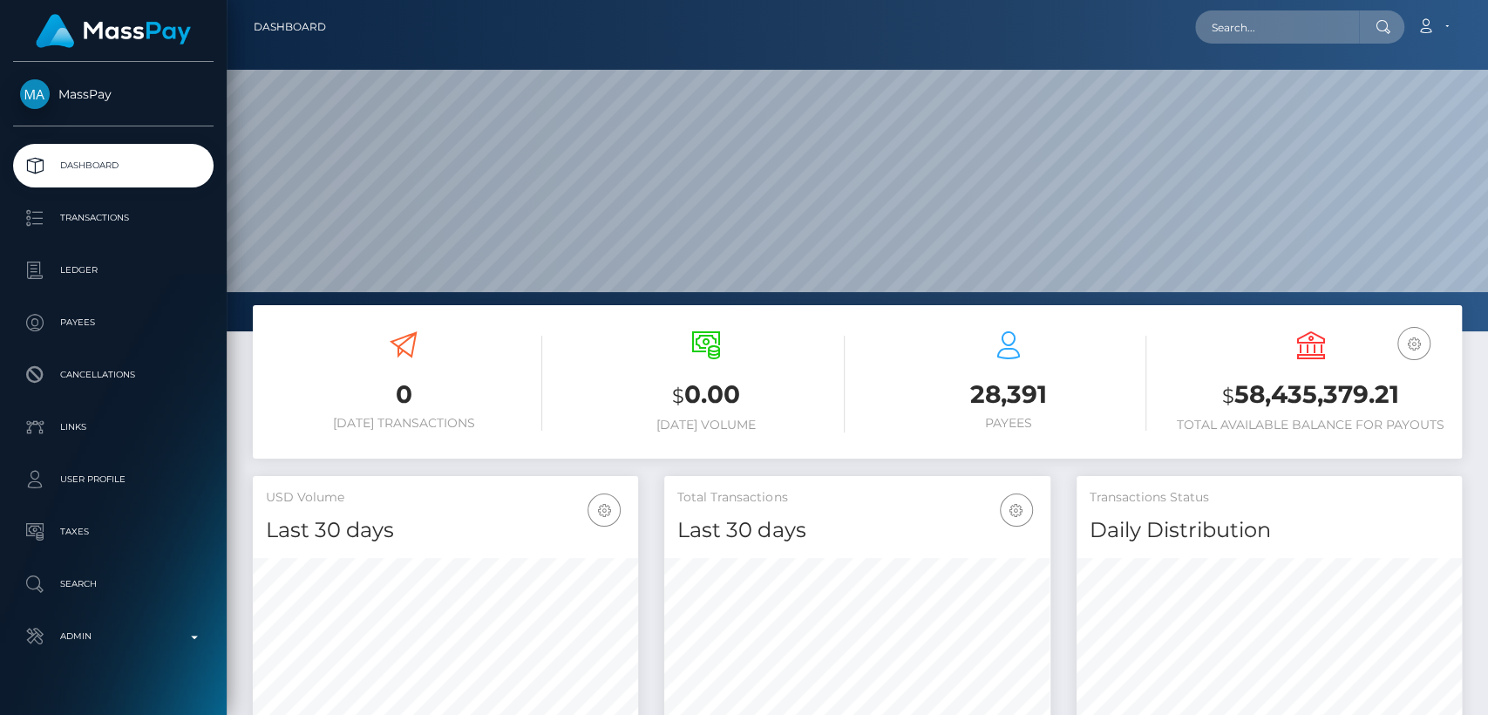
scroll to position [308, 385]
click at [1300, 30] on input "text" at bounding box center [1277, 26] width 164 height 33
paste input "[PERSON_NAME][EMAIL_ADDRESS][DOMAIN_NAME]"
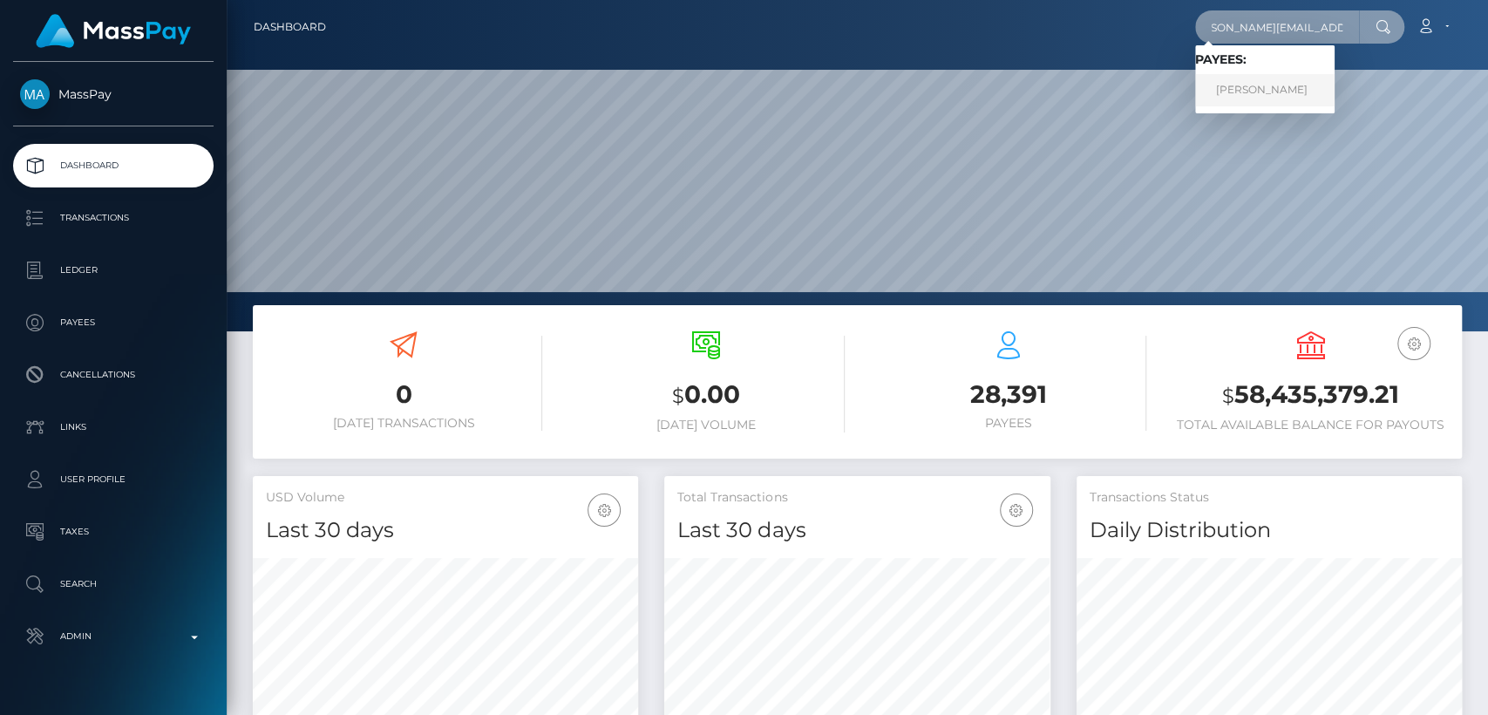
type input "[PERSON_NAME][EMAIL_ADDRESS][DOMAIN_NAME]"
click at [1267, 93] on link "Draiden Sai-Vega" at bounding box center [1264, 90] width 139 height 32
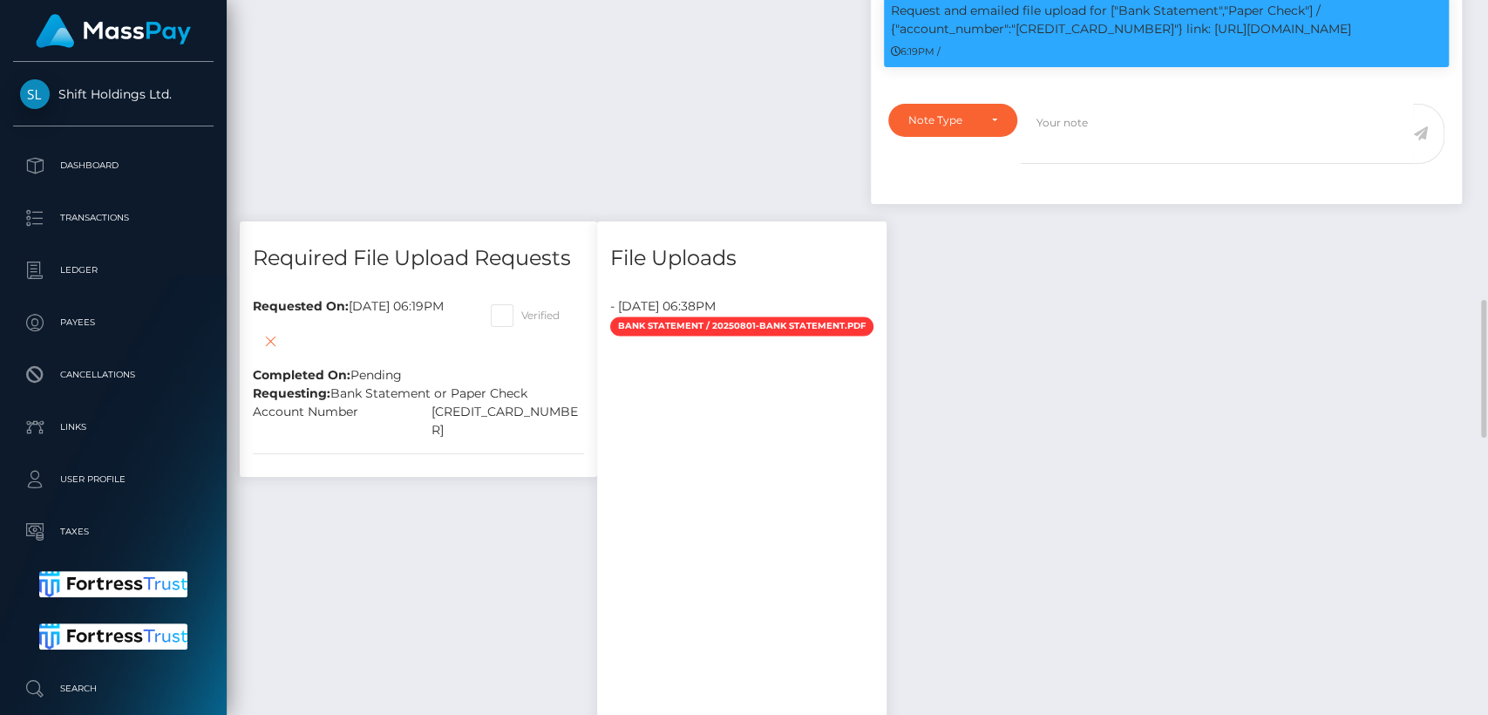
scroll to position [1518, 0]
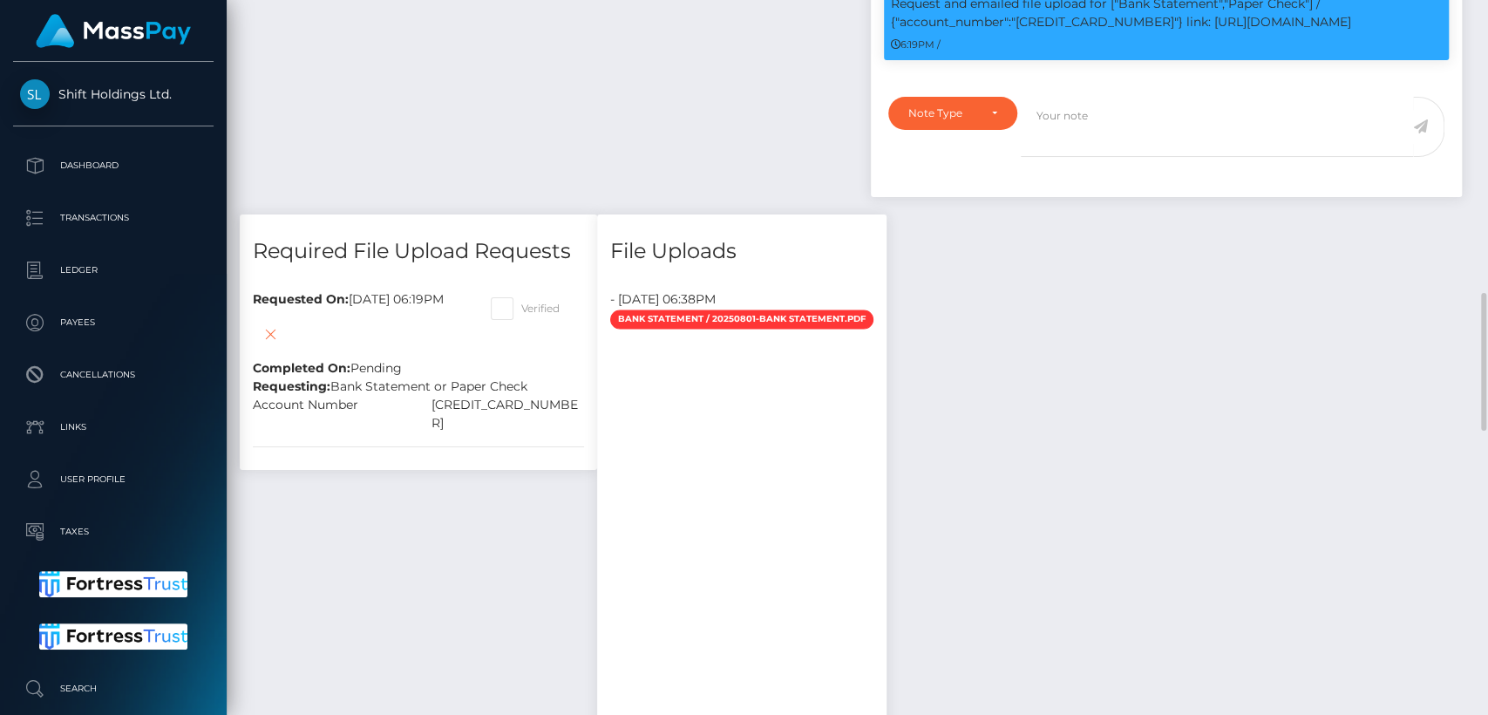
click at [579, 418] on div "[CREDIT_CARD_NUMBER]" at bounding box center [507, 414] width 179 height 37
copy div "[CREDIT_CARD_NUMBER]"
click at [1185, 385] on div "Payee Attributes Payer Name Label Value United States / Instant Pay 081e894a-4a…" at bounding box center [857, 546] width 1235 height 2484
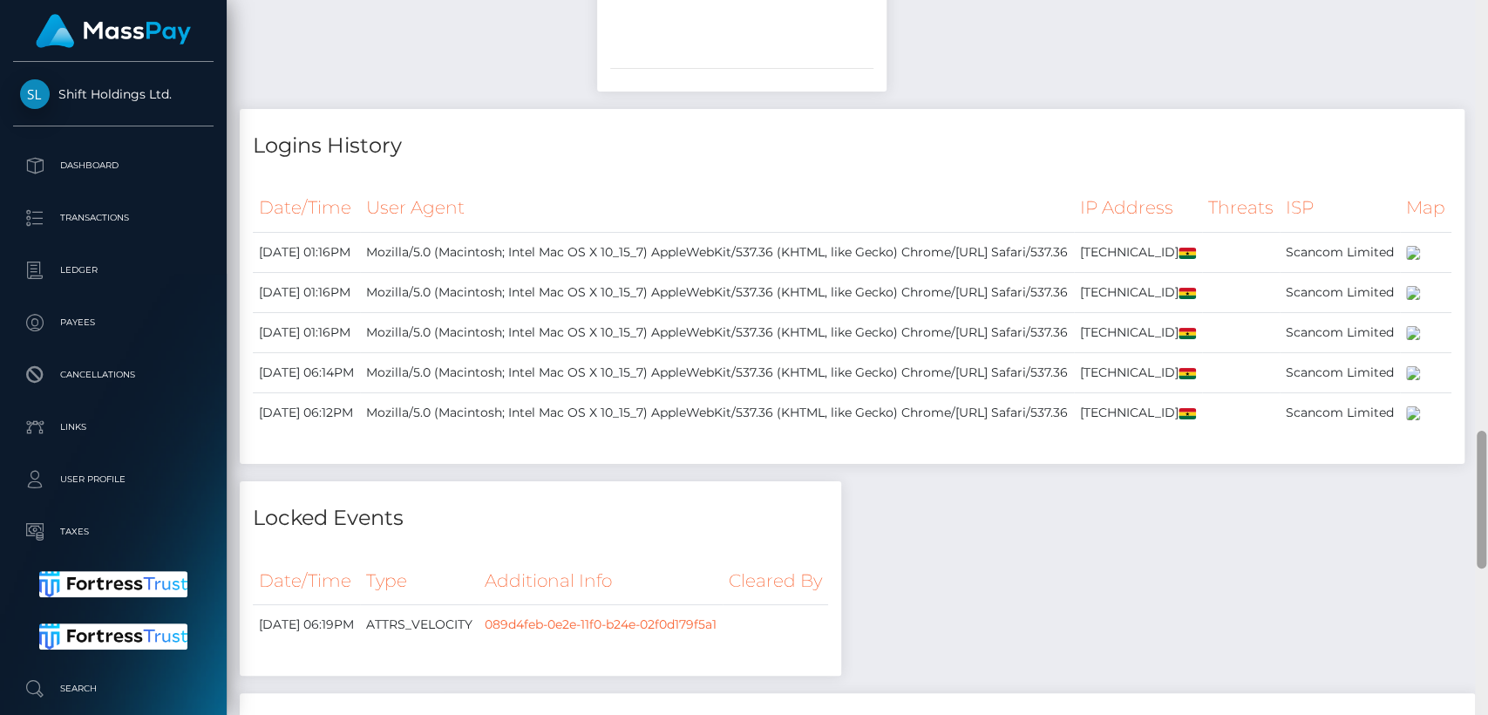
drag, startPoint x: 1486, startPoint y: 373, endPoint x: 1486, endPoint y: 322, distance: 51.4
click at [1486, 322] on div at bounding box center [1481, 357] width 13 height 715
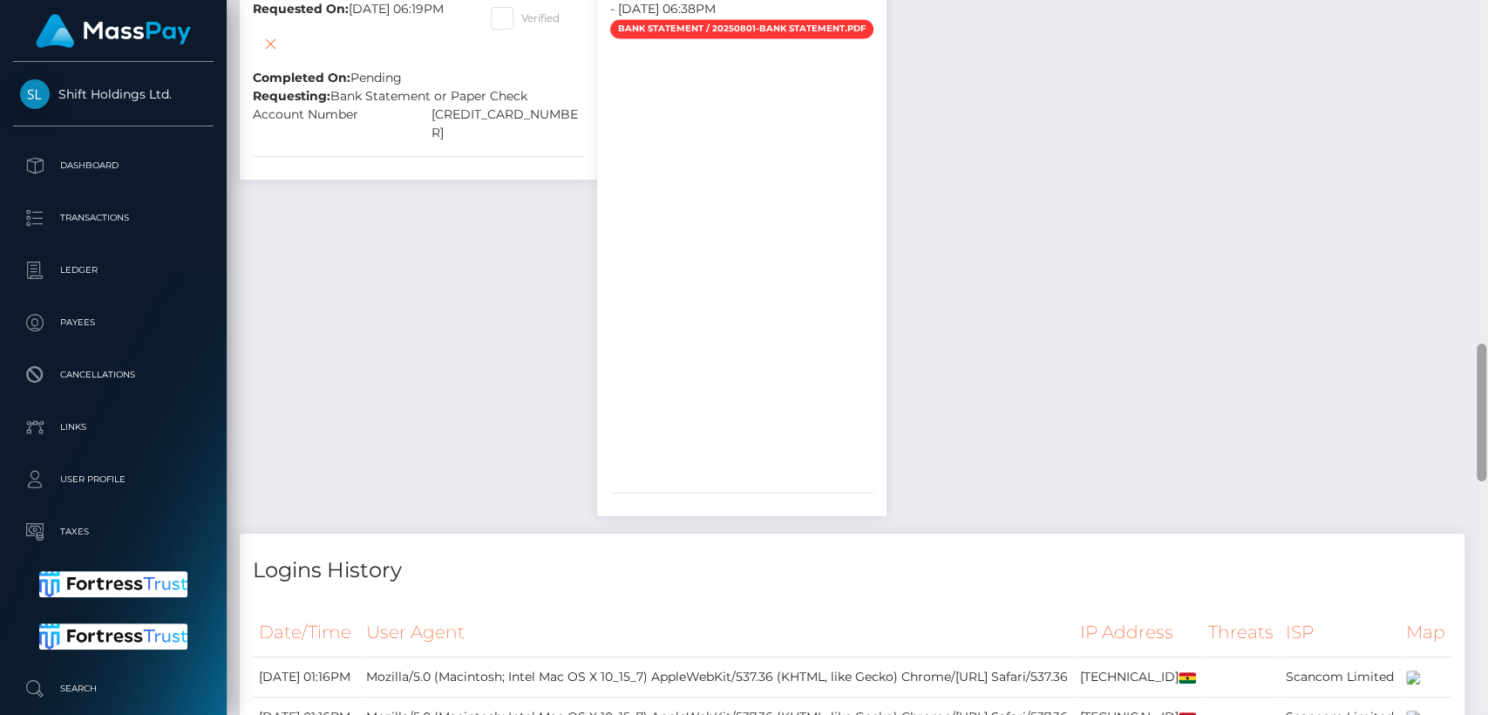
scroll to position [1804, 0]
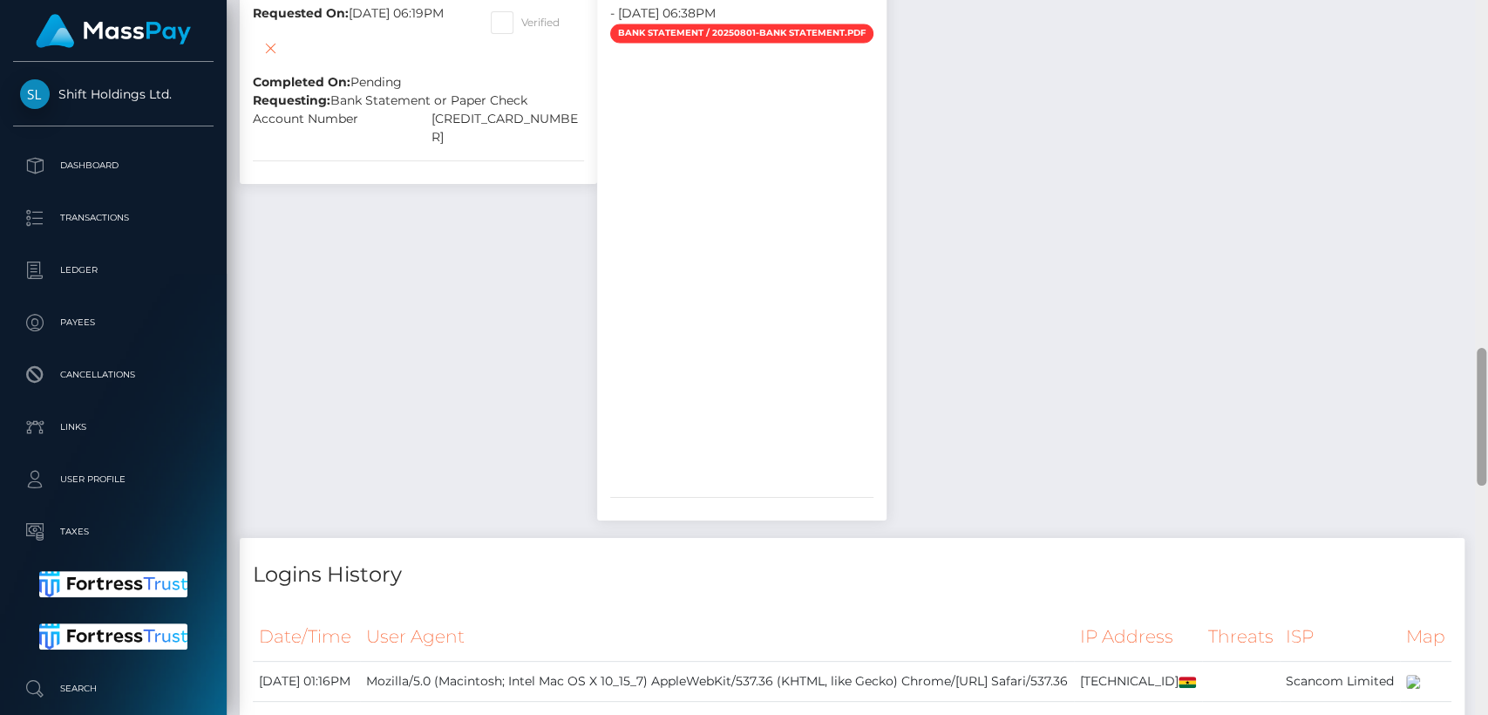
drag, startPoint x: 1476, startPoint y: 473, endPoint x: 1483, endPoint y: 390, distance: 83.1
click at [1483, 390] on div at bounding box center [1481, 417] width 10 height 138
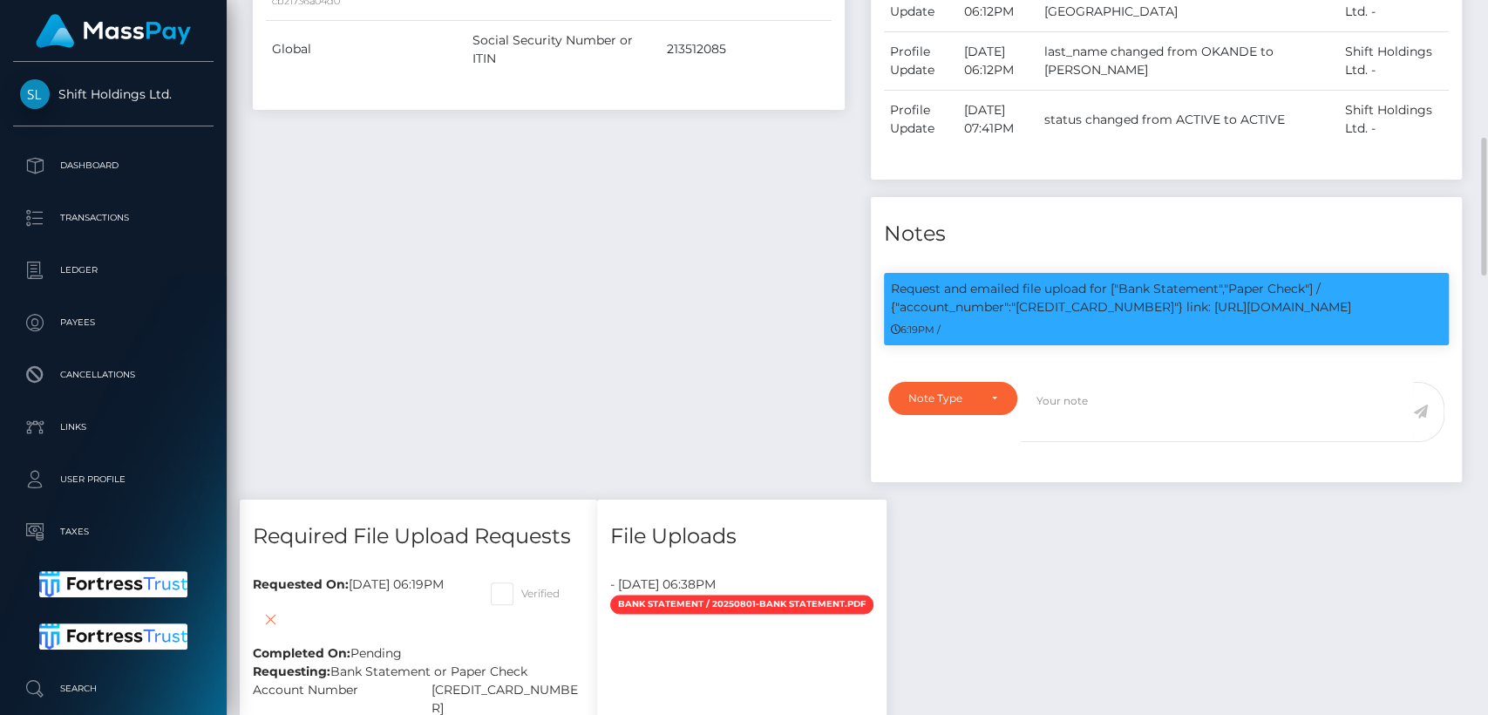
scroll to position [0, 0]
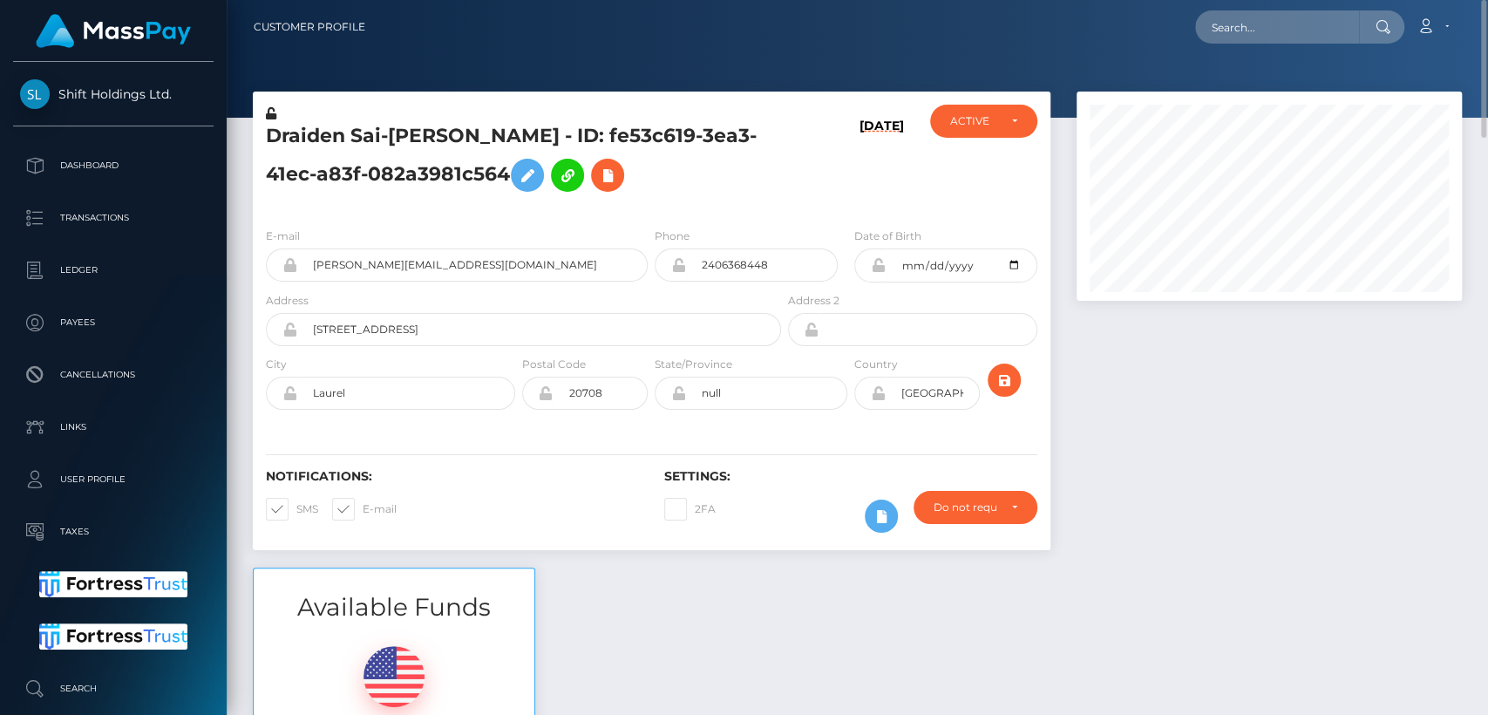
click at [294, 136] on h5 "Draiden Sai-Vega - ID: fe53c619-3ea3-41ec-a83f-082a3981c564" at bounding box center [519, 162] width 506 height 78
copy h5 "Draiden"
click at [1251, 38] on input "text" at bounding box center [1277, 26] width 164 height 33
paste input "[EMAIL_ADDRESS][DOMAIN_NAME]"
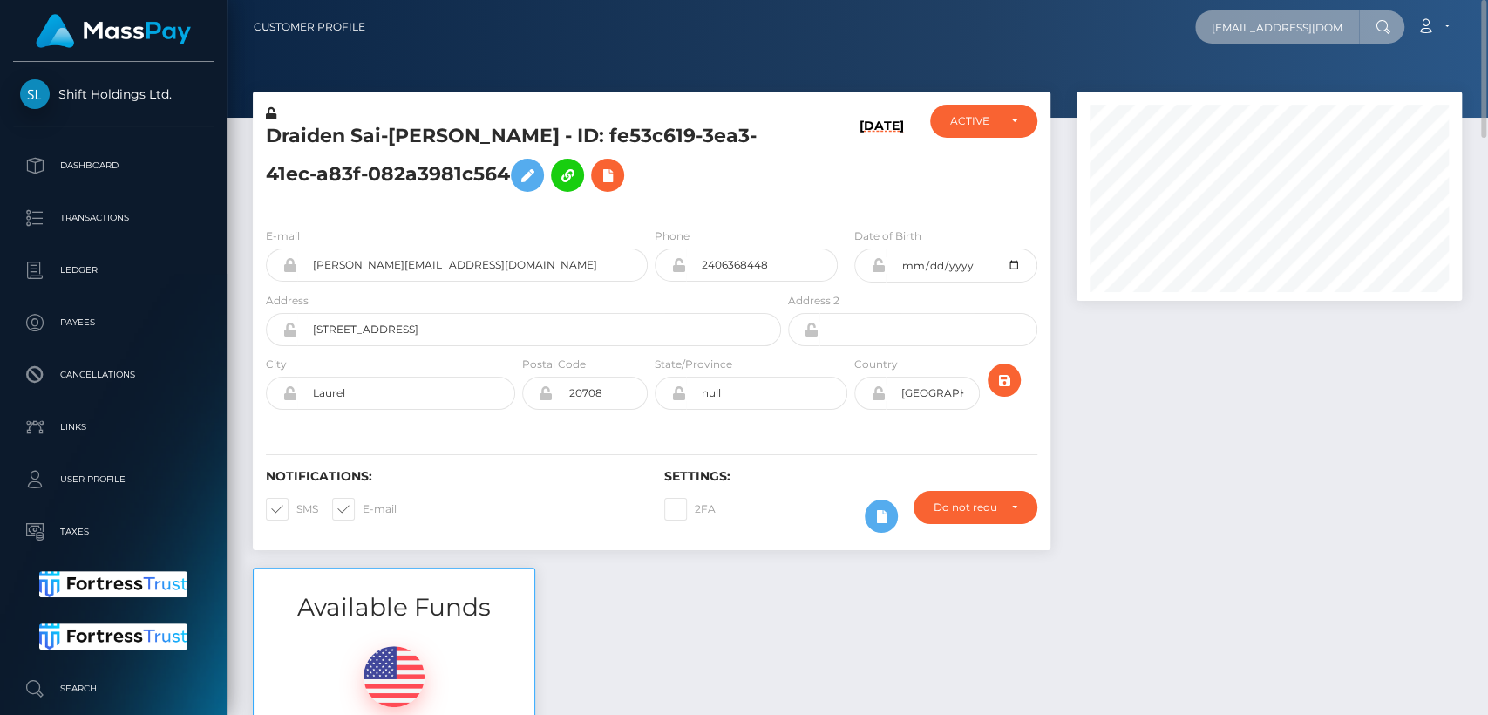
scroll to position [0, 27]
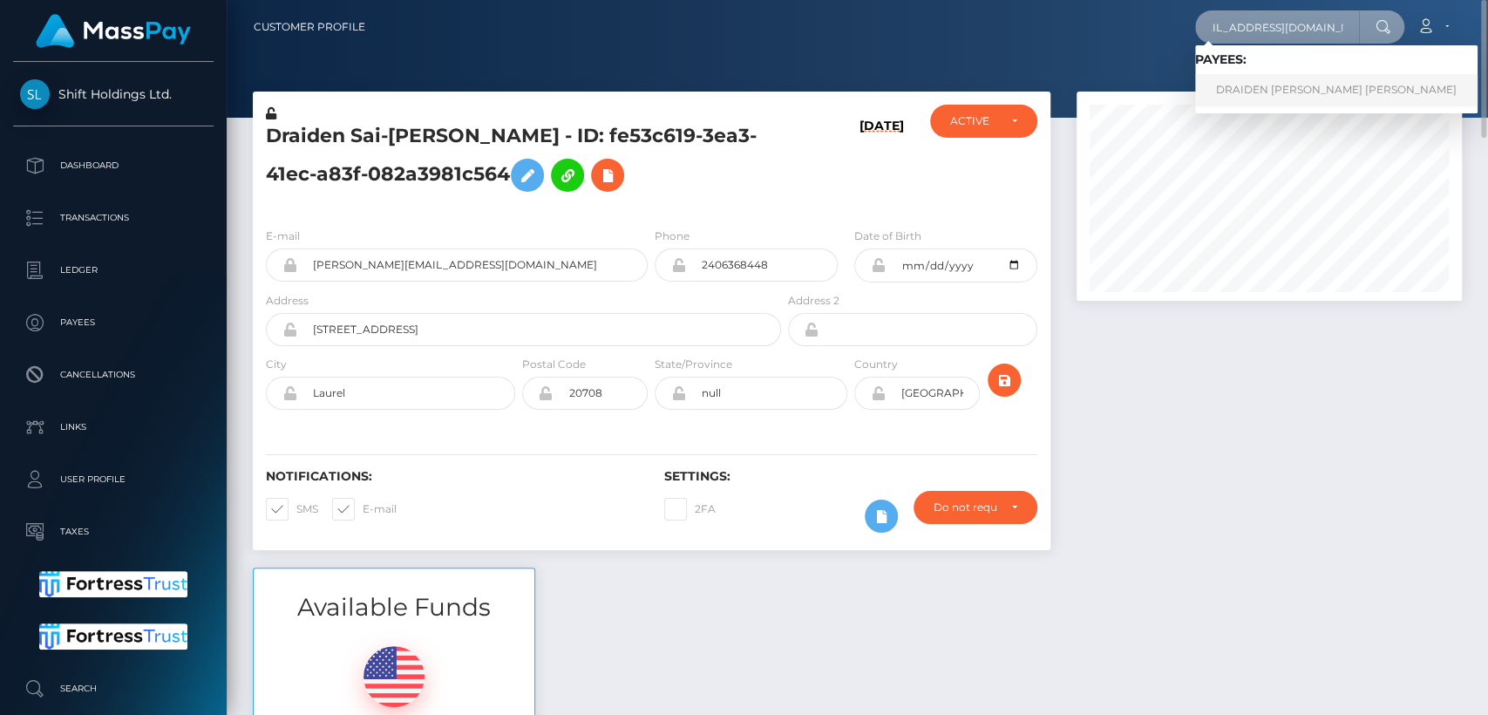
type input "[EMAIL_ADDRESS][DOMAIN_NAME]"
click at [1244, 83] on link "DRAIDEN OBODAI SAI VEGA" at bounding box center [1336, 90] width 282 height 32
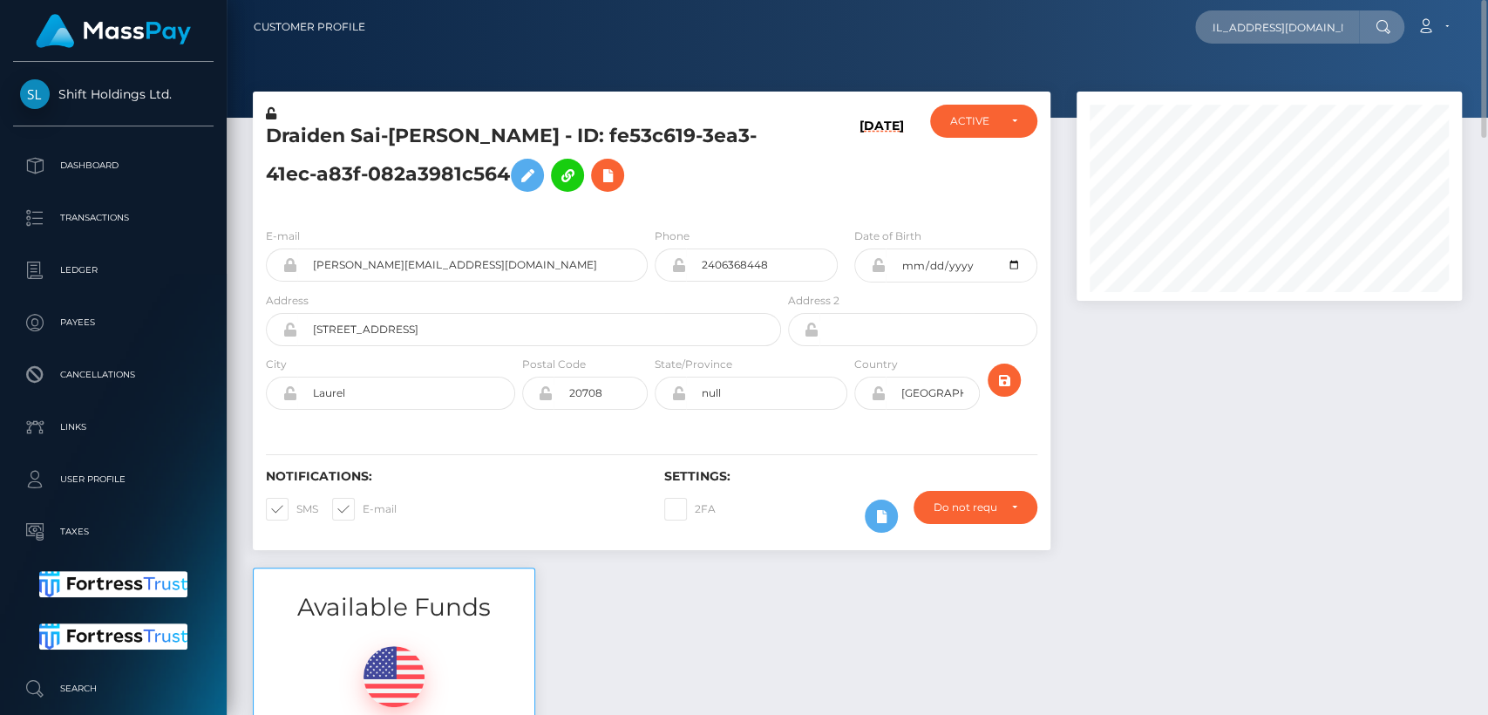
scroll to position [0, 0]
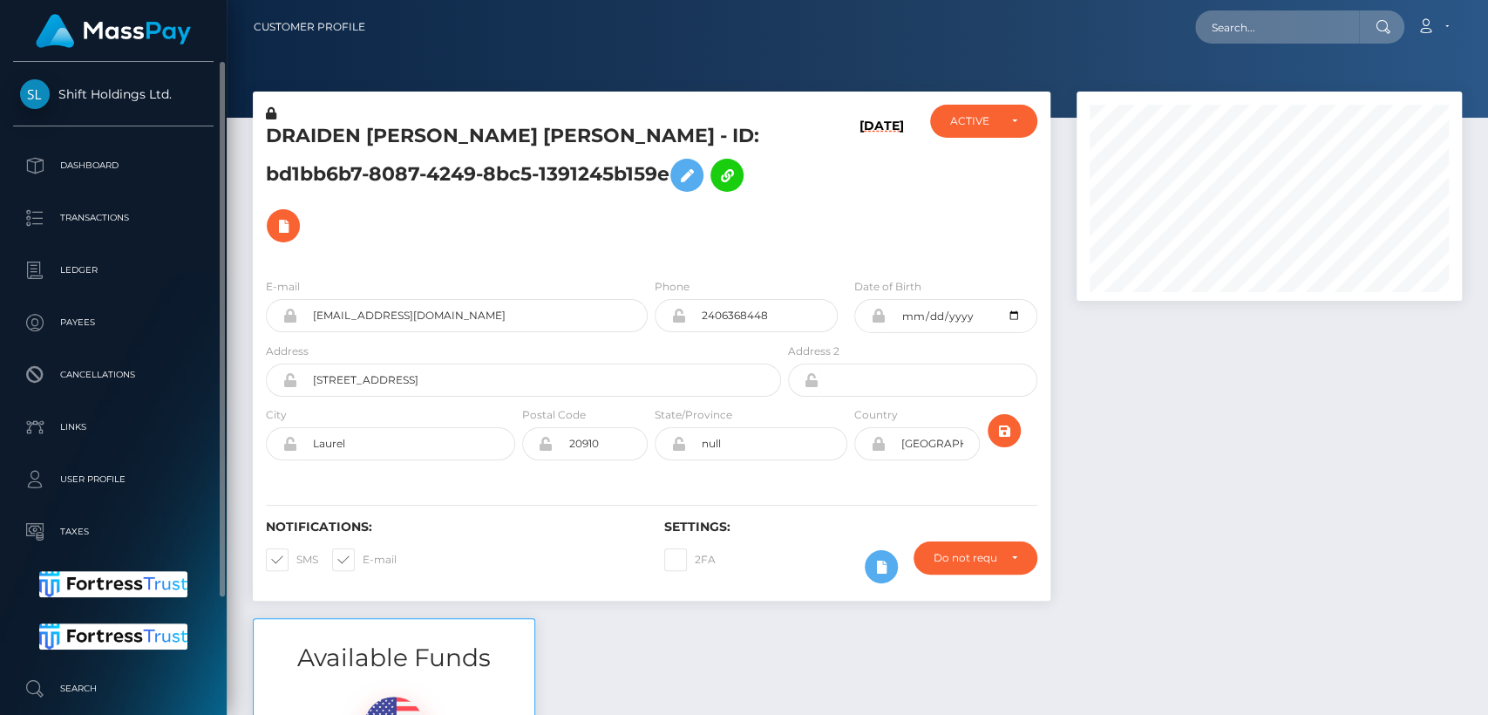
drag, startPoint x: 57, startPoint y: 70, endPoint x: 192, endPoint y: 99, distance: 138.3
click at [192, 99] on div "Shift Holdings Ltd. Dashboard Transactions Ledger Payees Cancellations Links" at bounding box center [113, 386] width 227 height 649
copy span "Shift Holdings Ltd."
click at [385, 299] on input "[EMAIL_ADDRESS][DOMAIN_NAME]" at bounding box center [472, 315] width 350 height 33
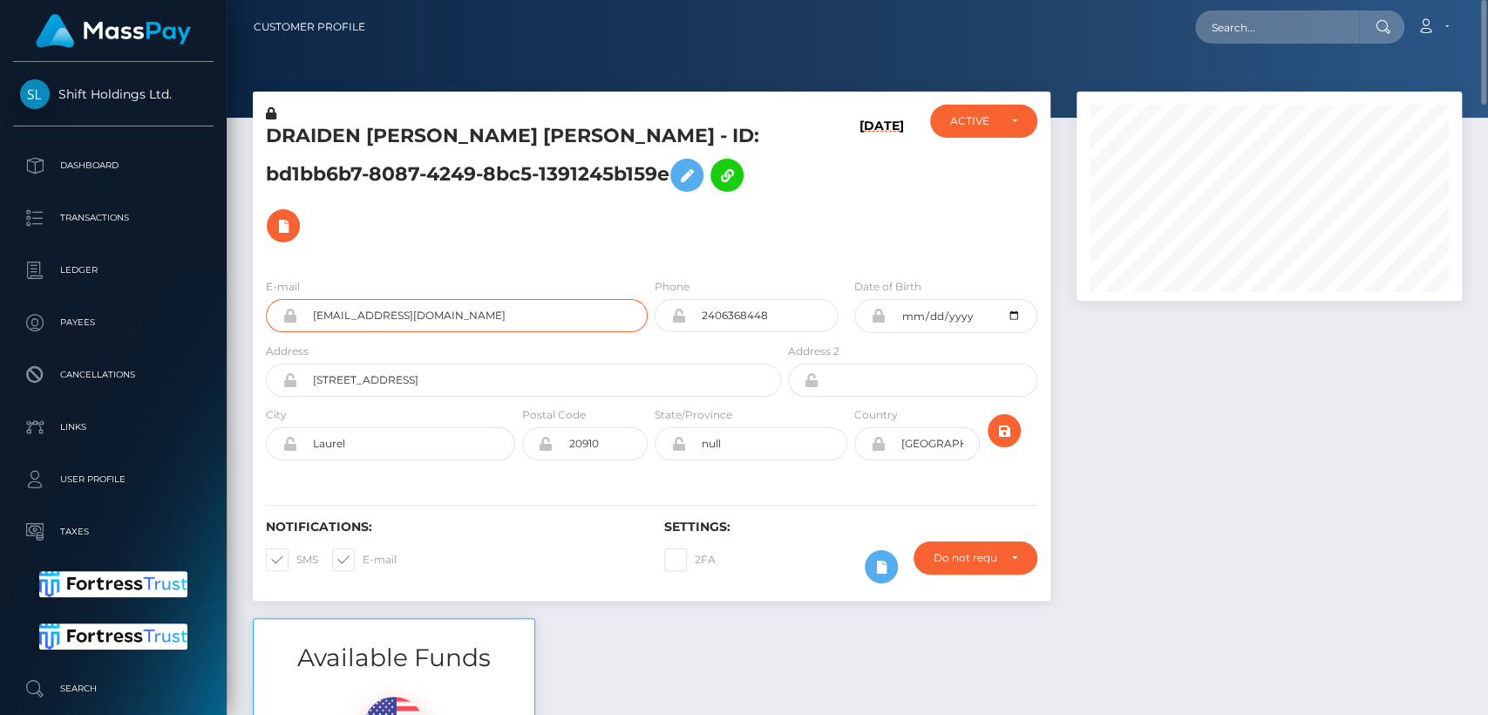
click at [385, 299] on input "[EMAIL_ADDRESS][DOMAIN_NAME]" at bounding box center [472, 315] width 350 height 33
click at [1246, 31] on input "text" at bounding box center [1277, 26] width 164 height 33
paste input "[EMAIL_ADDRESS][DOMAIN_NAME]"
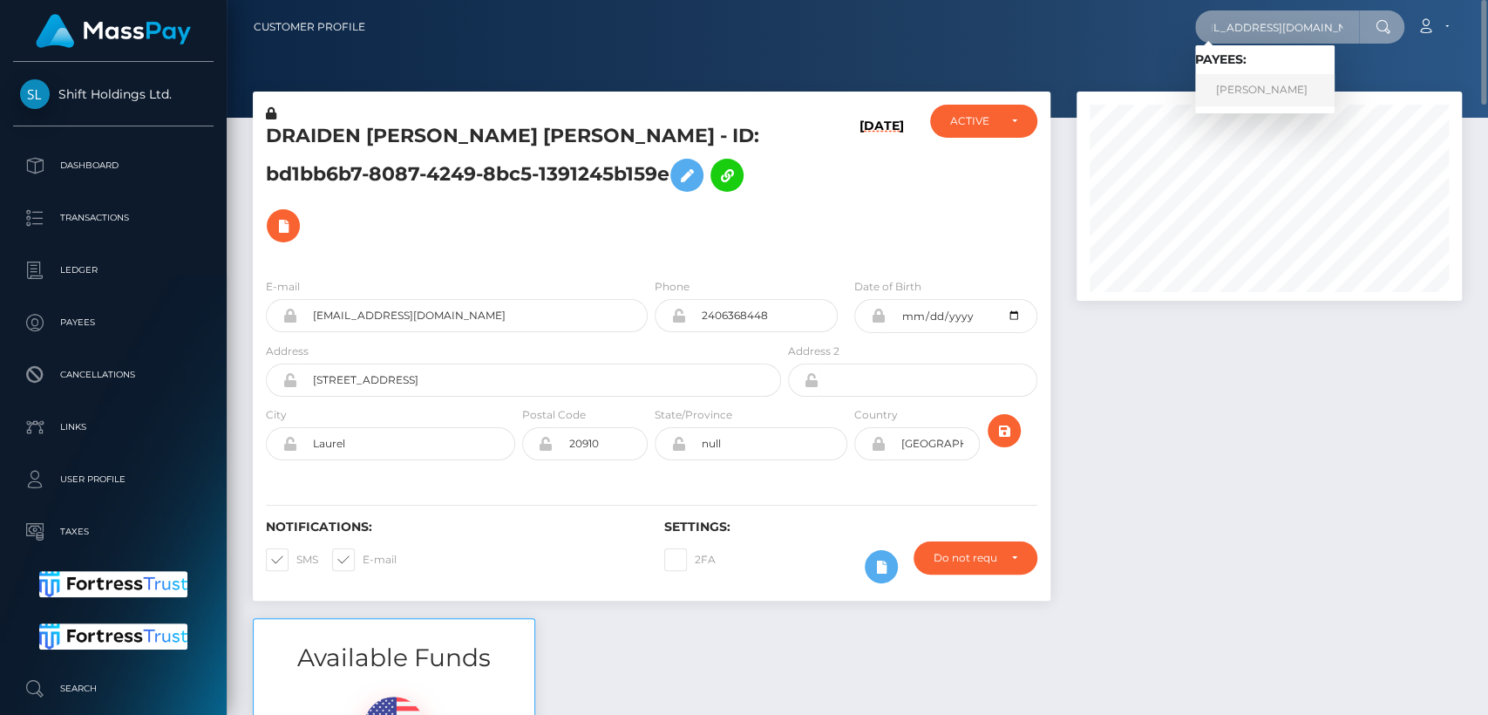
type input "[EMAIL_ADDRESS][DOMAIN_NAME]"
click at [1218, 89] on link "[PERSON_NAME]" at bounding box center [1264, 90] width 139 height 32
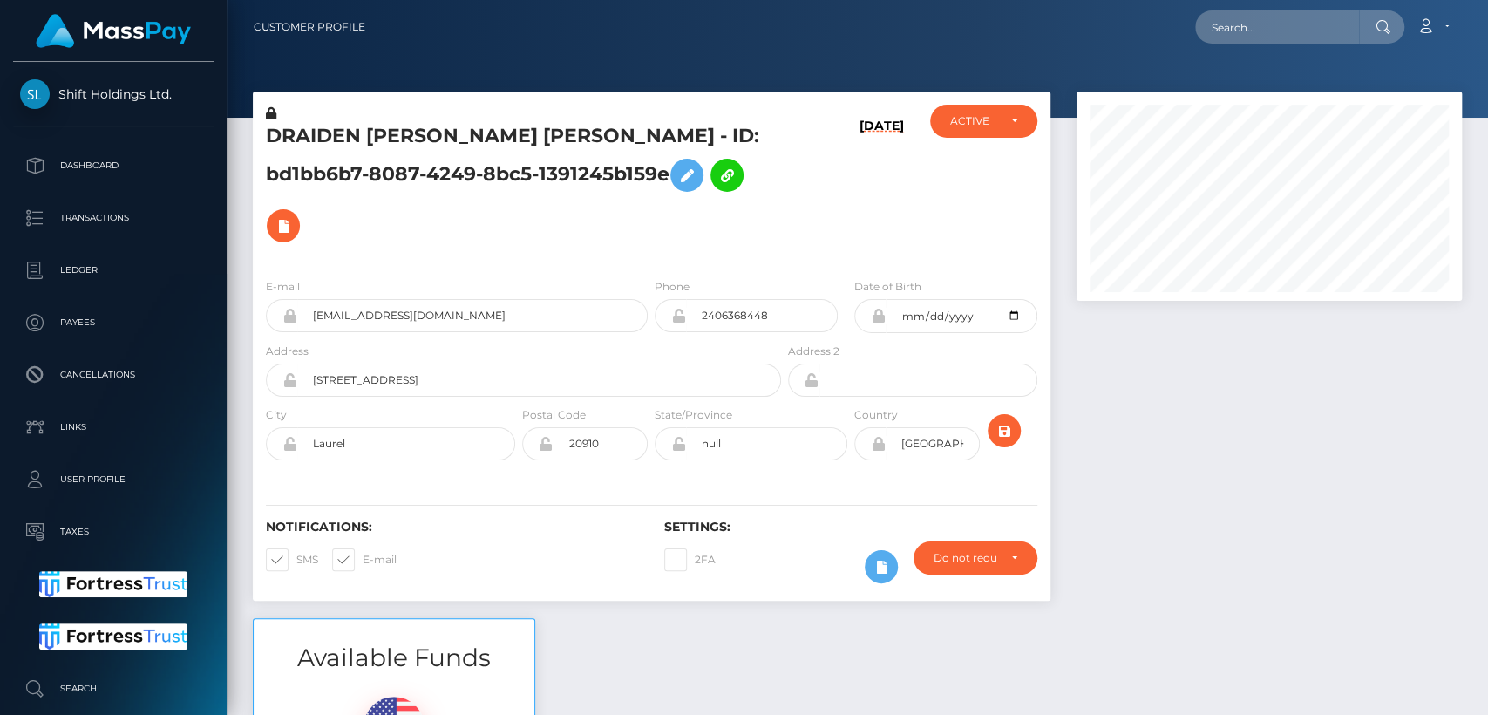
scroll to position [209, 385]
click at [1269, 33] on input "text" at bounding box center [1277, 26] width 164 height 33
paste input "[PERSON_NAME][EMAIL_ADDRESS][DOMAIN_NAME]"
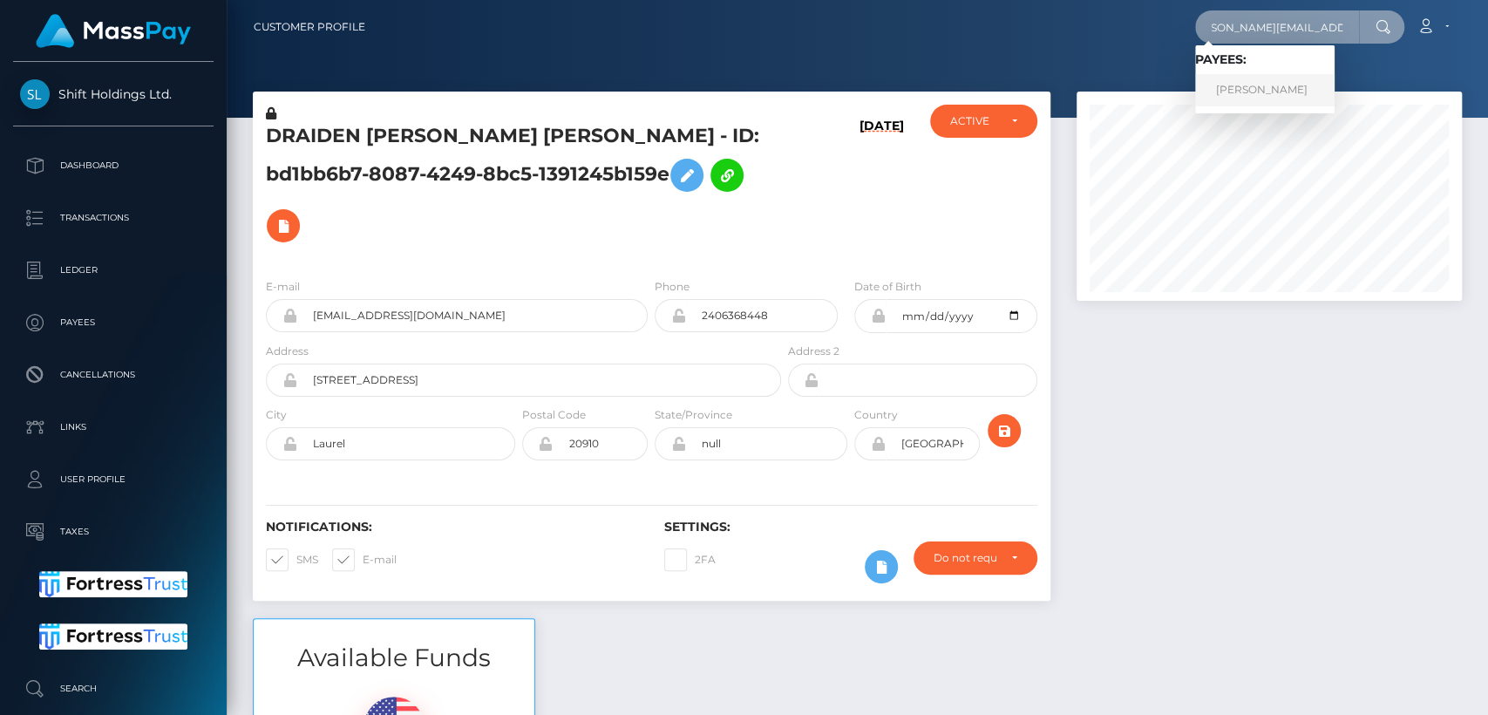
type input "[PERSON_NAME][EMAIL_ADDRESS][DOMAIN_NAME]"
click at [1245, 101] on link "[PERSON_NAME]" at bounding box center [1264, 90] width 139 height 32
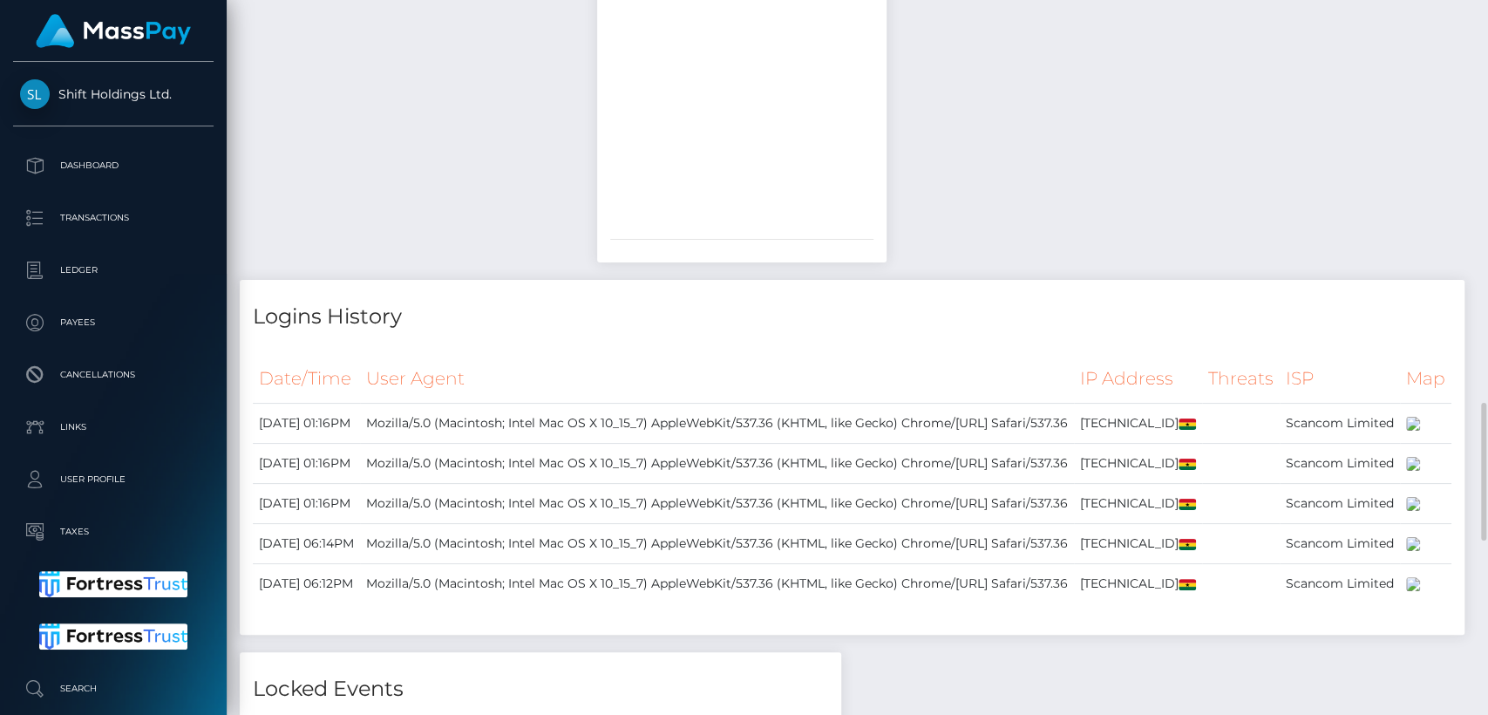
scroll to position [2067, 0]
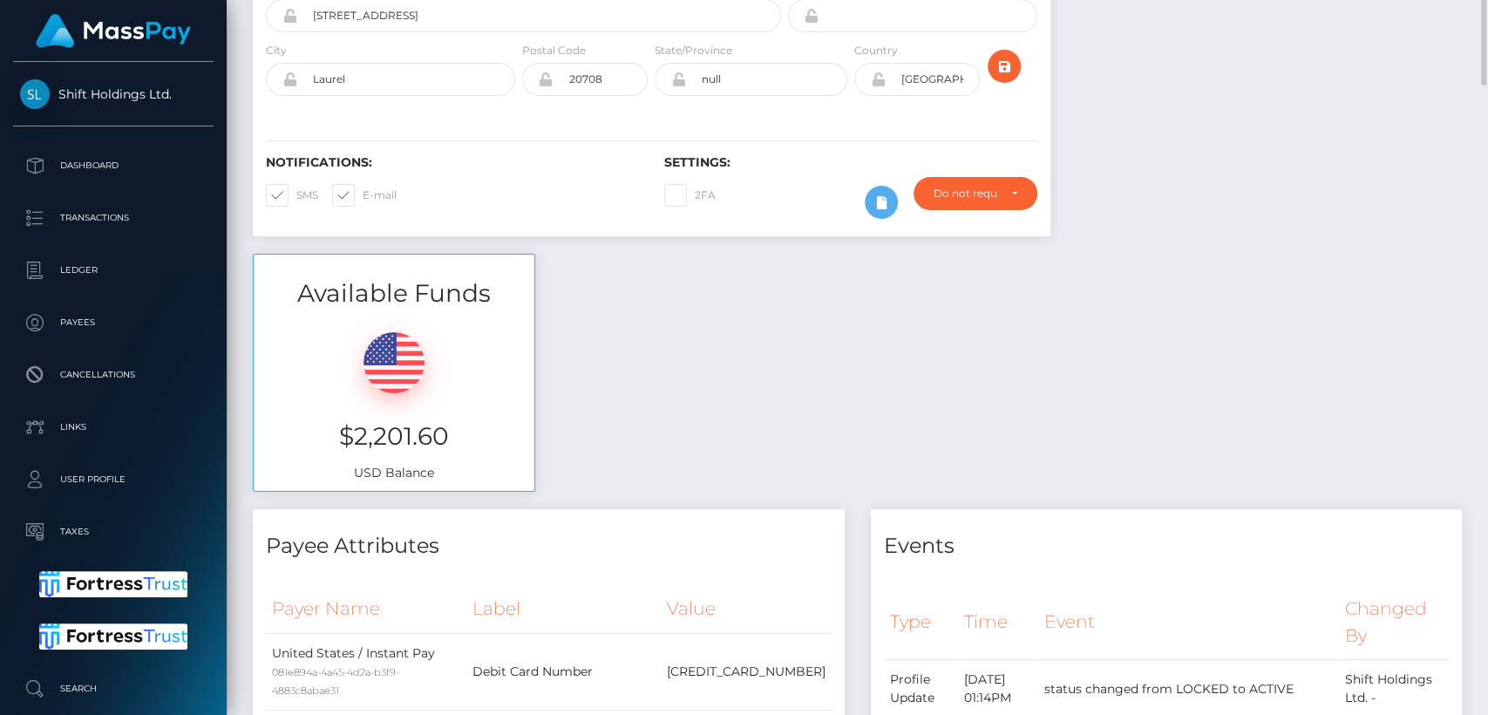
scroll to position [0, 0]
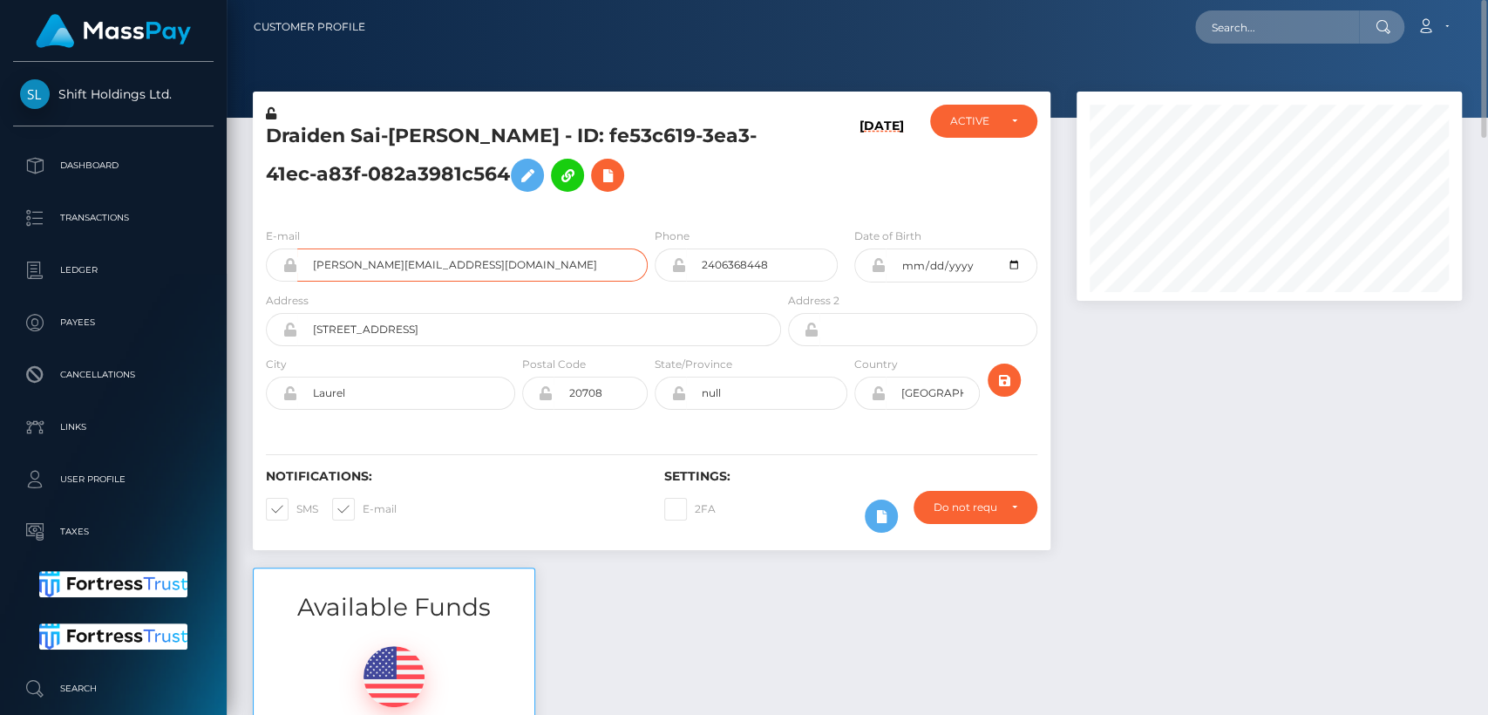
click at [363, 266] on input "ariana@weareonlymodels.net" at bounding box center [472, 264] width 350 height 33
click at [684, 565] on div "Draiden Sai-Vega - ID: fe53c619-3ea3-41ec-a83f-082a3981c564 09/14/25 ACTIVE CLO…" at bounding box center [652, 330] width 824 height 476
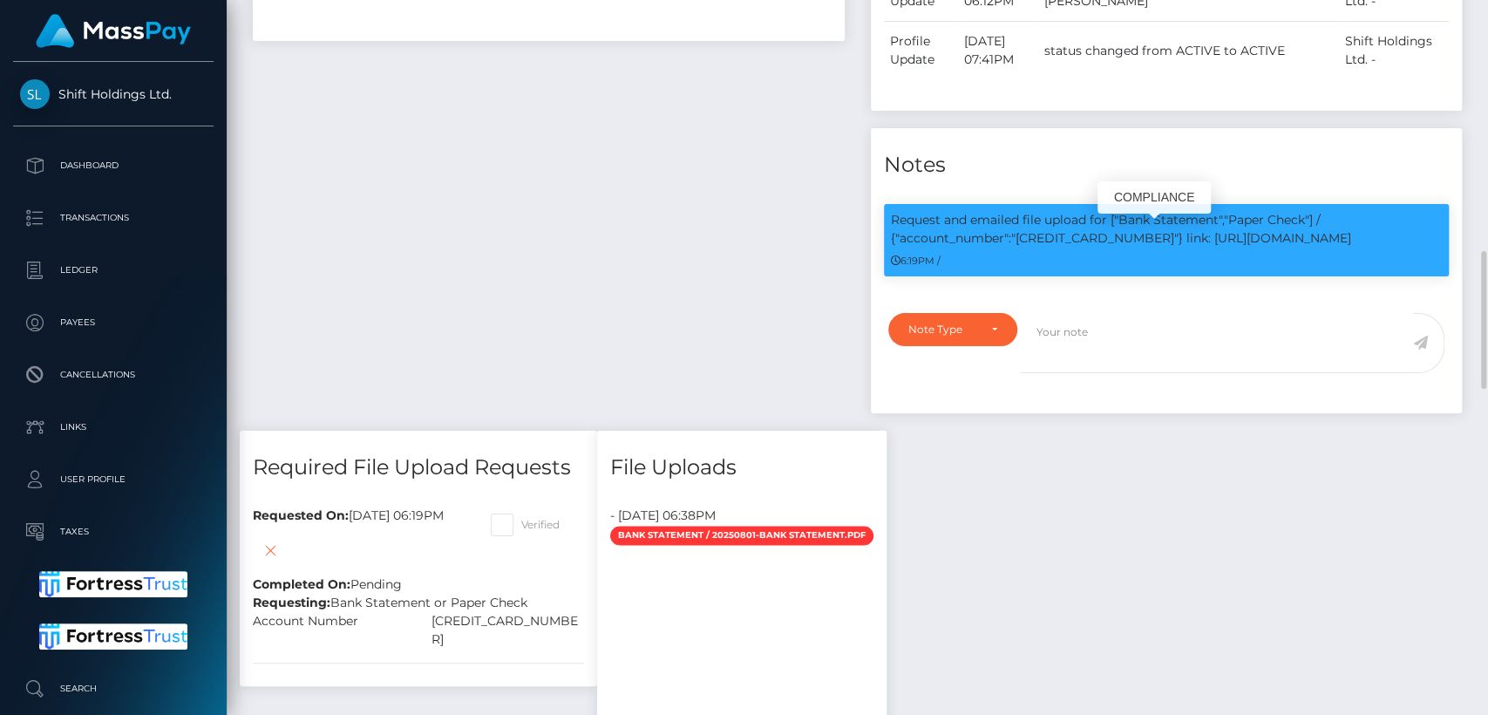
scroll to position [209, 385]
drag, startPoint x: 1133, startPoint y: 248, endPoint x: 1016, endPoint y: 249, distance: 116.8
click at [1016, 248] on p "Request and emailed file upload for ["Bank Statement","Paper Check"] / {"accoun…" at bounding box center [1167, 229] width 552 height 37
copy p "5108050288424877"
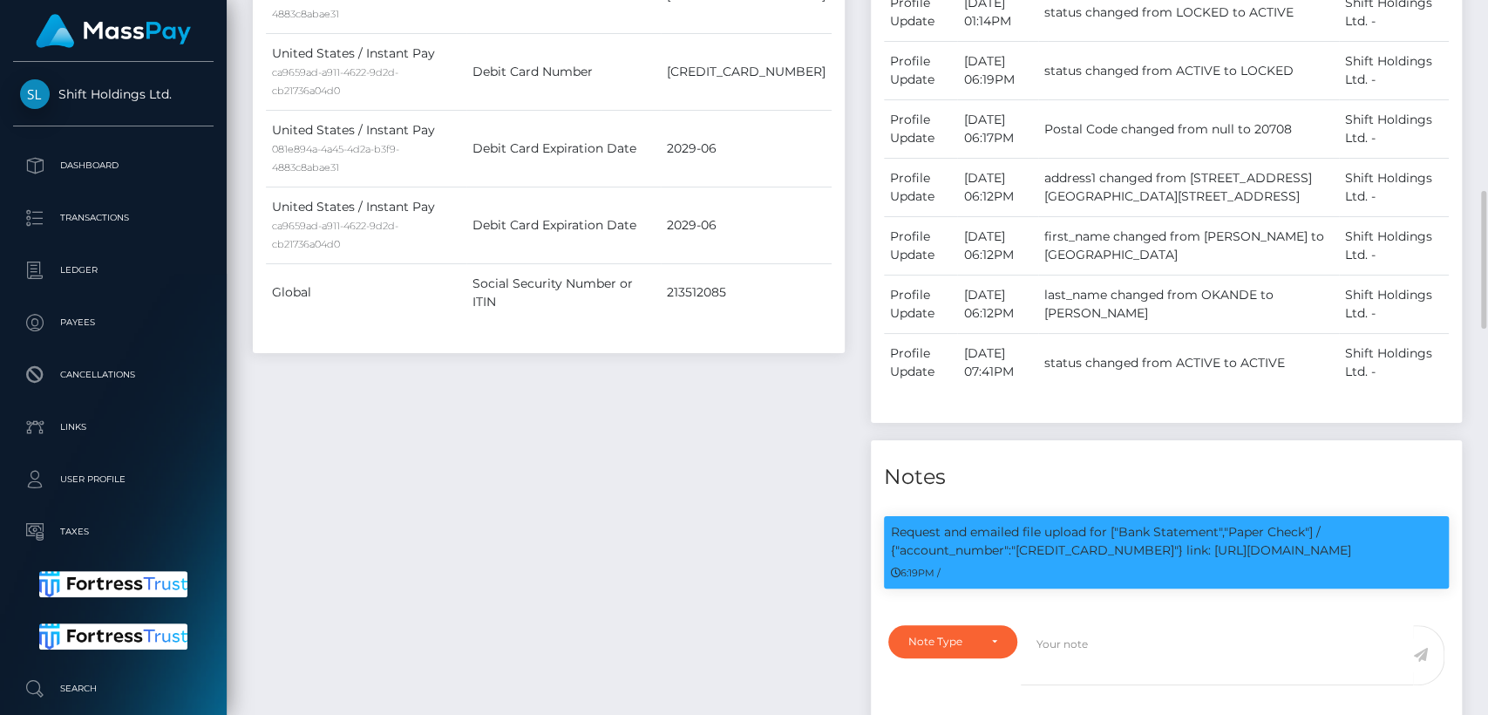
drag, startPoint x: 494, startPoint y: 671, endPoint x: 438, endPoint y: 250, distance: 424.8
click at [438, 250] on div "Payee Attributes Payer Name Label Value United States / Instant Pay 081e894a-4a…" at bounding box center [549, 287] width 618 height 909
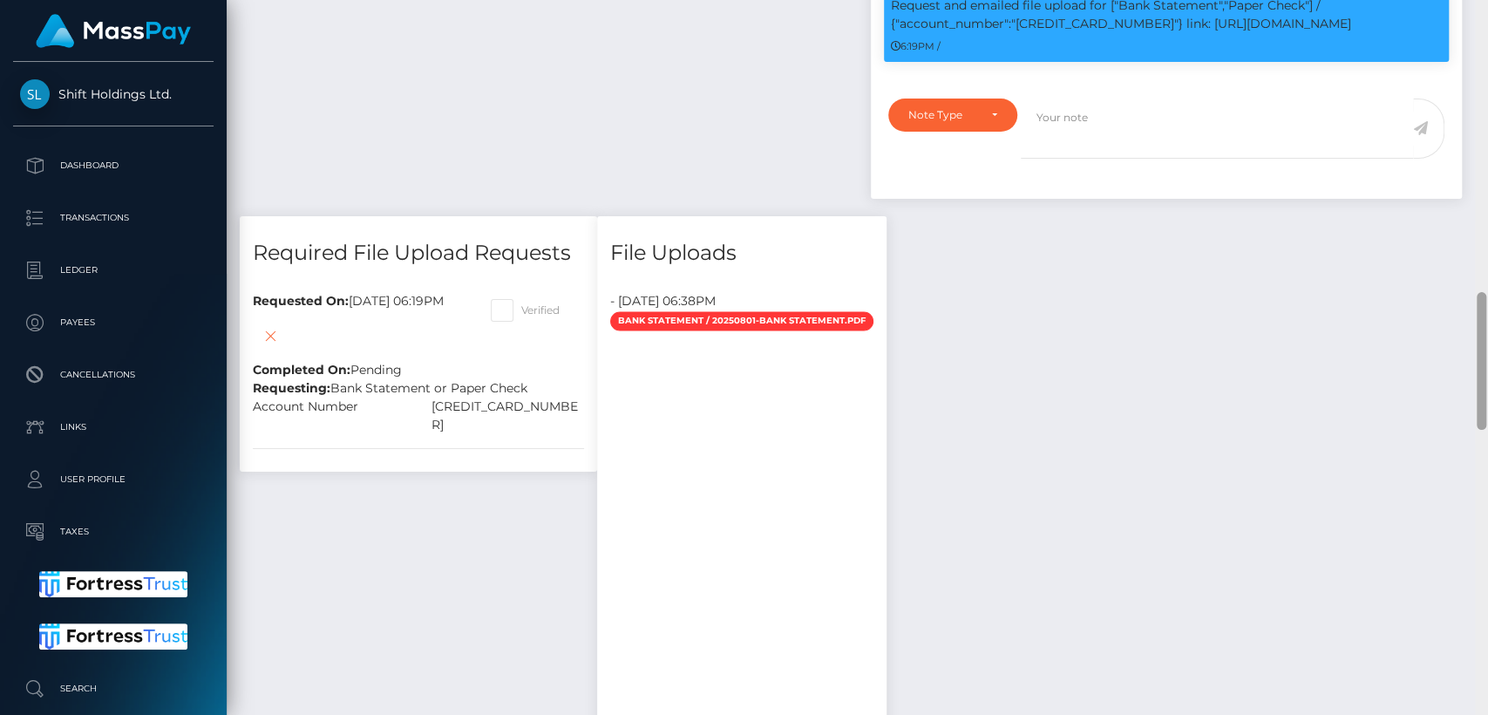
scroll to position [2231, 0]
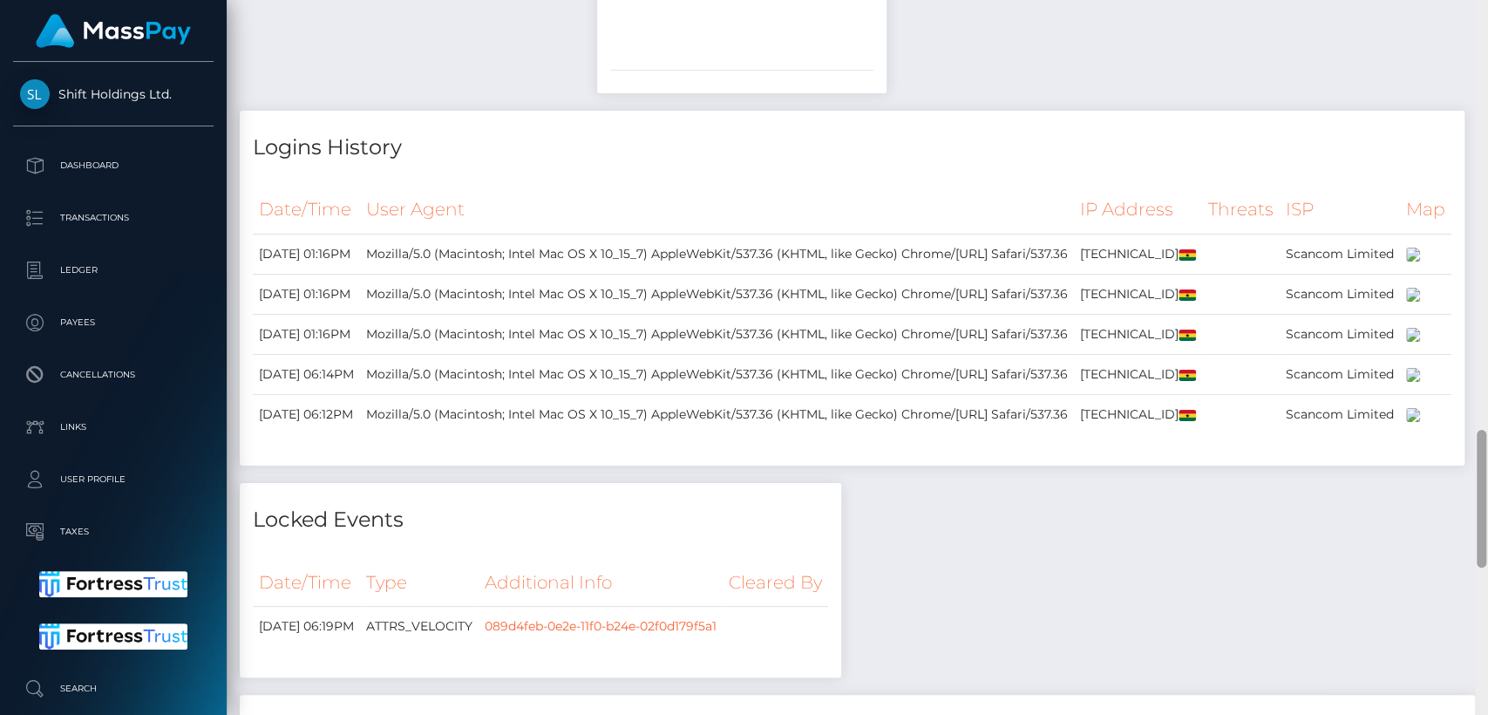
drag, startPoint x: 1486, startPoint y: 350, endPoint x: 1486, endPoint y: 314, distance: 36.6
click at [1486, 314] on div at bounding box center [1481, 357] width 13 height 715
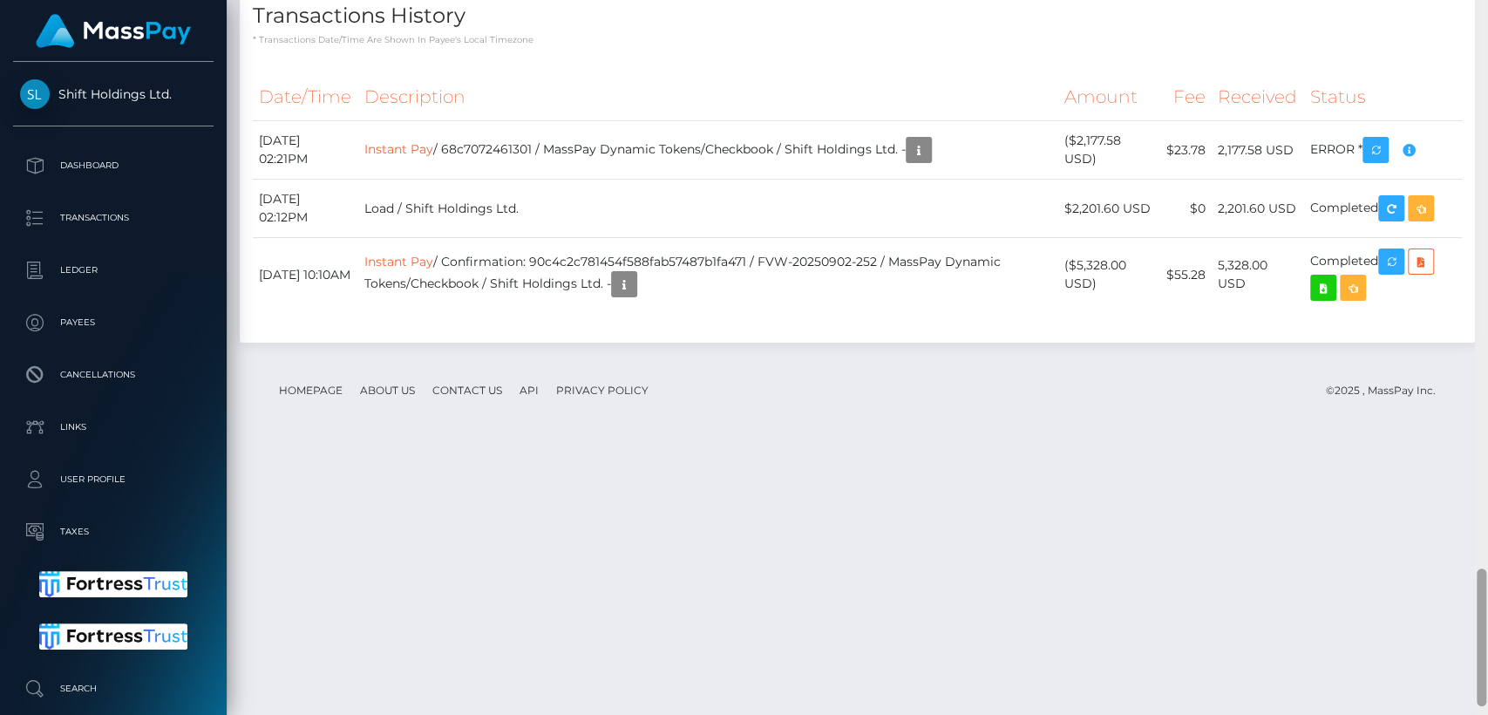
drag, startPoint x: 1486, startPoint y: 506, endPoint x: 1486, endPoint y: 487, distance: 19.2
click at [1486, 487] on div at bounding box center [1481, 357] width 13 height 715
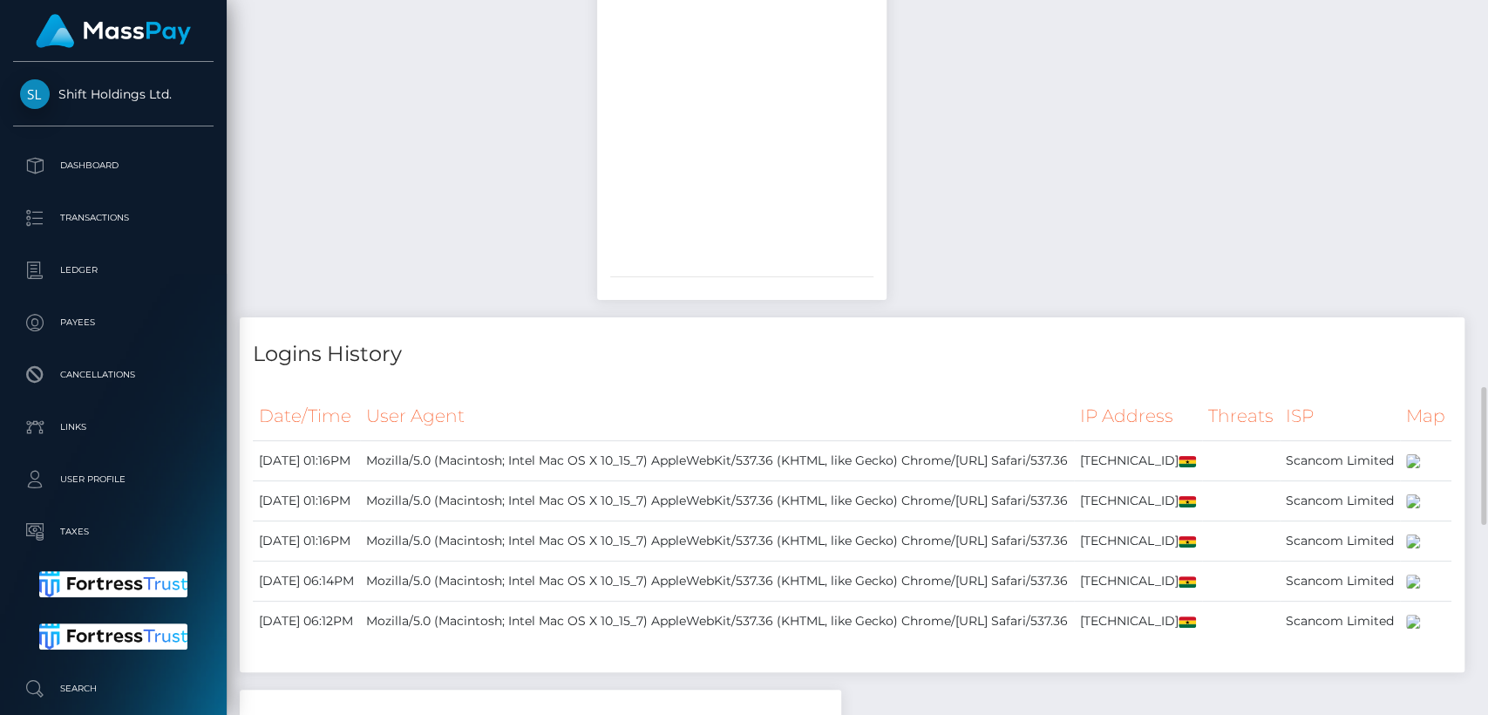
scroll to position [2022, 0]
click at [1406, 256] on div "Payee Attributes Payer Name Label Value United States / Instant Pay 081e894a-4a…" at bounding box center [857, 43] width 1235 height 2484
click at [1404, 255] on div "Payee Attributes Payer Name Label Value United States / Instant Pay 081e894a-4a…" at bounding box center [857, 43] width 1235 height 2484
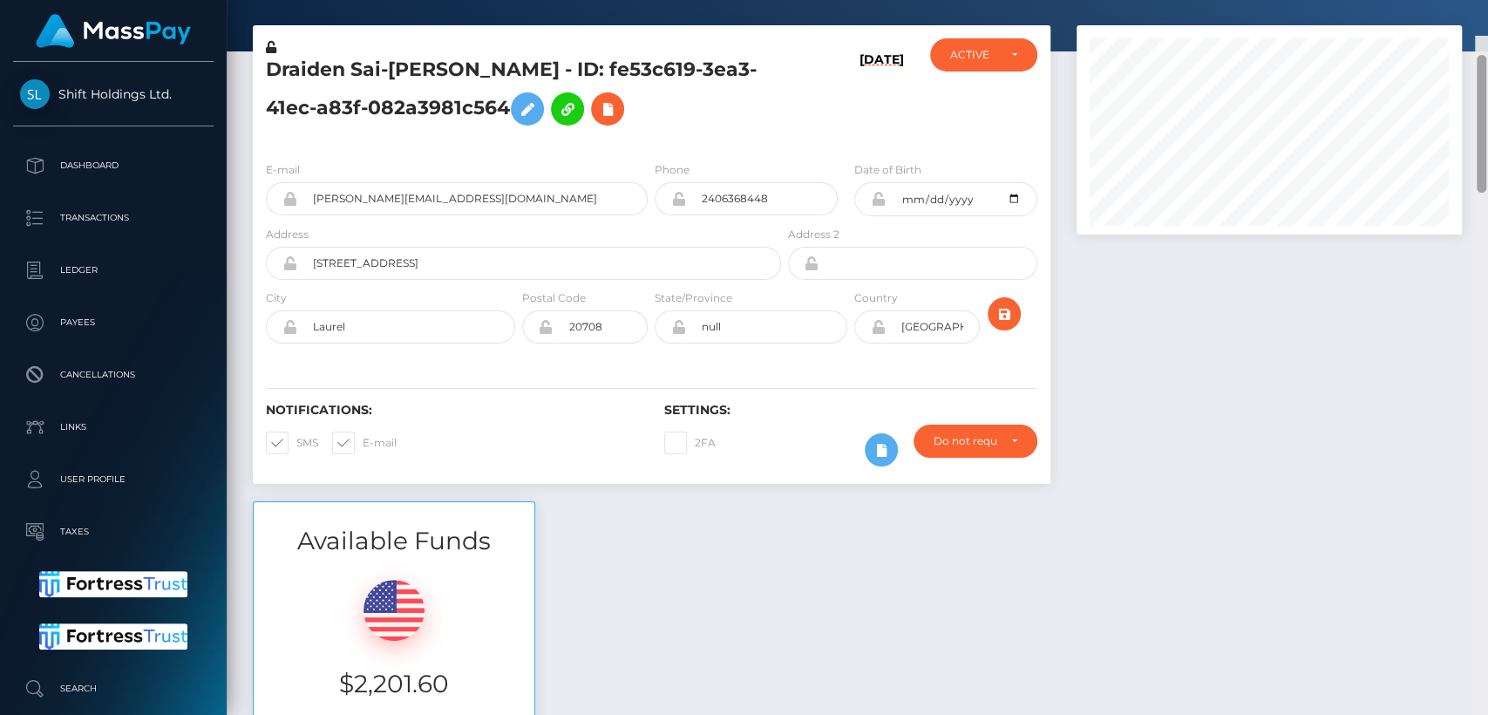
scroll to position [0, 0]
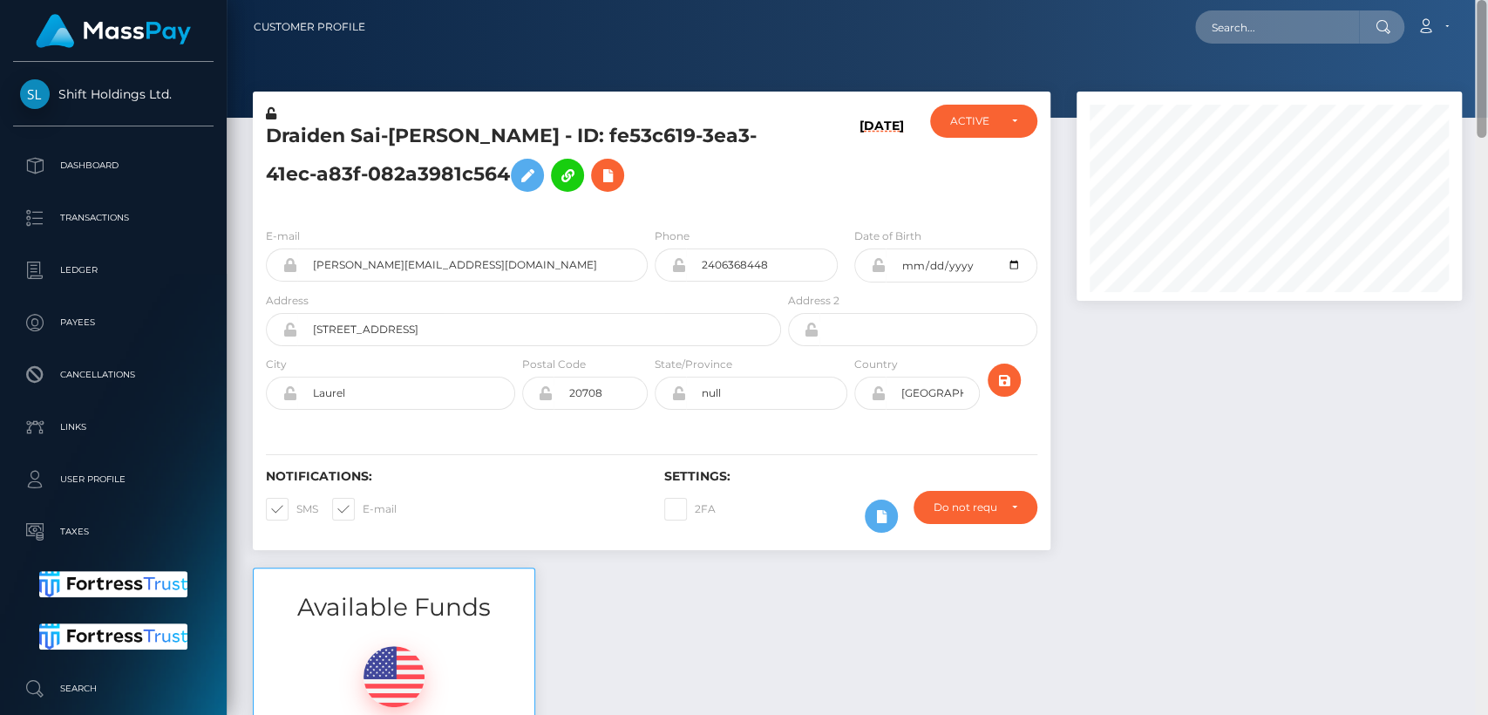
drag, startPoint x: 1482, startPoint y: 395, endPoint x: 1459, endPoint y: 2, distance: 393.7
click at [1459, 2] on div "Customer Profile Loading... Loading..." at bounding box center [857, 357] width 1261 height 715
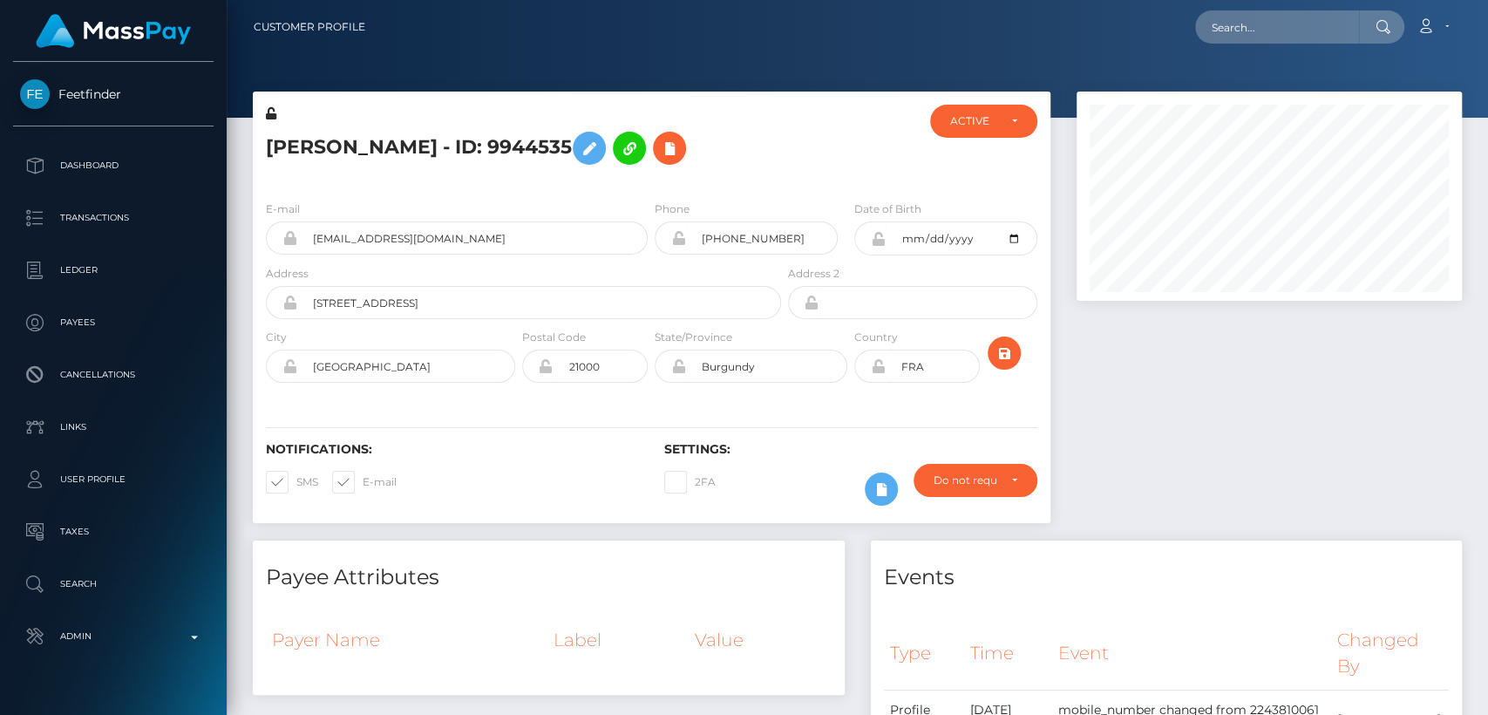
scroll to position [209, 385]
click at [739, 243] on input "[PHONE_NUMBER]" at bounding box center [762, 237] width 152 height 33
click at [739, 243] on input "+12243810061" at bounding box center [762, 237] width 152 height 33
click at [774, 234] on input "+12243810061" at bounding box center [762, 237] width 152 height 33
drag, startPoint x: 774, startPoint y: 234, endPoint x: 655, endPoint y: 220, distance: 120.2
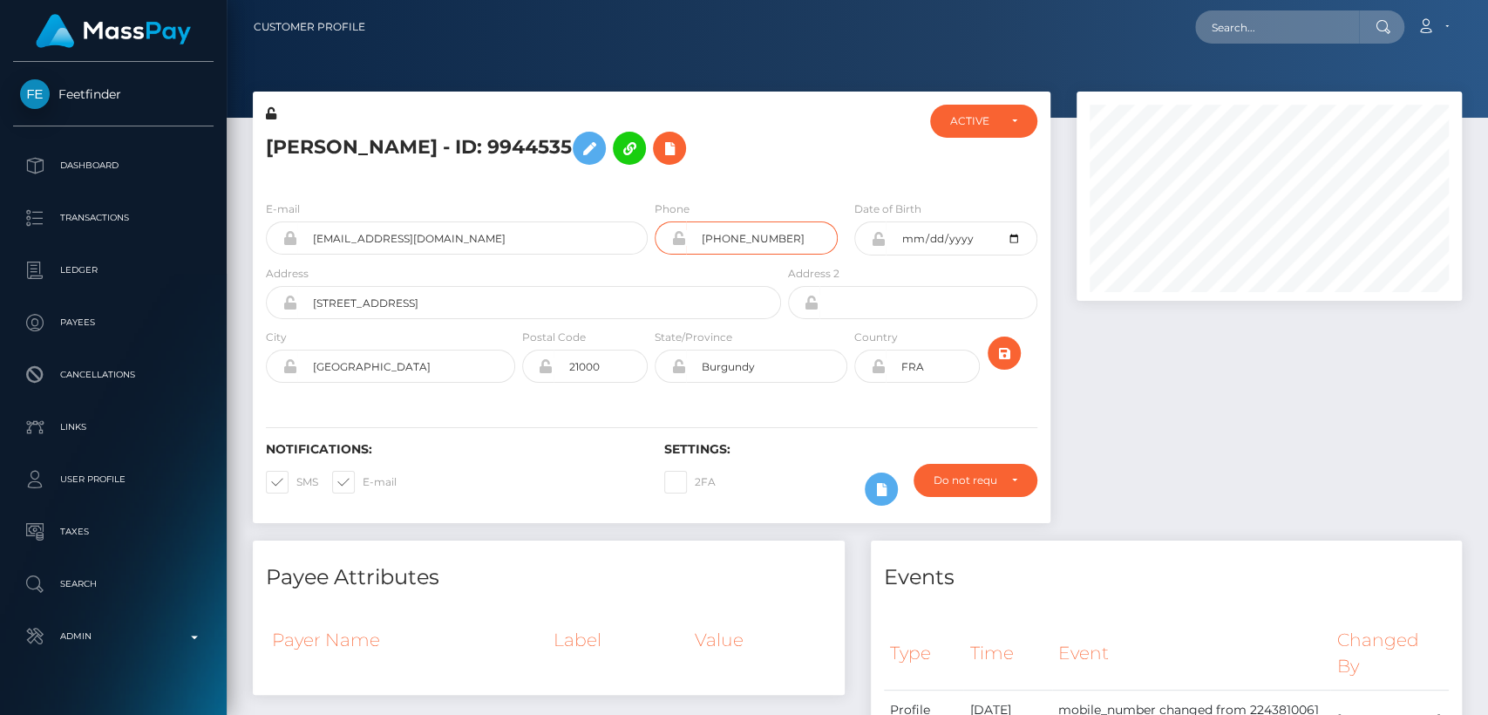
click at [655, 220] on div "Phone +12243810061" at bounding box center [746, 227] width 183 height 55
click at [808, 163] on div at bounding box center [850, 146] width 132 height 82
click at [1242, 19] on input "text" at bounding box center [1277, 26] width 164 height 33
paste input "foofoofallon456@gmail.com"
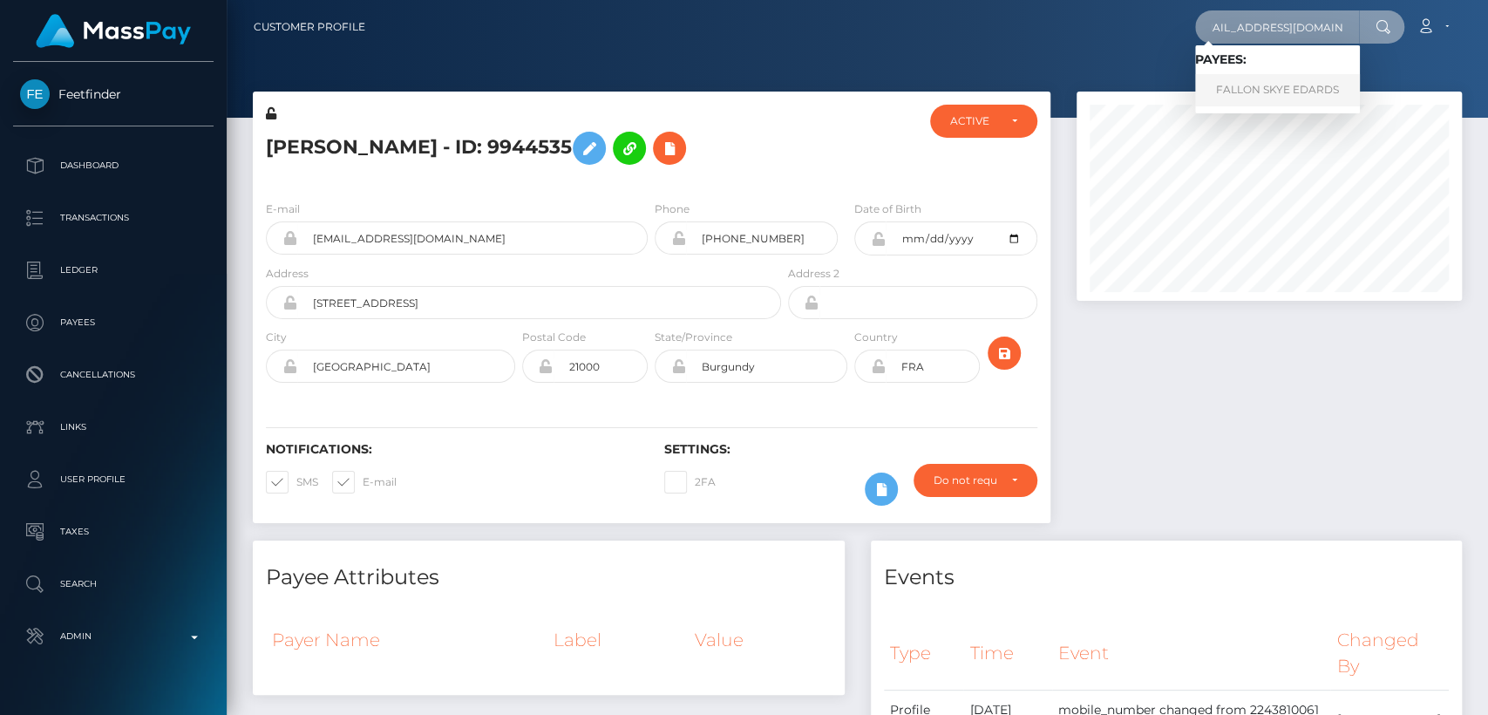
type input "foofoofallon456@gmail.com"
click at [1238, 78] on link "FALLON SKYE EDARDS" at bounding box center [1277, 90] width 165 height 32
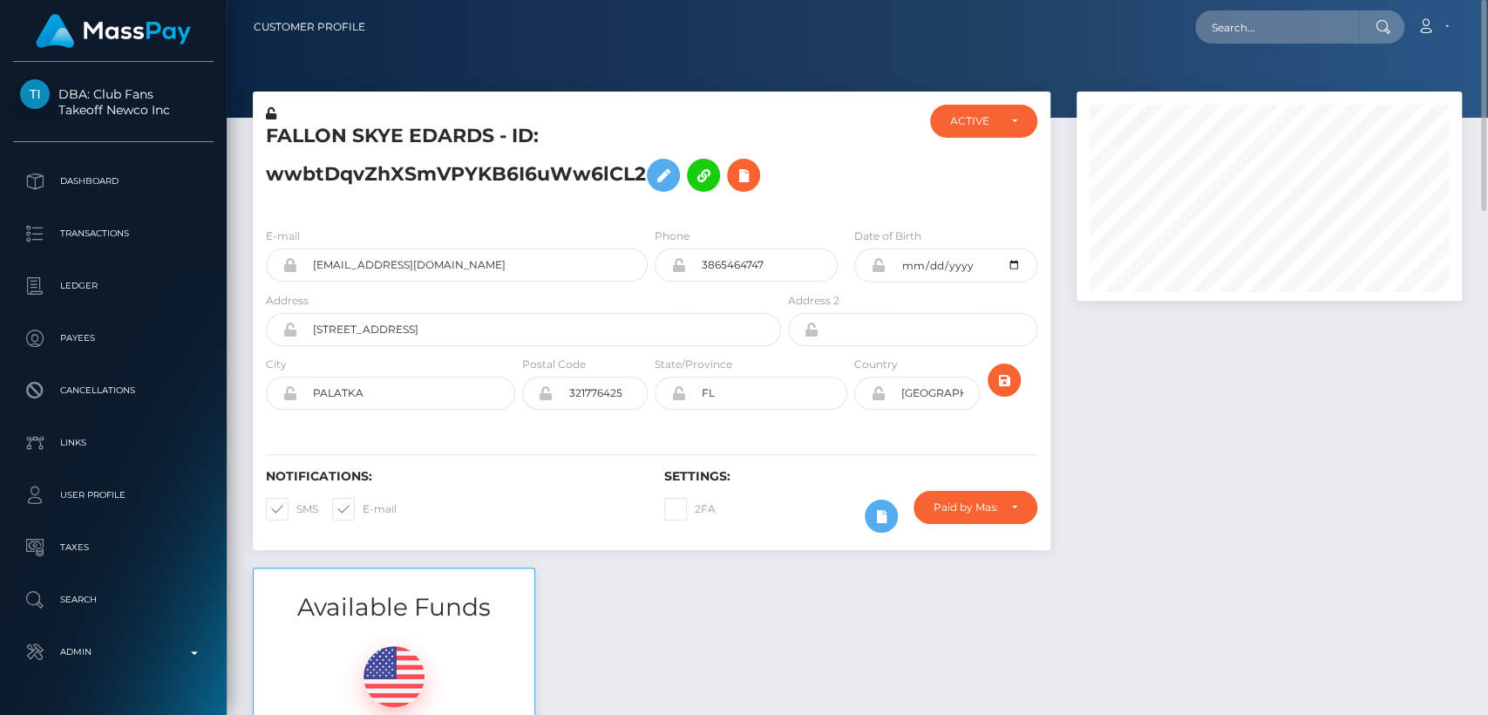
click at [322, 145] on h5 "FALLON SKYE EDARDS - ID: wwbtDqvZhXSmVPYKB6I6uWw6lCL2" at bounding box center [519, 162] width 506 height 78
copy h5 "FALLON"
click at [1103, 393] on div at bounding box center [1268, 330] width 411 height 476
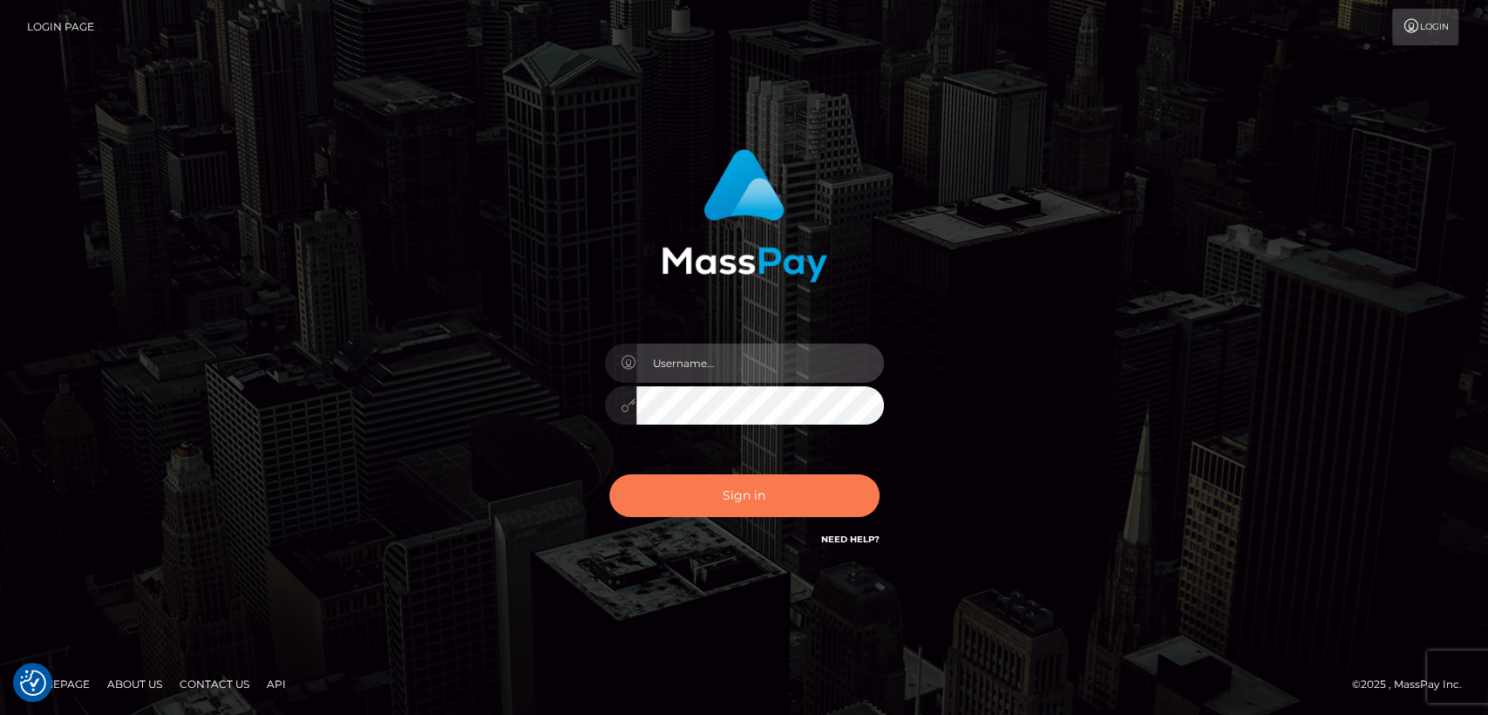
type input "[DOMAIN_NAME]"
click at [783, 506] on button "Sign in" at bounding box center [744, 495] width 270 height 43
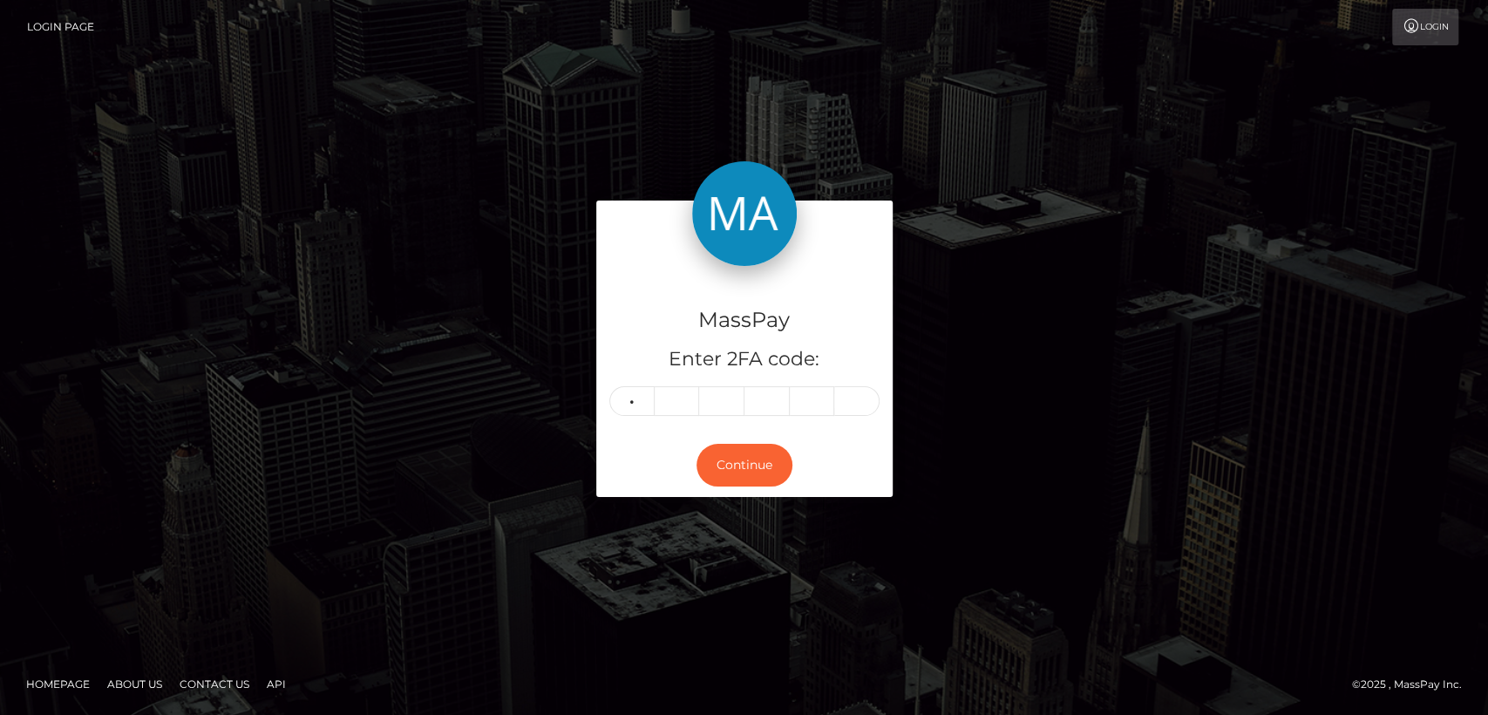
type input "6"
type input "3"
type input "8"
type input "5"
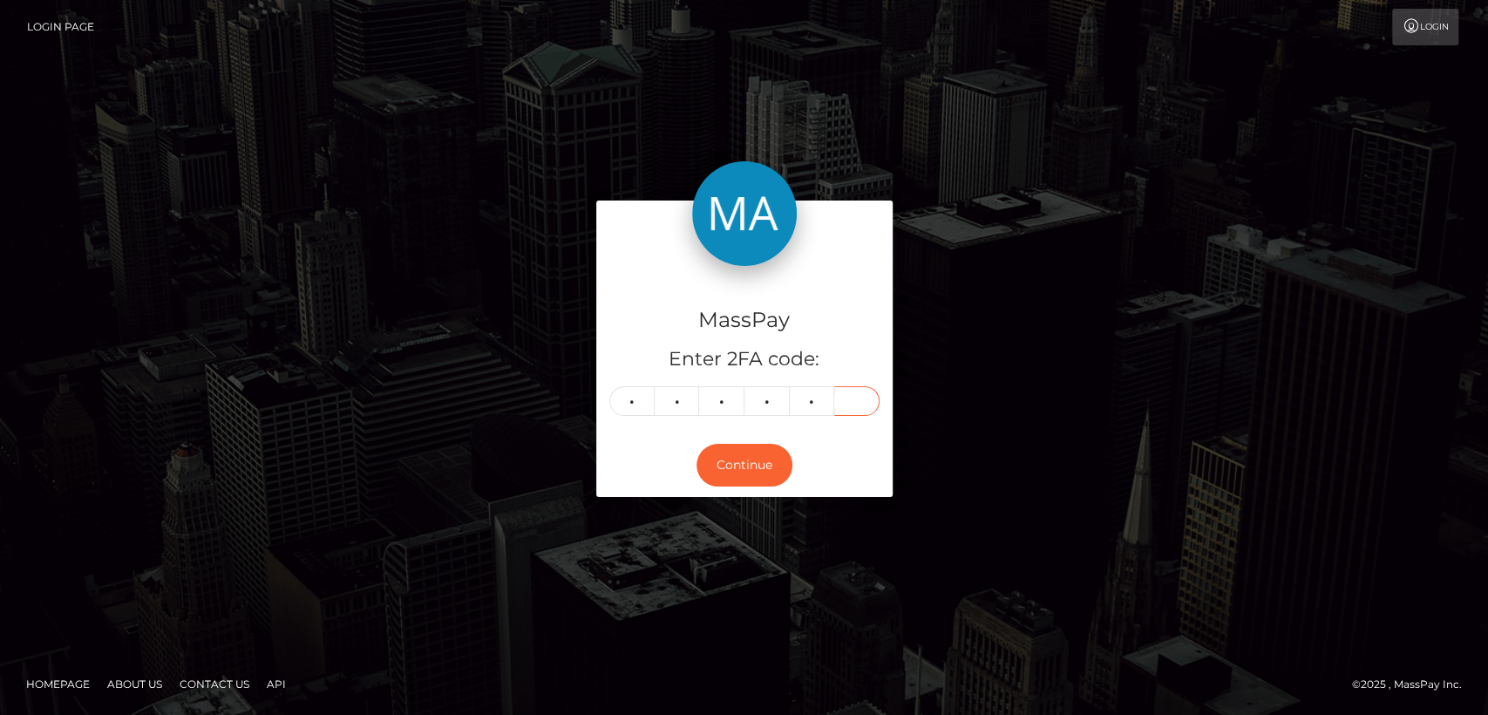
type input "9"
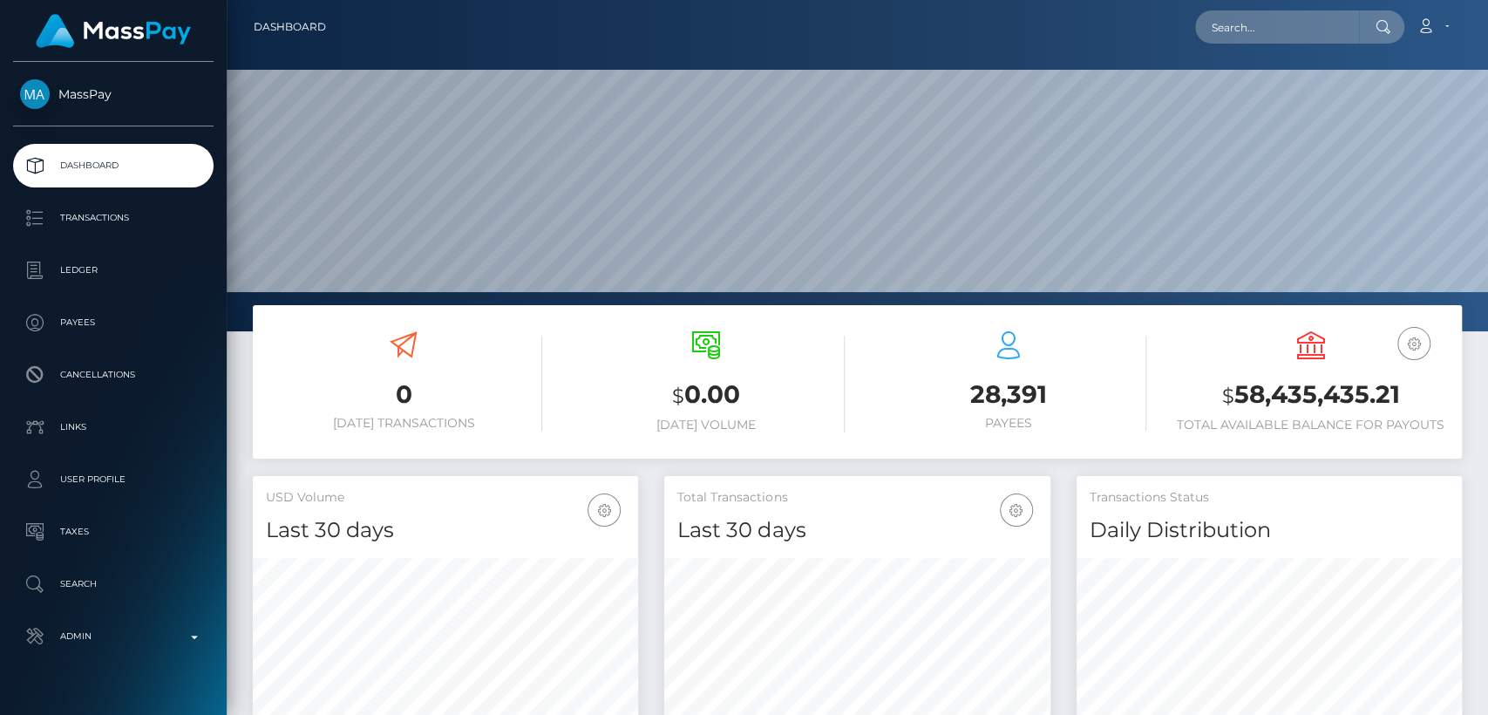
scroll to position [308, 385]
click at [1283, 30] on input "text" at bounding box center [1277, 26] width 164 height 33
paste input "[PERSON_NAME][EMAIL_ADDRESS][DOMAIN_NAME]"
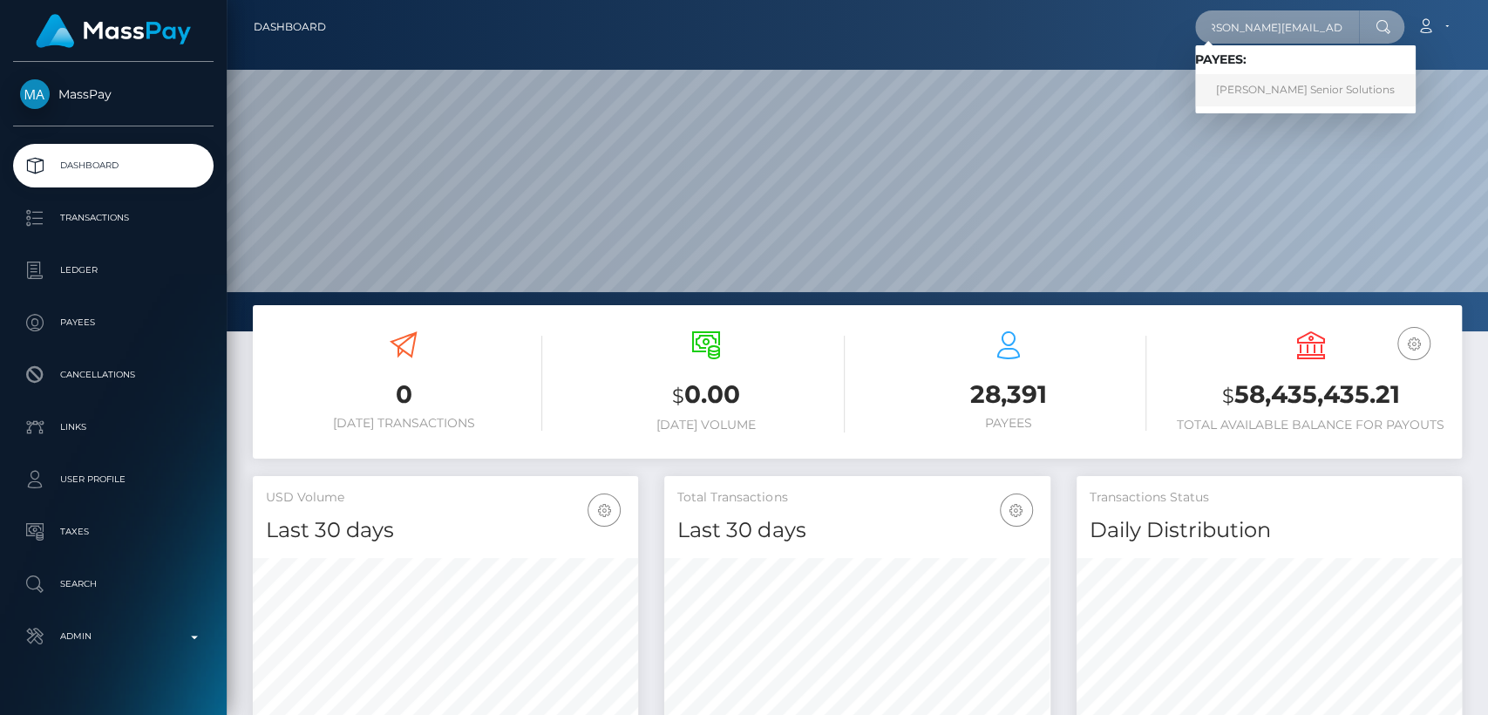
type input "[PERSON_NAME][EMAIL_ADDRESS][DOMAIN_NAME]"
click at [1228, 93] on link "[PERSON_NAME] Senior Solutions" at bounding box center [1305, 90] width 221 height 32
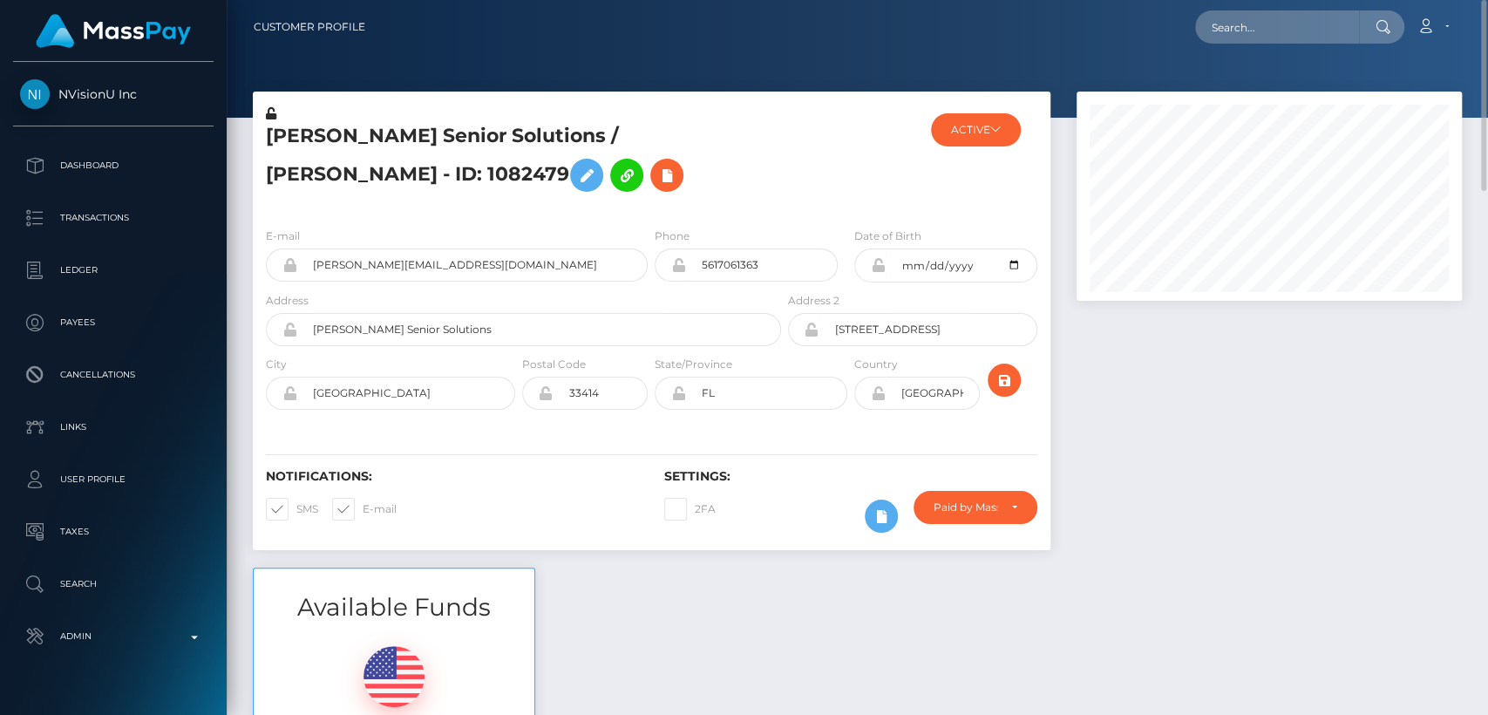
click at [296, 126] on h5 "[PERSON_NAME] Senior Solutions / [PERSON_NAME] - ID: 1082479" at bounding box center [519, 162] width 506 height 78
copy h5 "[PERSON_NAME]"
click at [1265, 25] on input "text" at bounding box center [1277, 26] width 164 height 33
paste input "[EMAIL_ADDRESS][DOMAIN_NAME]"
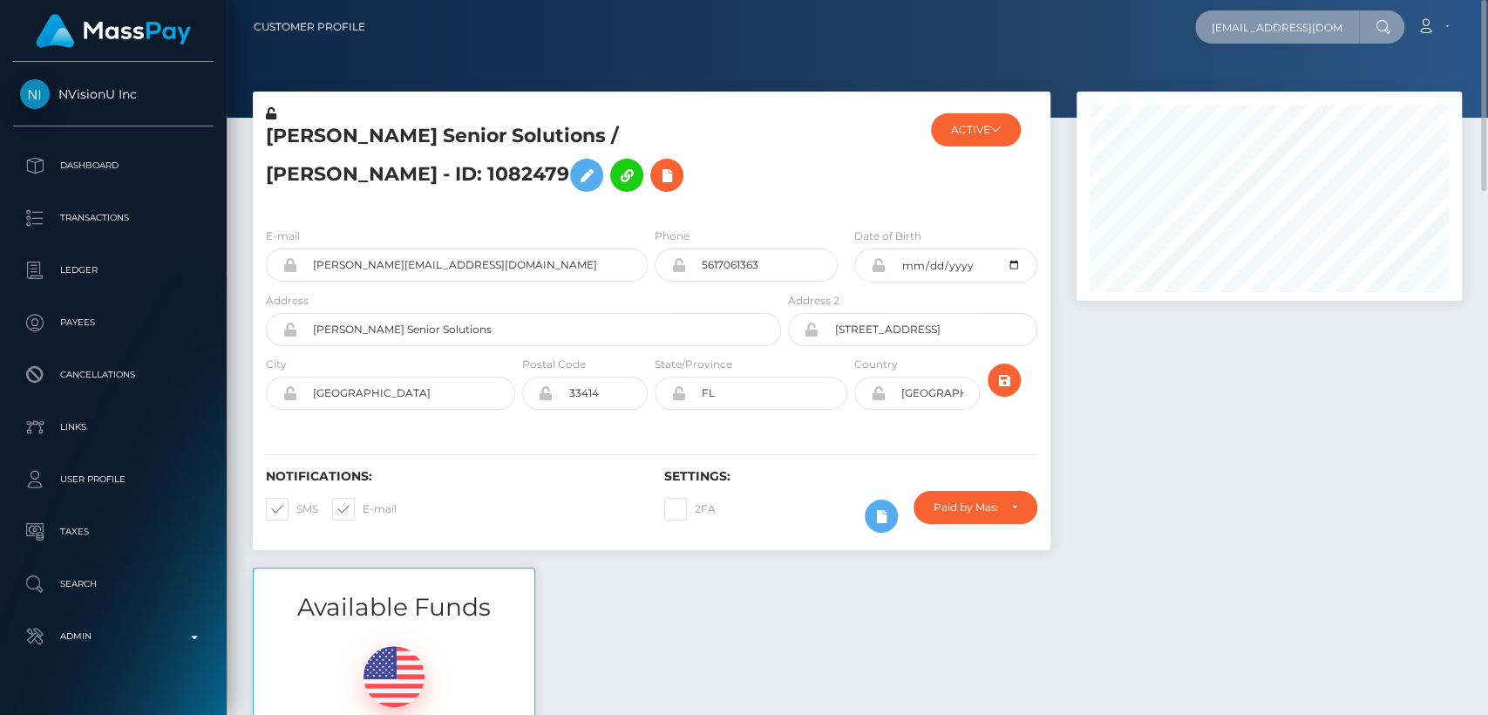
scroll to position [0, 15]
type input "michaeledasz2@gmail.com"
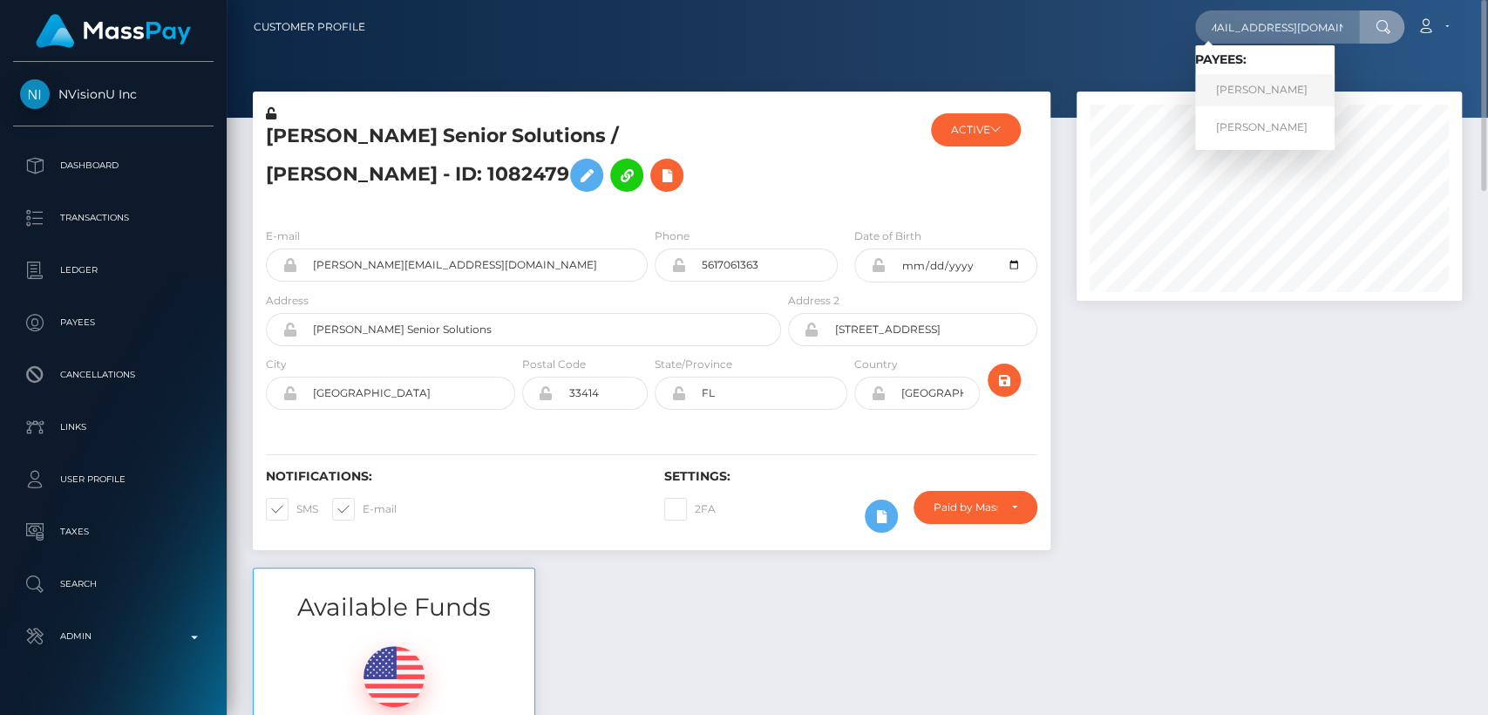
scroll to position [0, 0]
click at [1263, 78] on link "MICHAELE DASZKOWSKA" at bounding box center [1264, 90] width 139 height 32
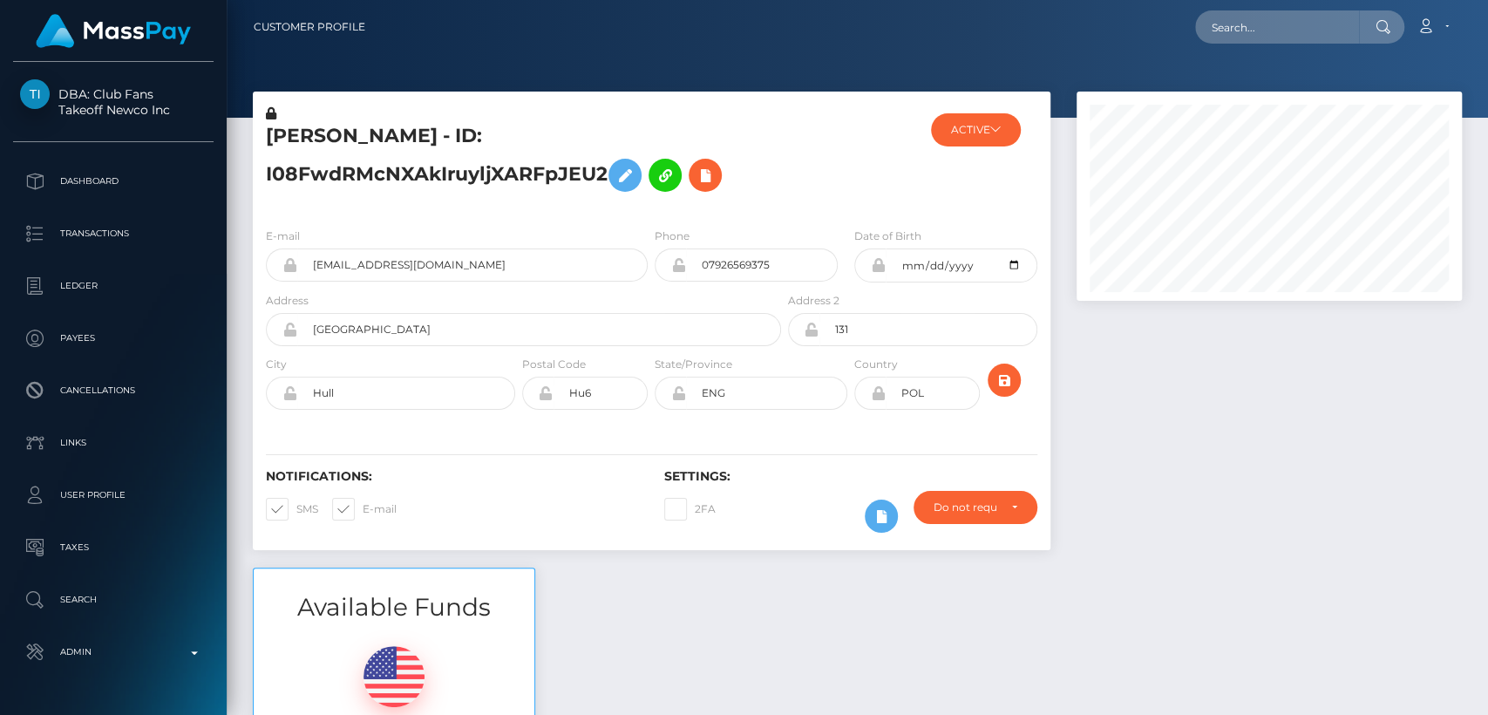
scroll to position [209, 385]
click at [309, 120] on div "[PERSON_NAME] - ID: I08FwdRMcNXAkIruyljXARFpJEU2" at bounding box center [519, 159] width 532 height 109
click at [309, 120] on div "MICHAELE DASZKOWSKA - ID: I08FwdRMcNXAkIruyljXARFpJEU2" at bounding box center [519, 159] width 532 height 109
click at [314, 134] on h5 "MICHAELE DASZKOWSKA - ID: I08FwdRMcNXAkIruyljXARFpJEU2" at bounding box center [519, 162] width 506 height 78
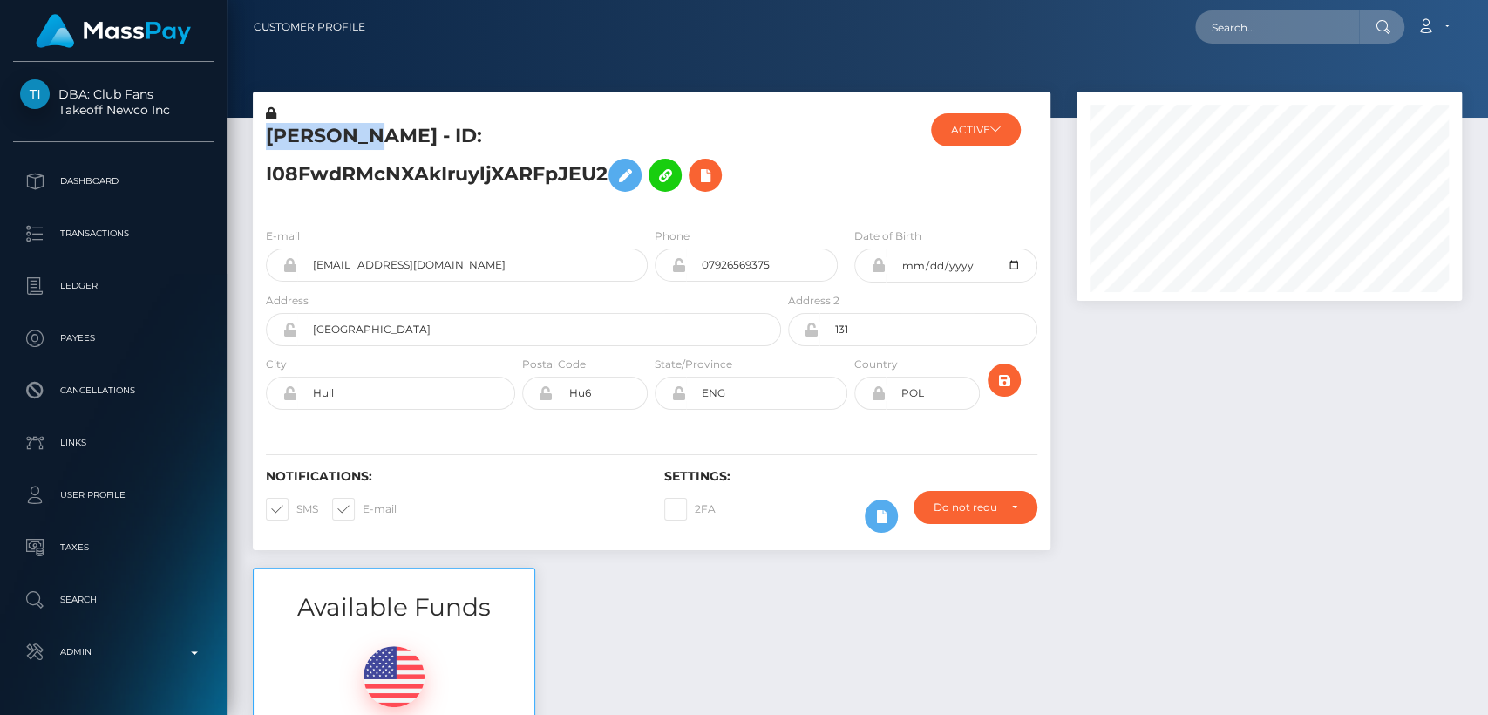
copy h5 "MICHAELE"
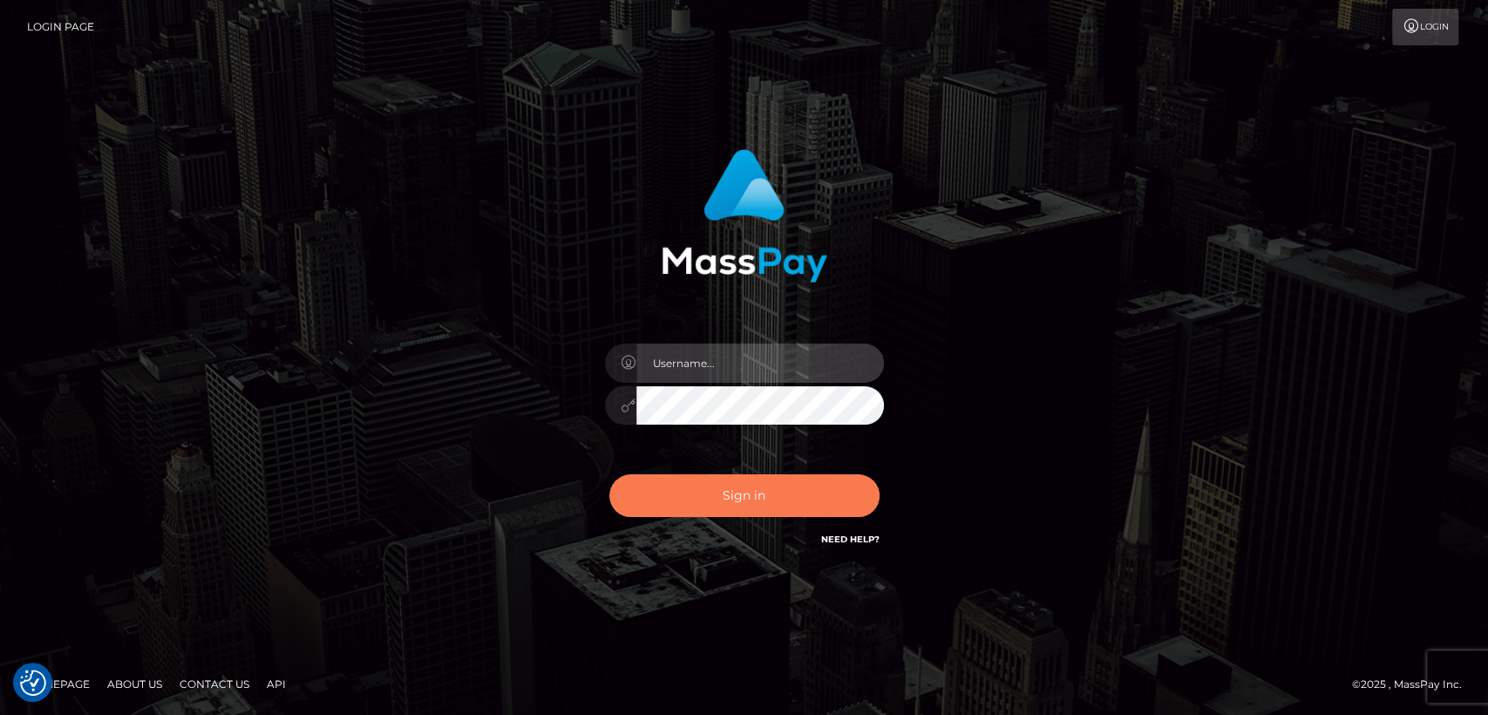
type input "nt.es"
click at [689, 502] on button "Sign in" at bounding box center [744, 495] width 270 height 43
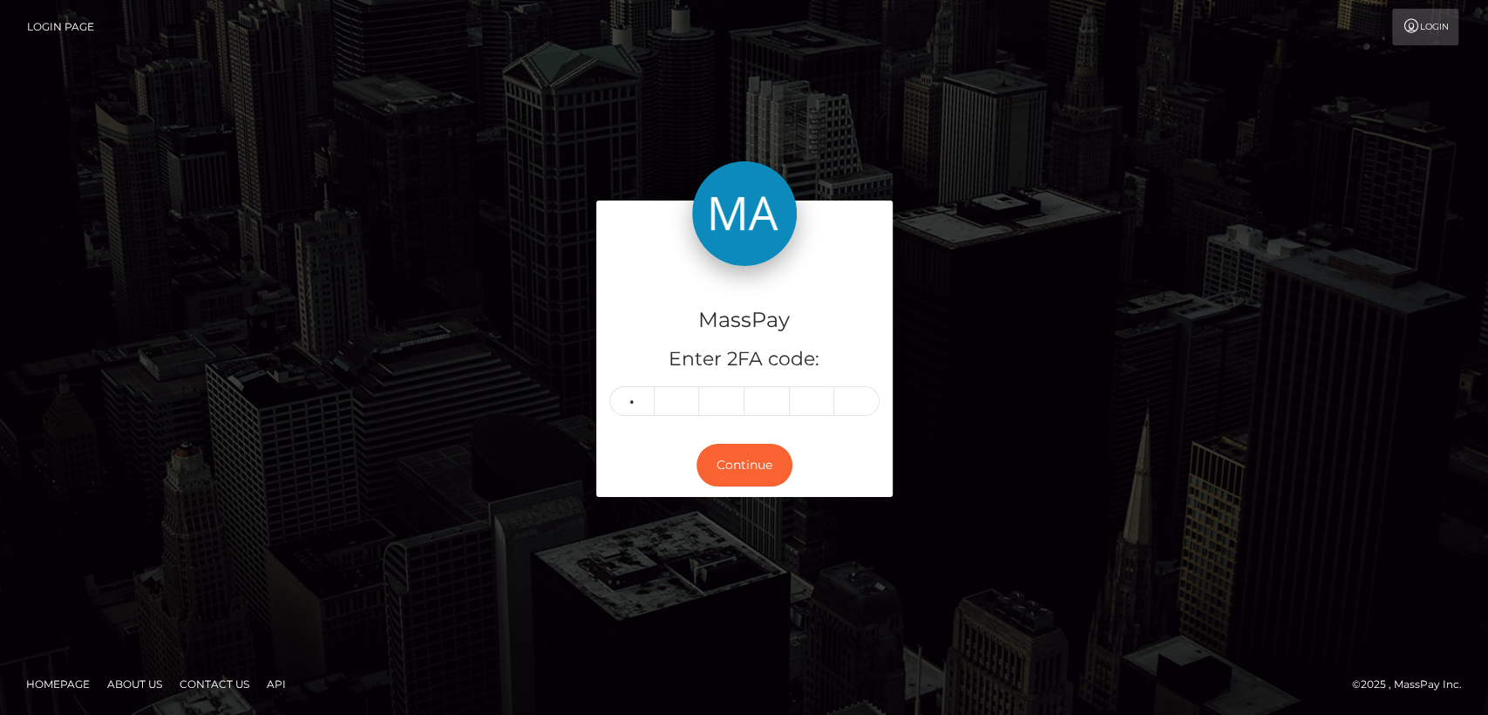
type input "3"
type input "4"
type input "3"
type input "7"
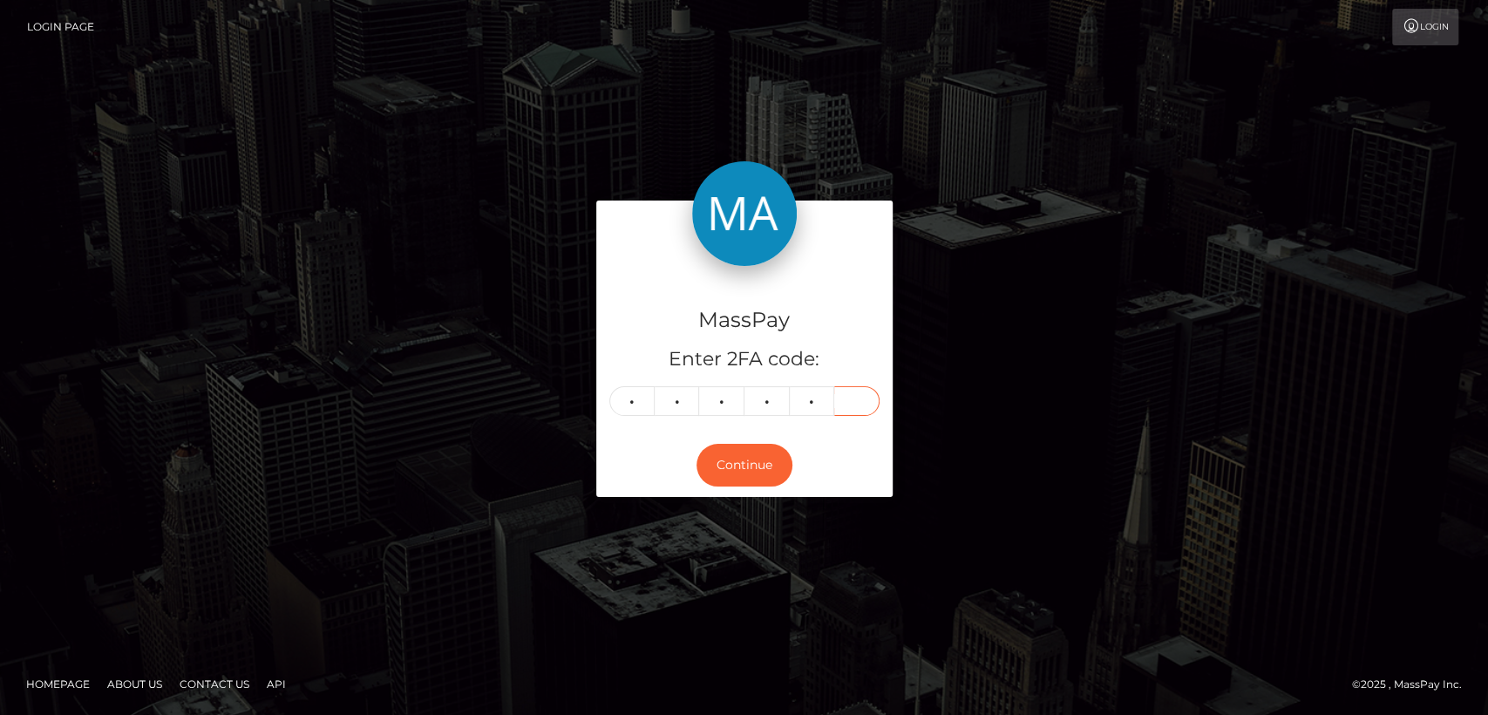
type input "1"
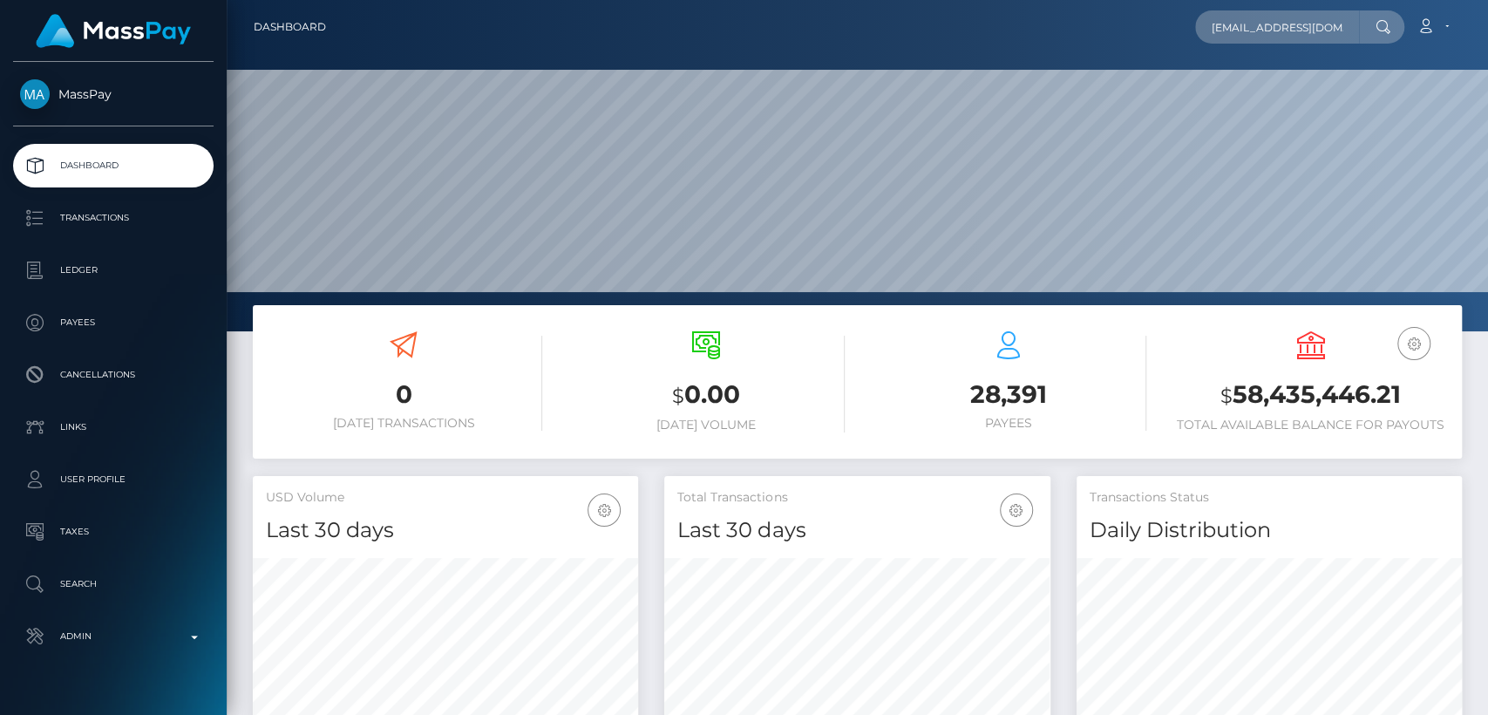
scroll to position [0, 15]
type input "michaeledasz2@gmail.com"
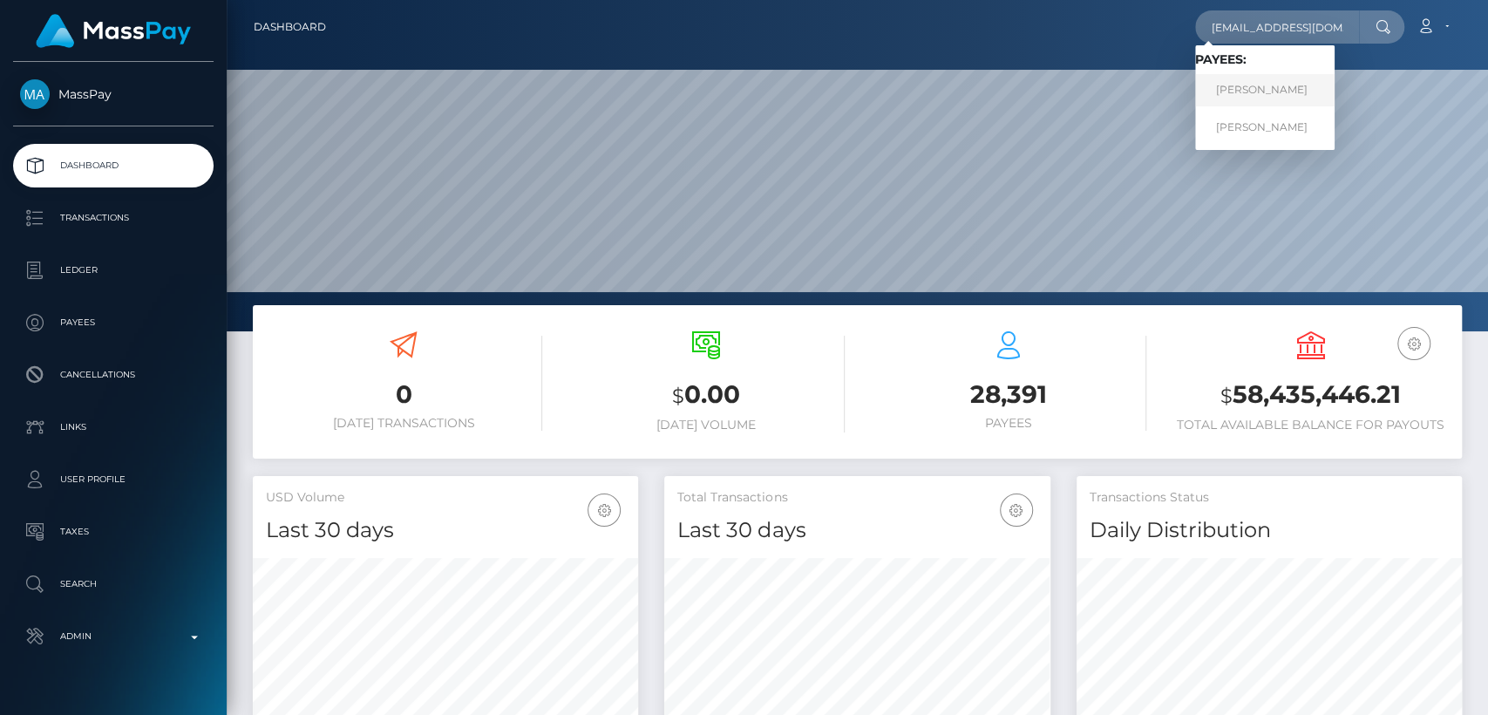
click at [1296, 79] on link "MICHAELE DASZKOWSKA" at bounding box center [1264, 90] width 139 height 32
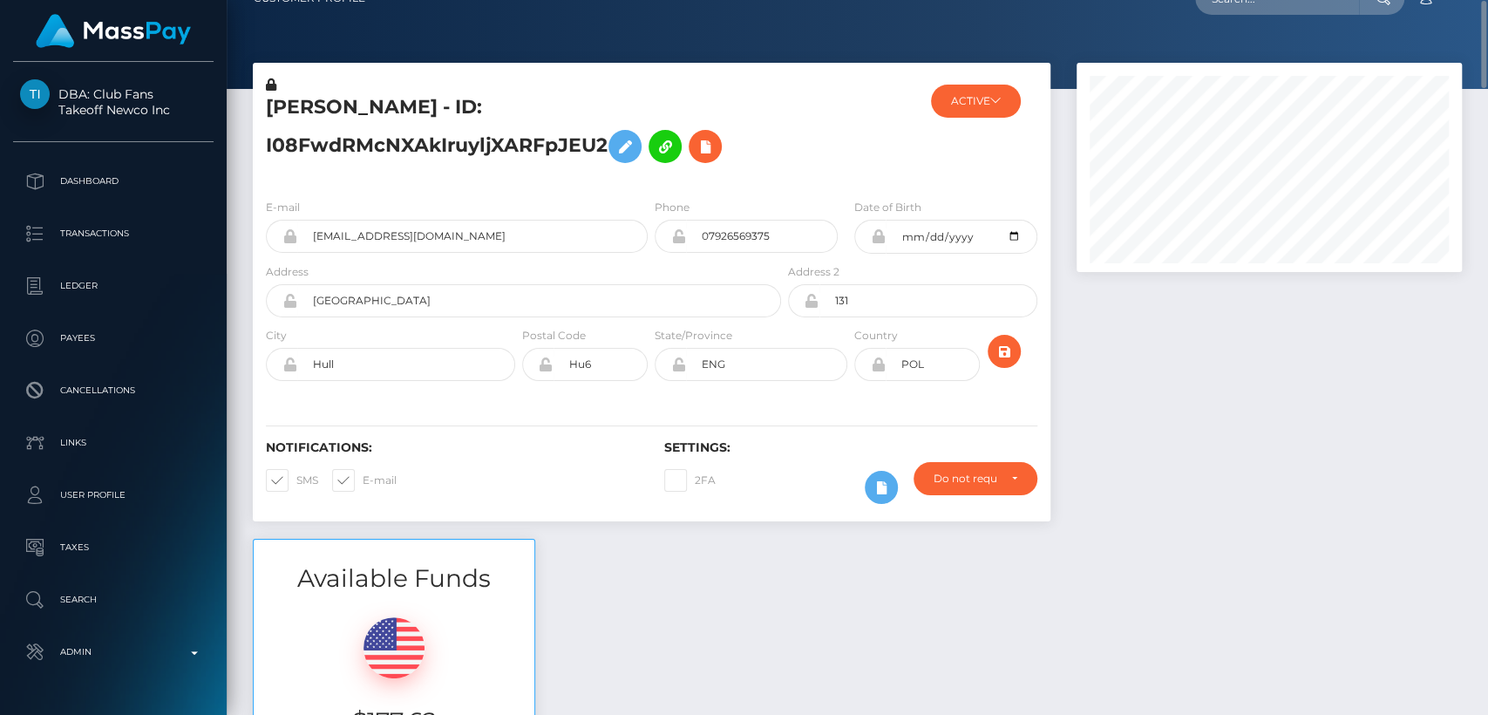
scroll to position [27, 0]
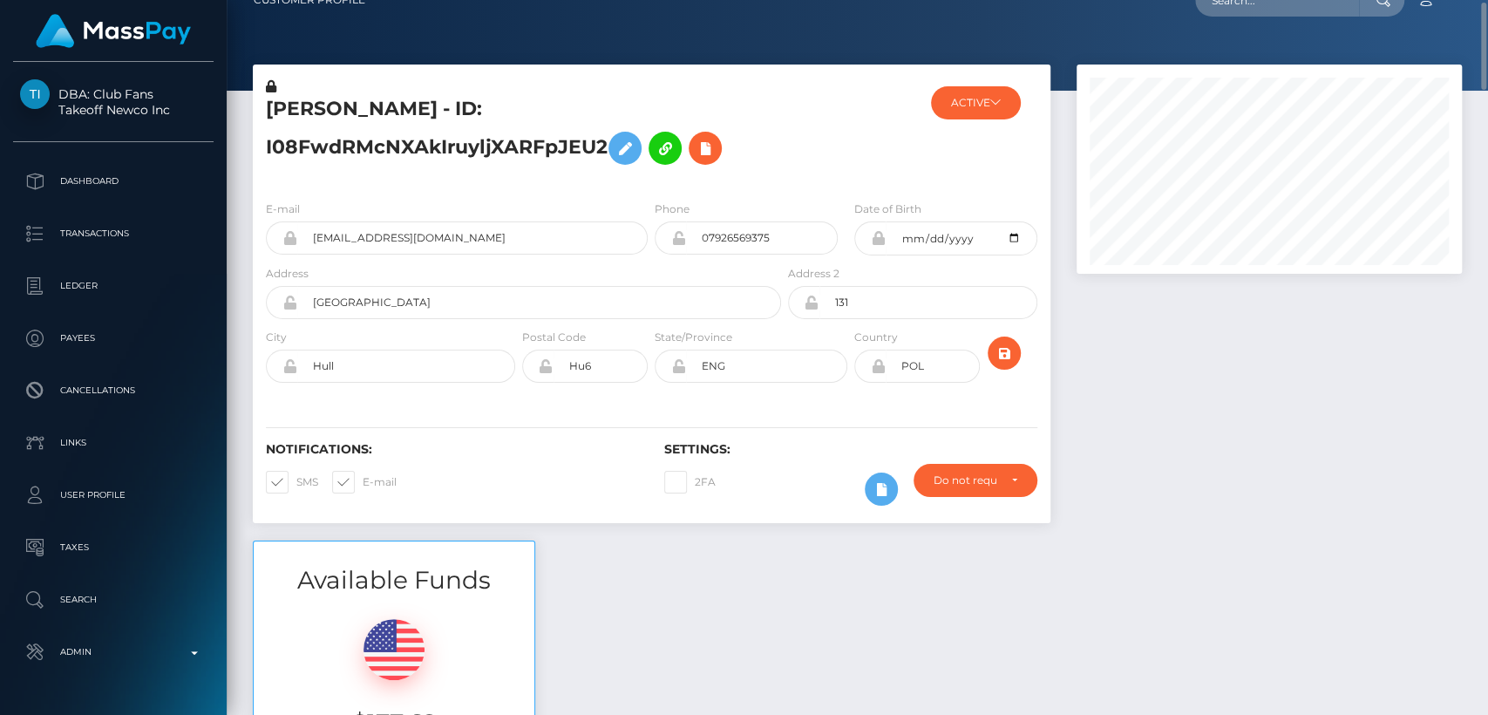
click at [721, 112] on h5 "MICHAELE DASZKOWSKA - ID: I08FwdRMcNXAkIruyljXARFpJEU2" at bounding box center [519, 135] width 506 height 78
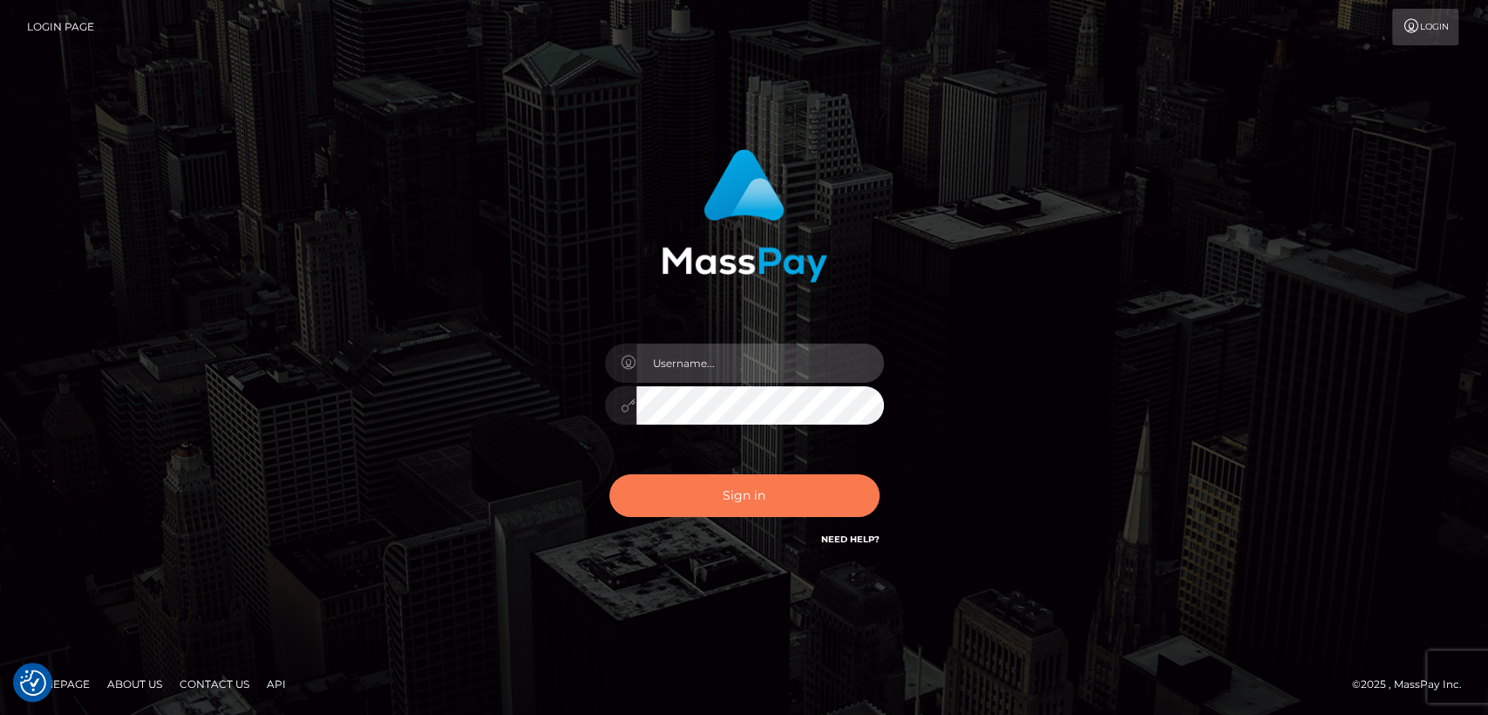
type input "[DOMAIN_NAME]"
click at [728, 492] on button "Sign in" at bounding box center [744, 495] width 270 height 43
type input "nt.es"
click at [728, 492] on button "Sign in" at bounding box center [744, 495] width 270 height 43
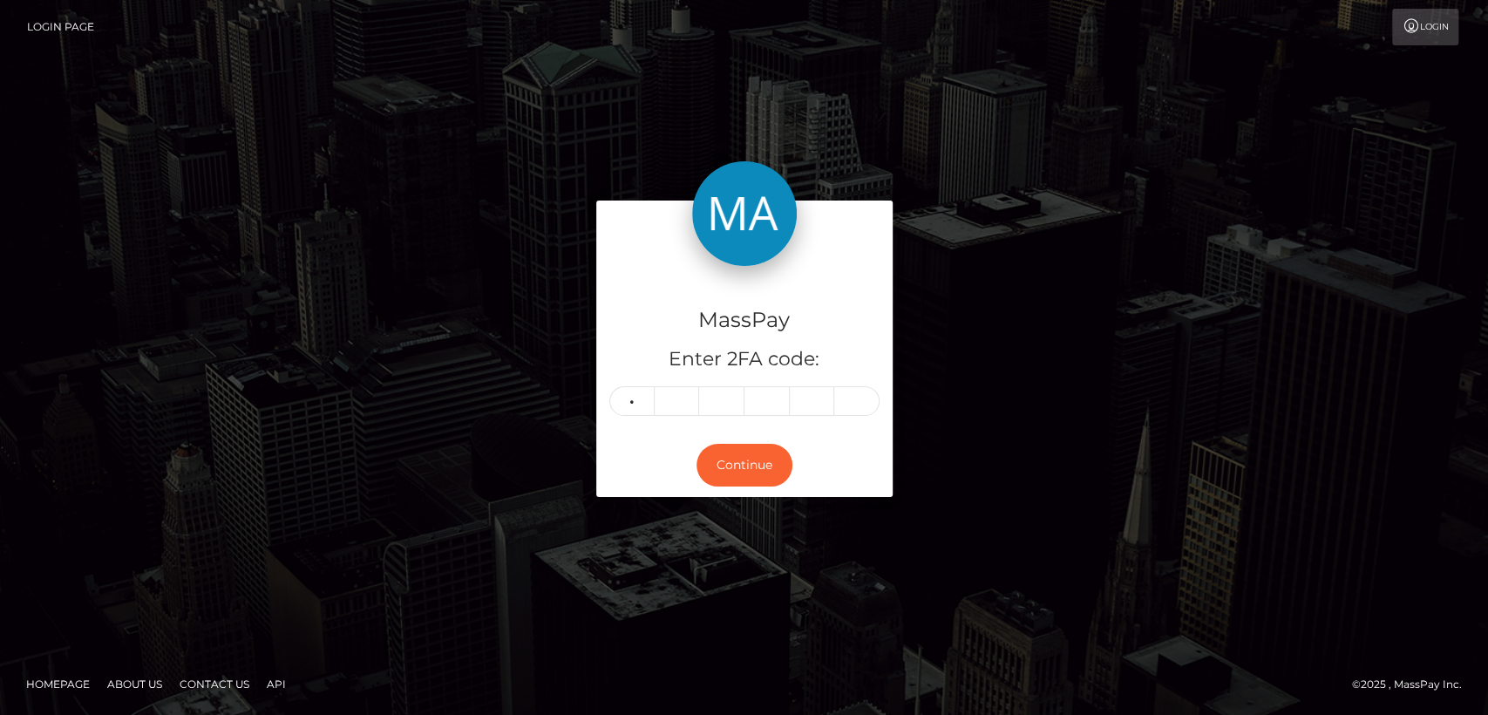
type input "9"
type input "8"
type input "5"
type input "3"
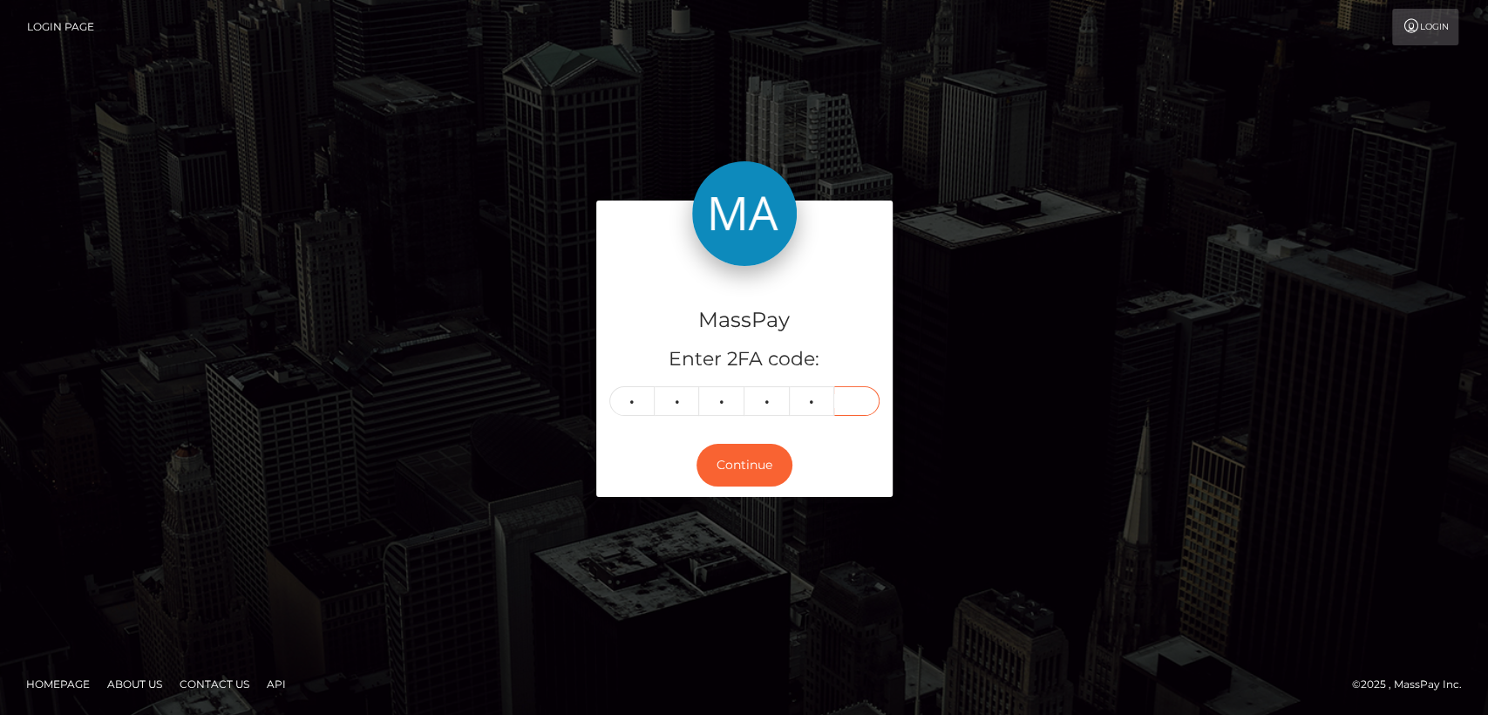
type input "4"
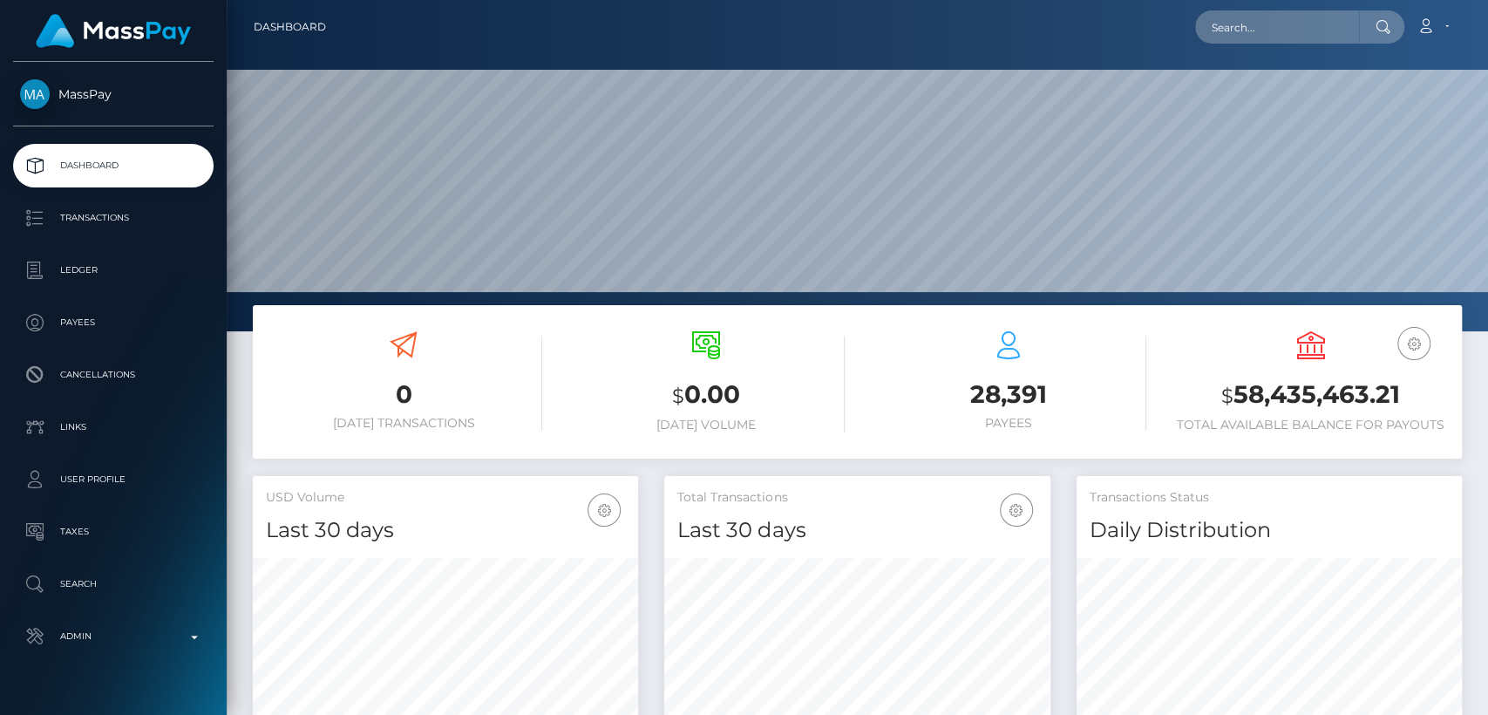
scroll to position [308, 385]
click at [1304, 20] on input "text" at bounding box center [1277, 26] width 164 height 33
paste input "[EMAIL_ADDRESS][DOMAIN_NAME]"
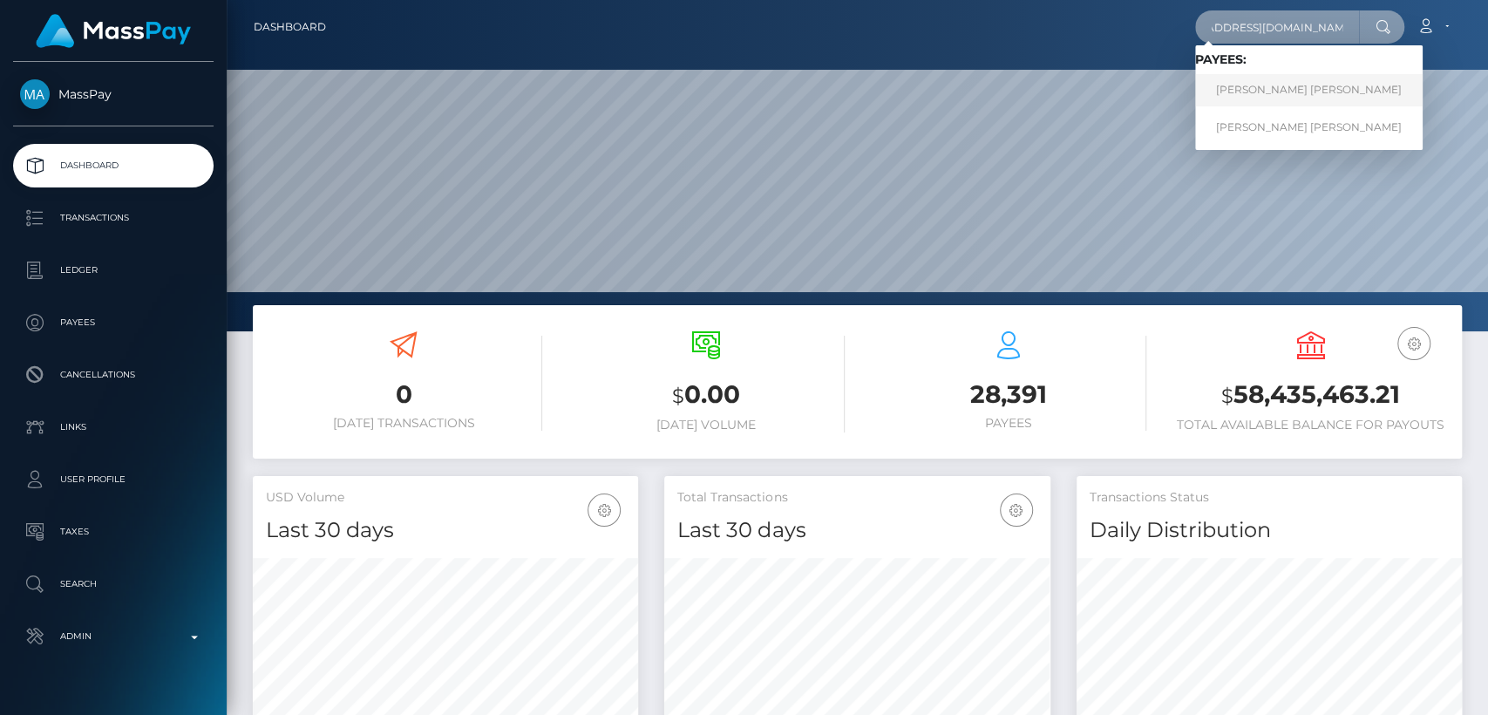
type input "brennanmatthew620@gmail.com"
click at [1286, 84] on link "BRENNAN MATTHEW WILSON" at bounding box center [1308, 90] width 227 height 32
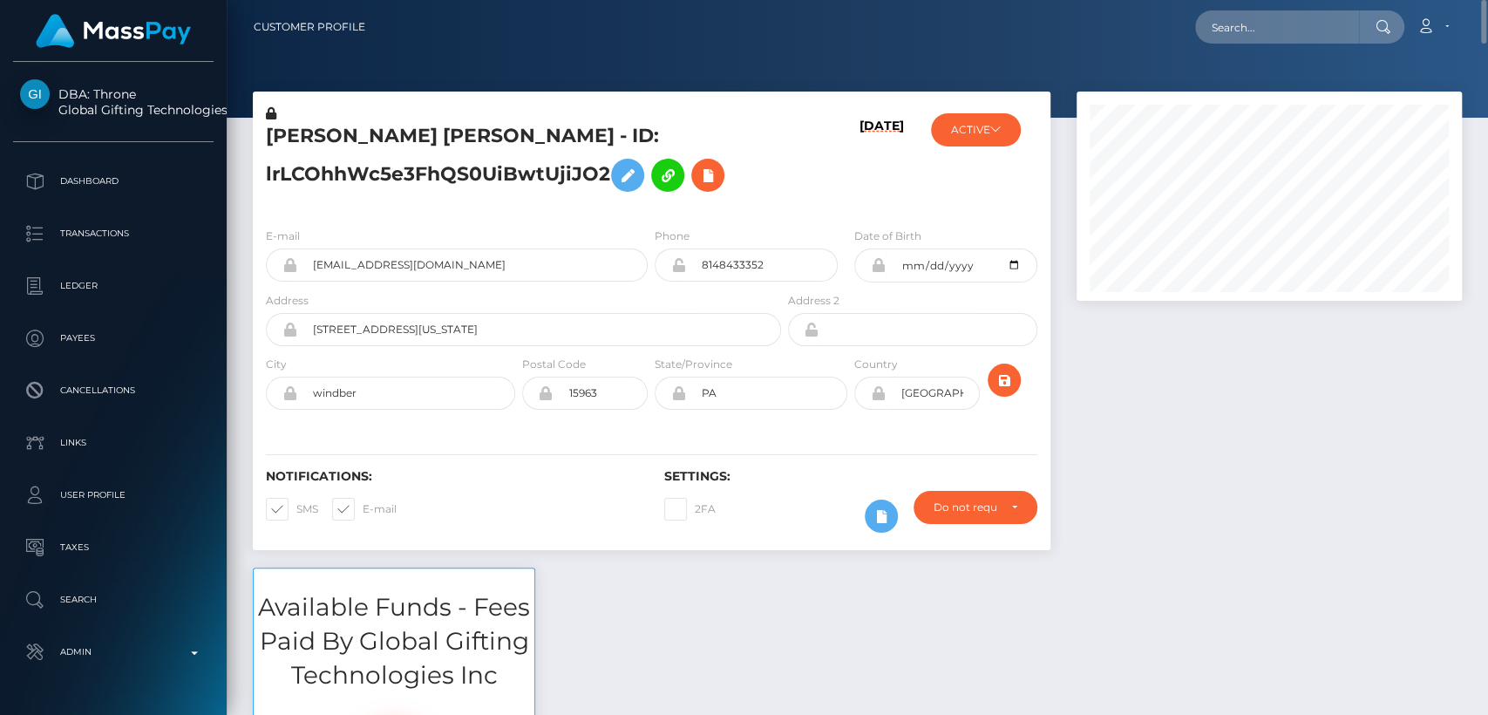
click at [310, 134] on h5 "[PERSON_NAME] [PERSON_NAME] - ID: lrLCOhhWc5e3FhQS0UiBwtUjiJO2" at bounding box center [519, 162] width 506 height 78
copy h5 "[PERSON_NAME]"
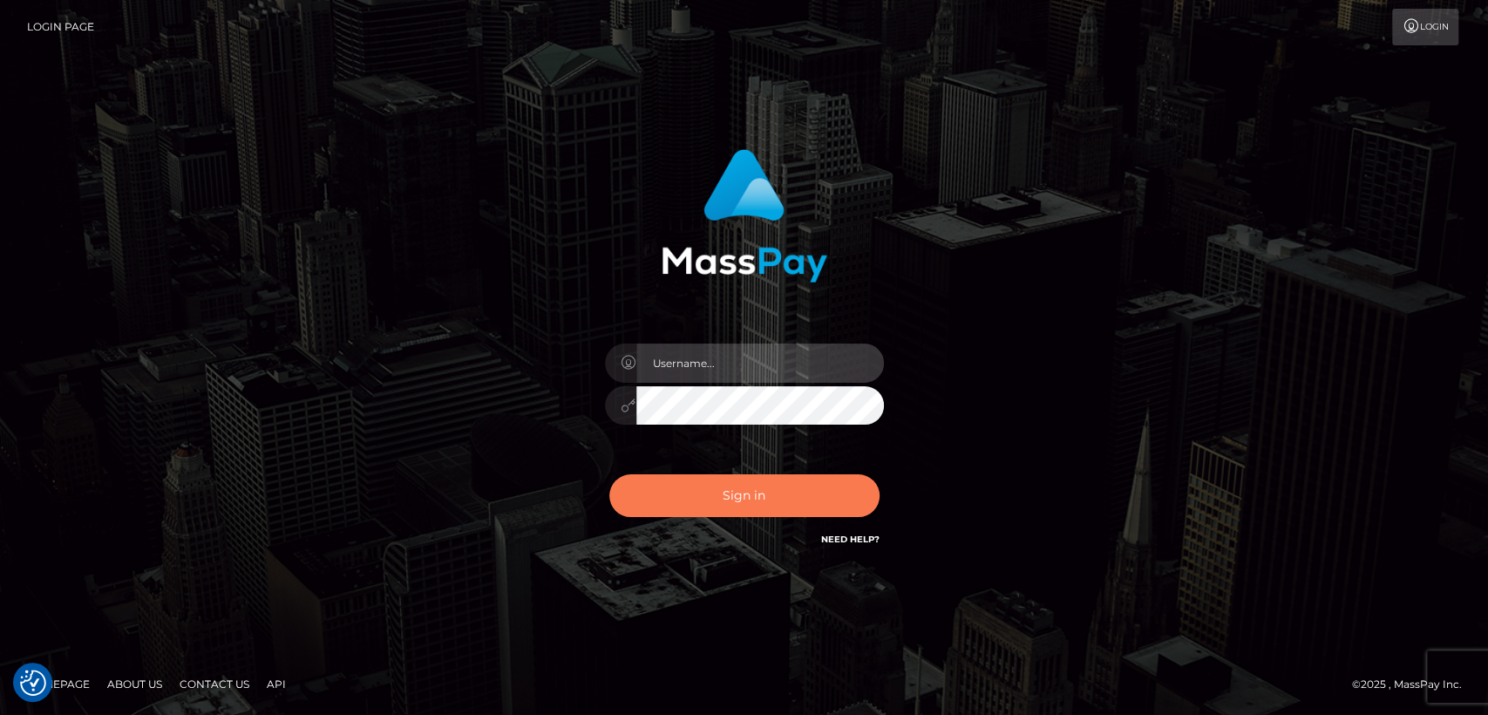
type input "[DOMAIN_NAME]"
click at [694, 508] on button "Sign in" at bounding box center [744, 495] width 270 height 43
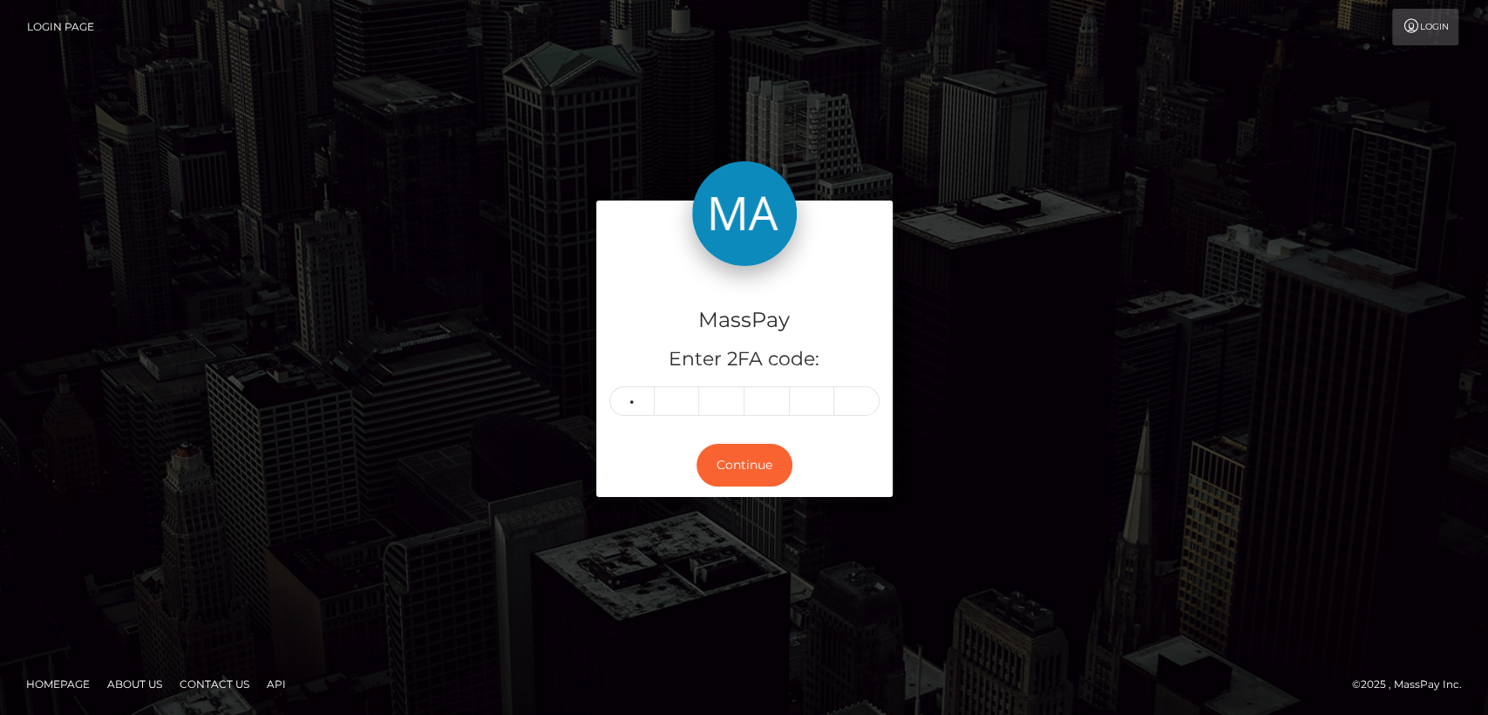
type input "4"
type input "3"
type input "8"
type input "3"
type input "0"
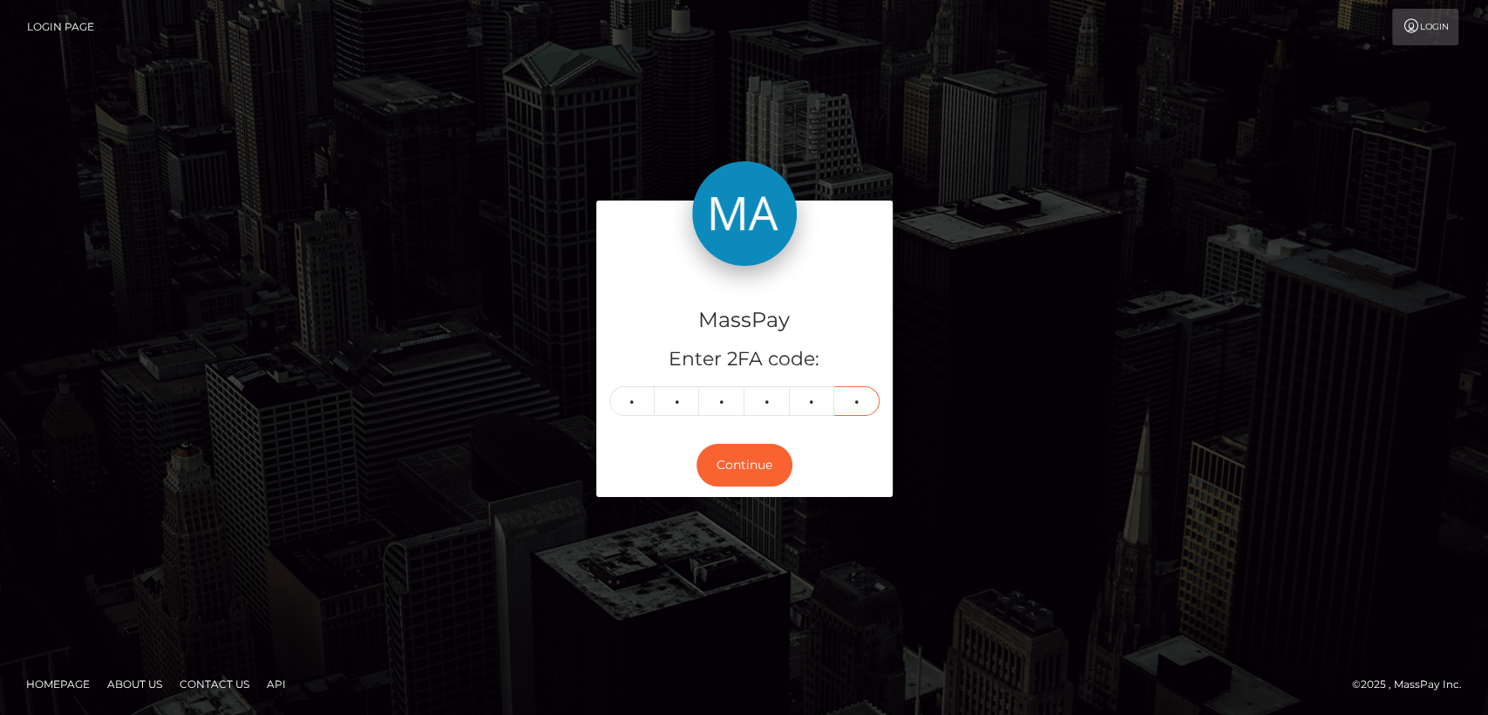
type input "7"
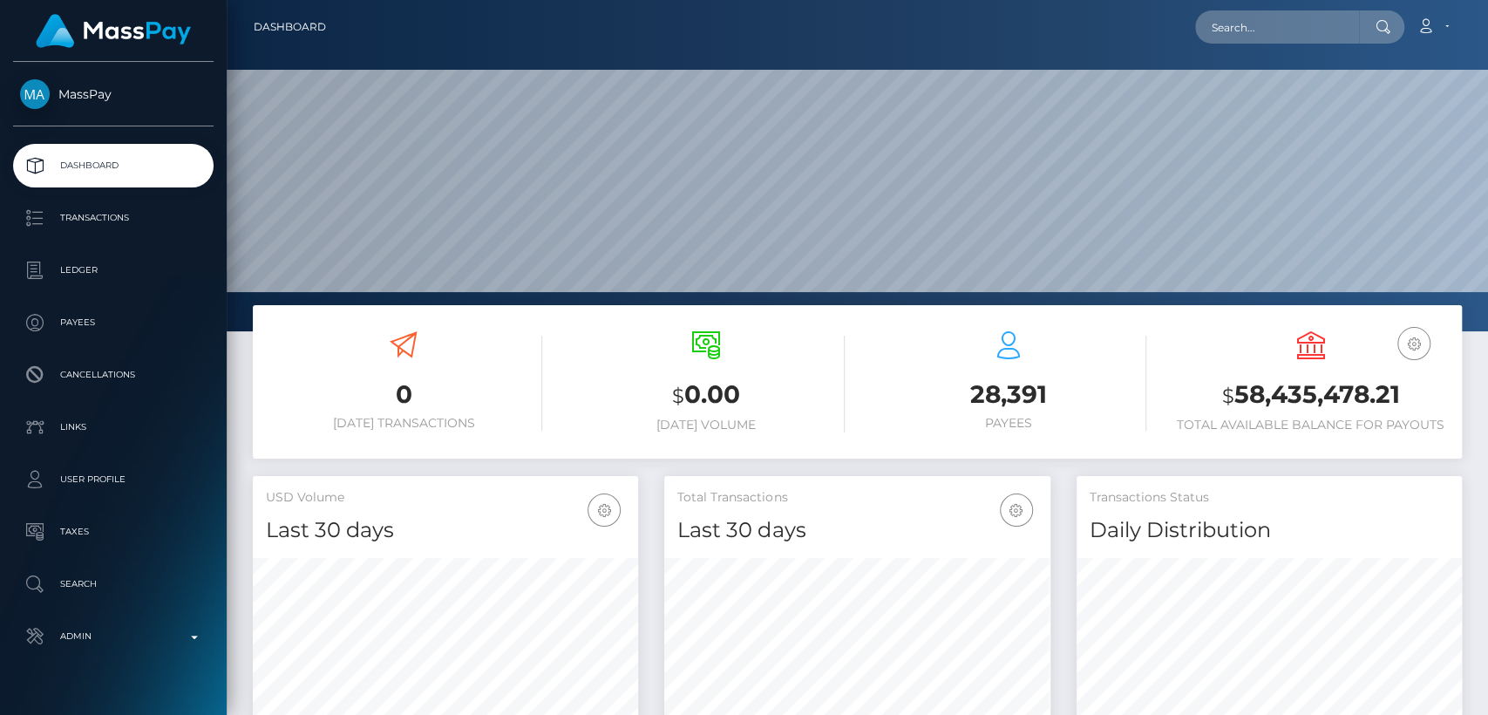
scroll to position [308, 385]
click at [251, 377] on div "0 Today Transactions $ 0.00 Today Volume 28,391 Payees $" at bounding box center [857, 390] width 1235 height 171
click at [1284, 35] on input "text" at bounding box center [1277, 26] width 164 height 33
paste input "starandchasity8@yahoo.com"
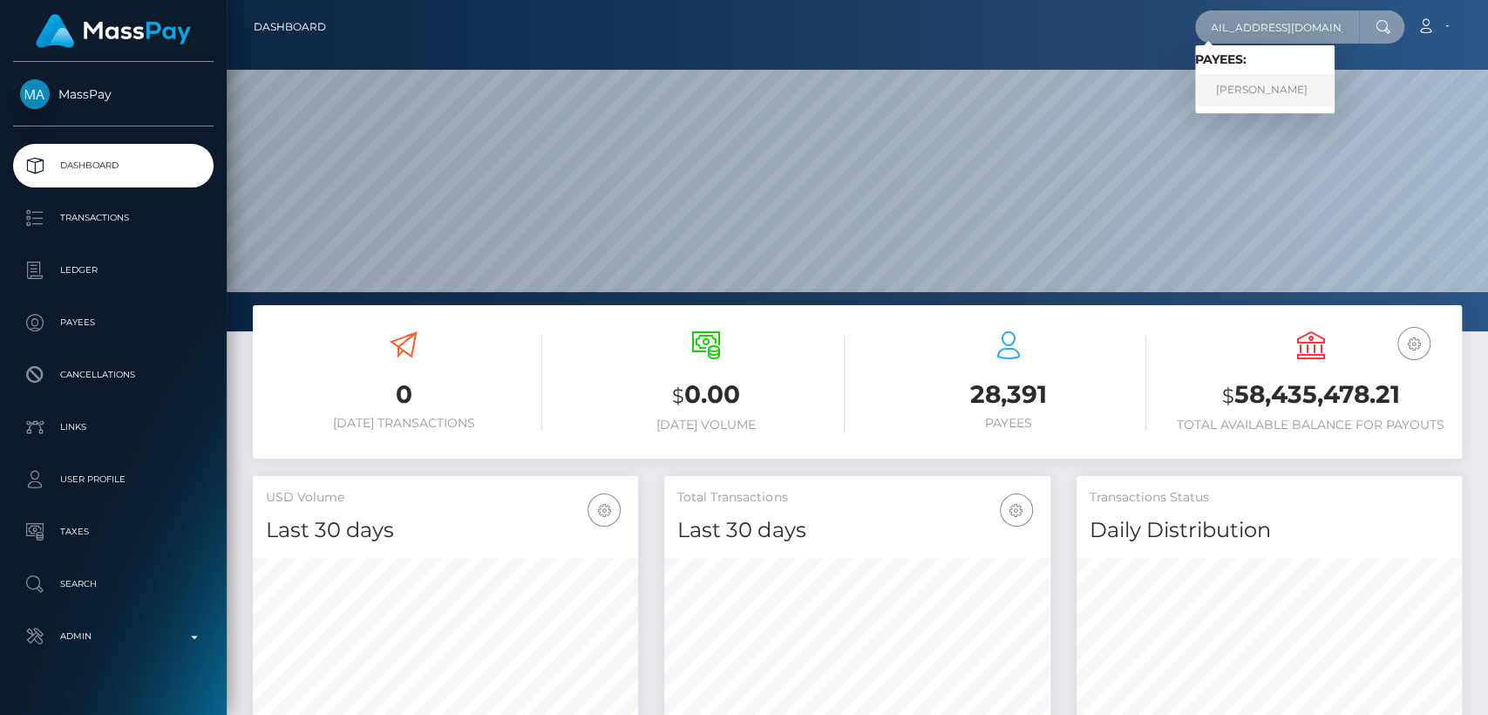
type input "starandchasity8@yahoo.com"
click at [1258, 96] on link "JAMIE LYNNE SMITH" at bounding box center [1264, 90] width 139 height 32
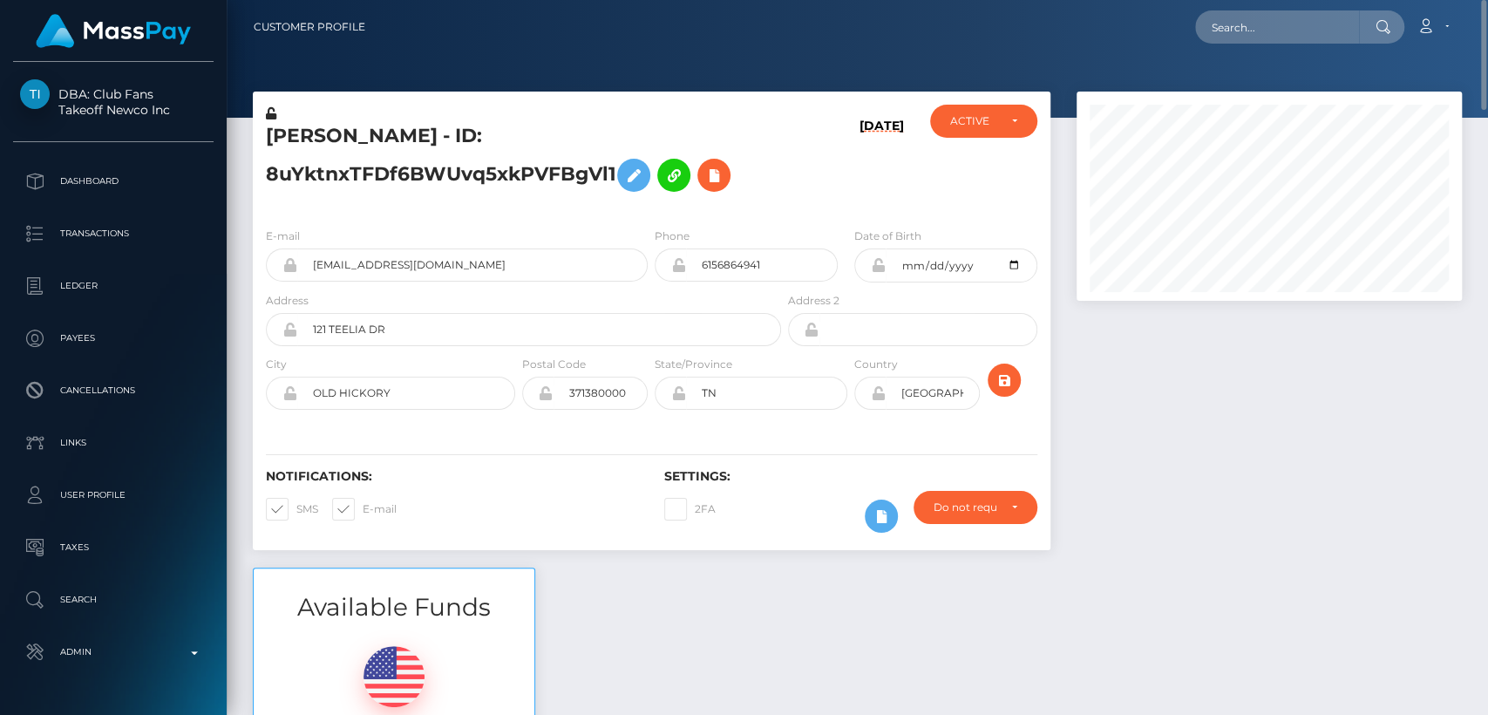
click at [311, 132] on h5 "JAMIE LYNNE SMITH - ID: 8uYktnxTFDf6BWUvq5xkPVFBgVl1" at bounding box center [519, 162] width 506 height 78
copy h5 "JAMIE"
